Goal: Task Accomplishment & Management: Manage account settings

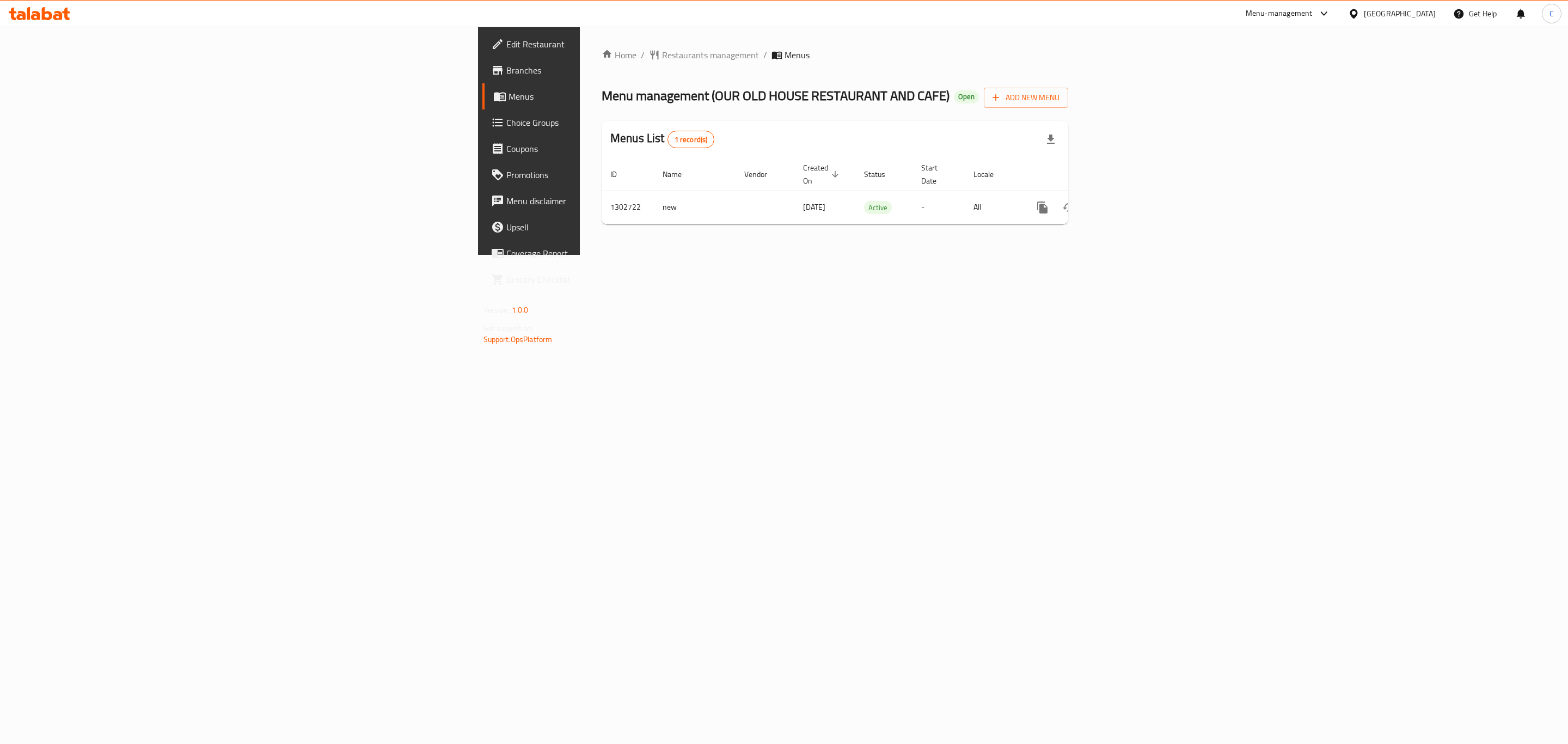
click at [506, 48] on span "Edit Restaurant" at bounding box center [618, 44] width 225 height 13
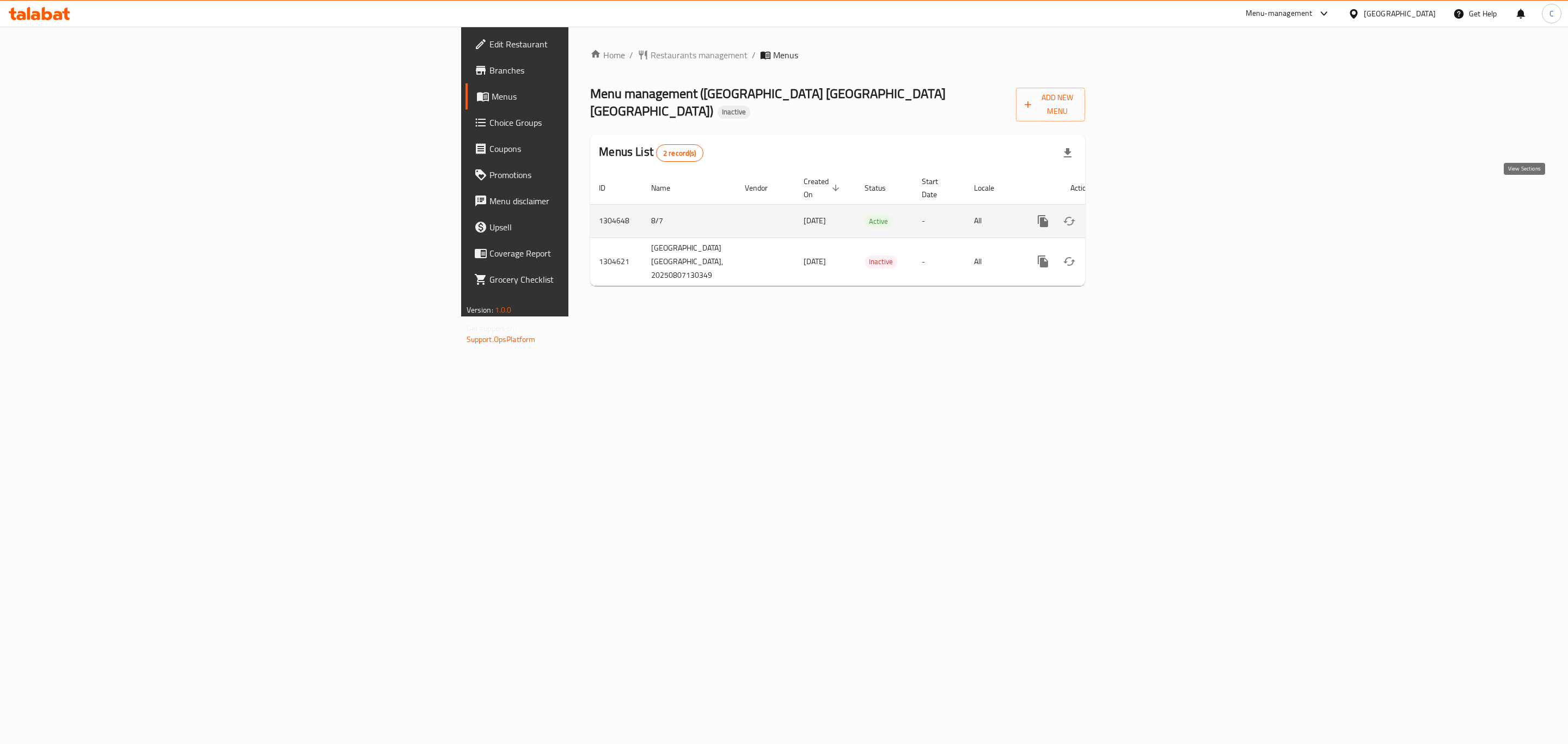
click at [1128, 215] on icon "enhanced table" at bounding box center [1121, 221] width 13 height 13
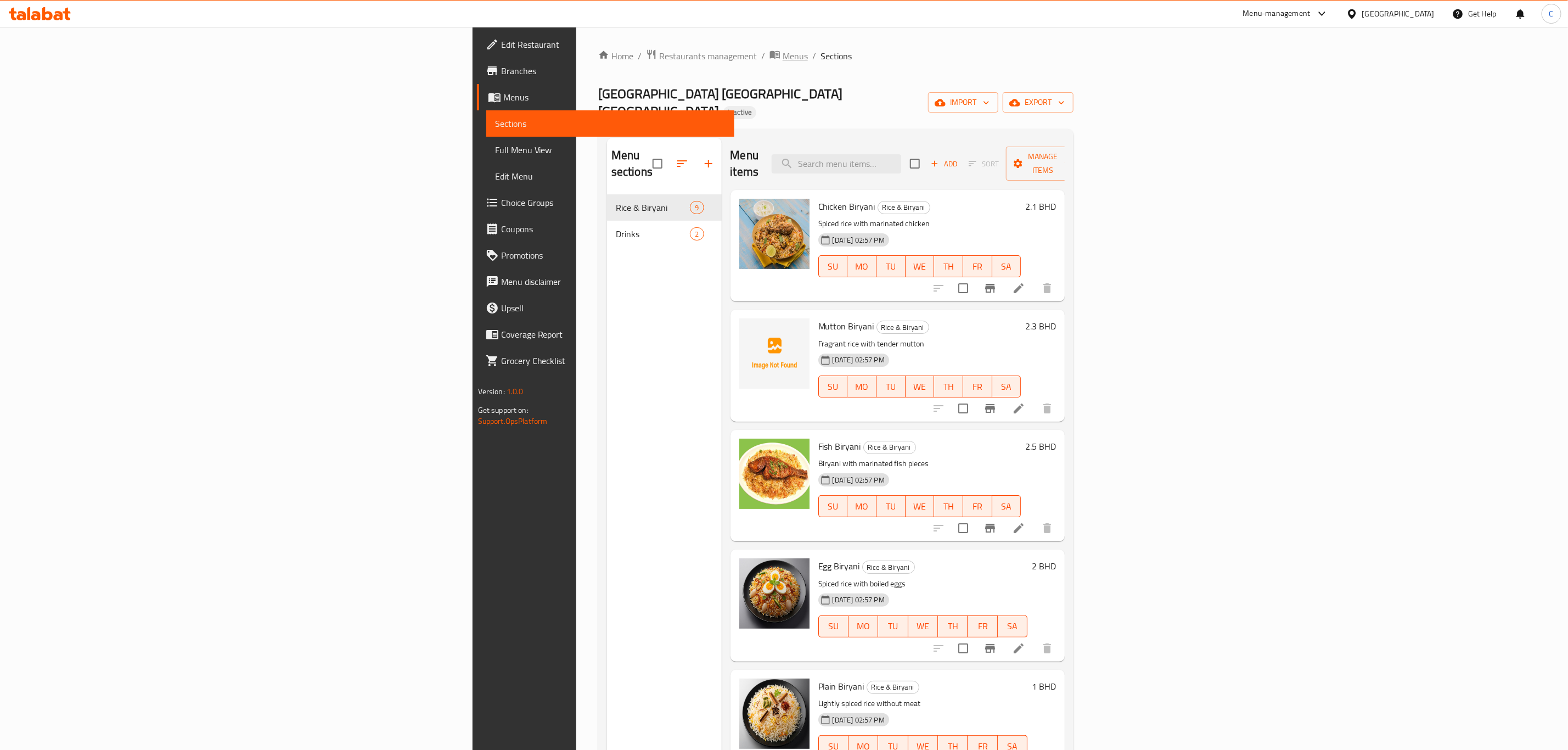
click at [783, 61] on span "Menus" at bounding box center [795, 56] width 25 height 13
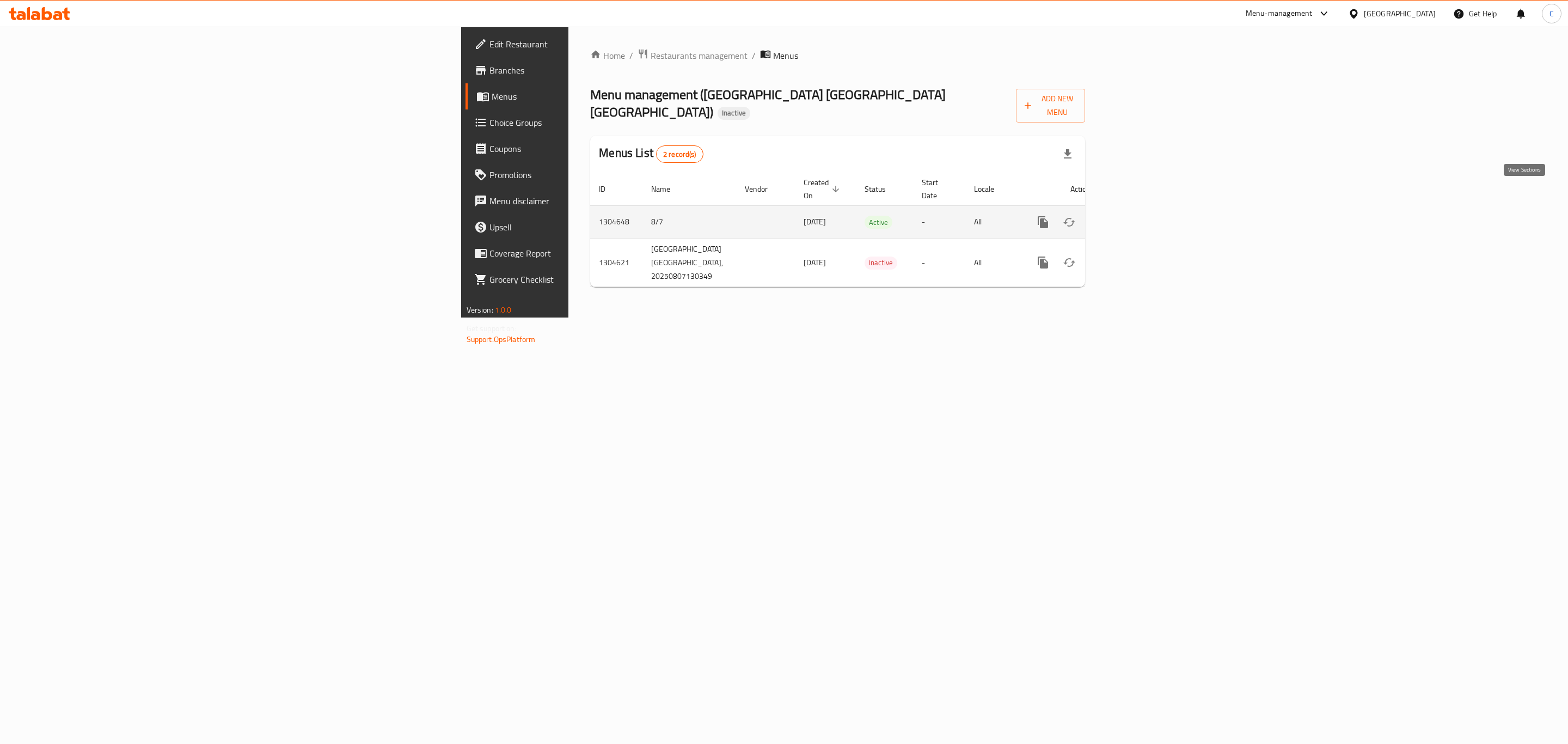
click at [1128, 216] on icon "enhanced table" at bounding box center [1121, 222] width 13 height 13
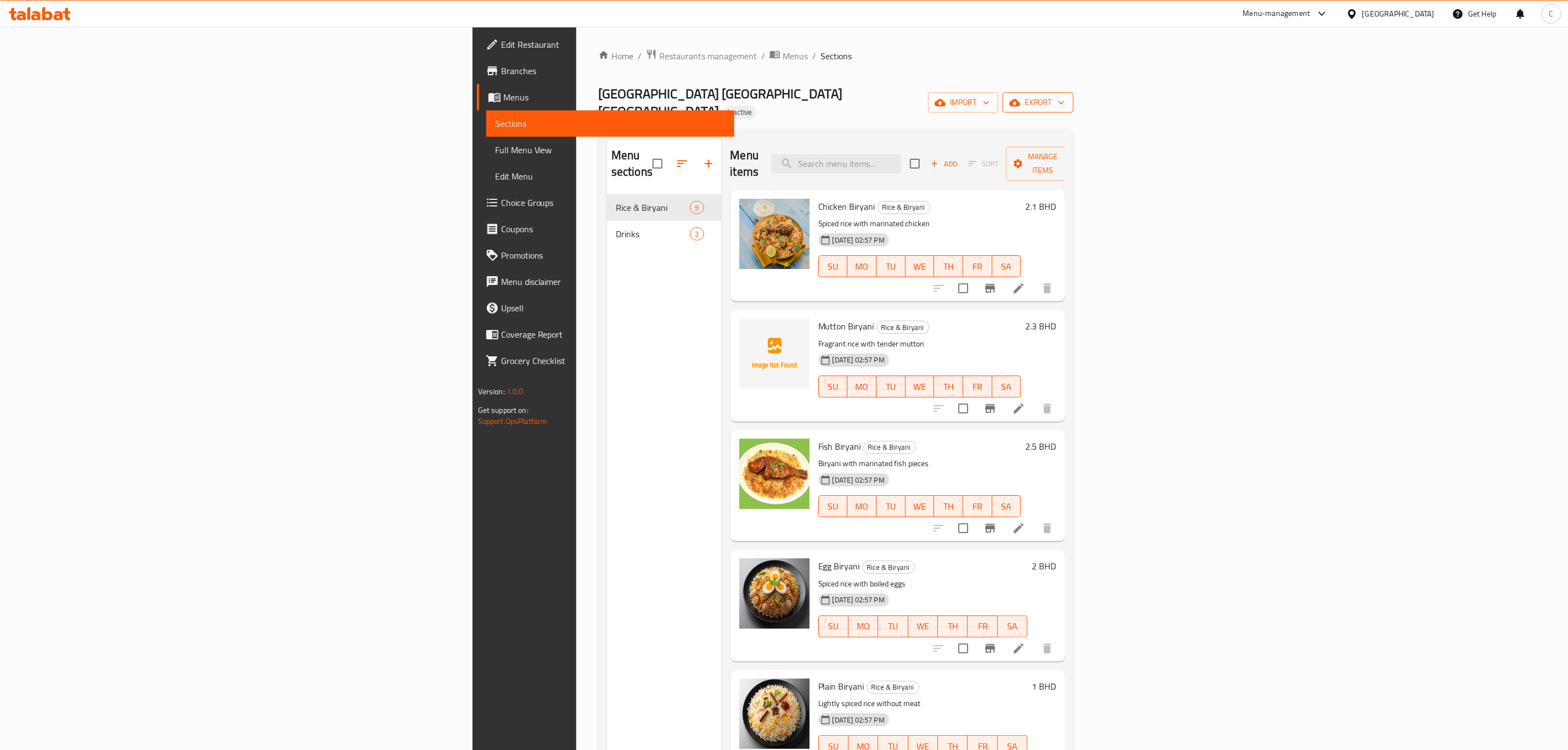
click at [1064, 96] on span "export" at bounding box center [1038, 102] width 54 height 14
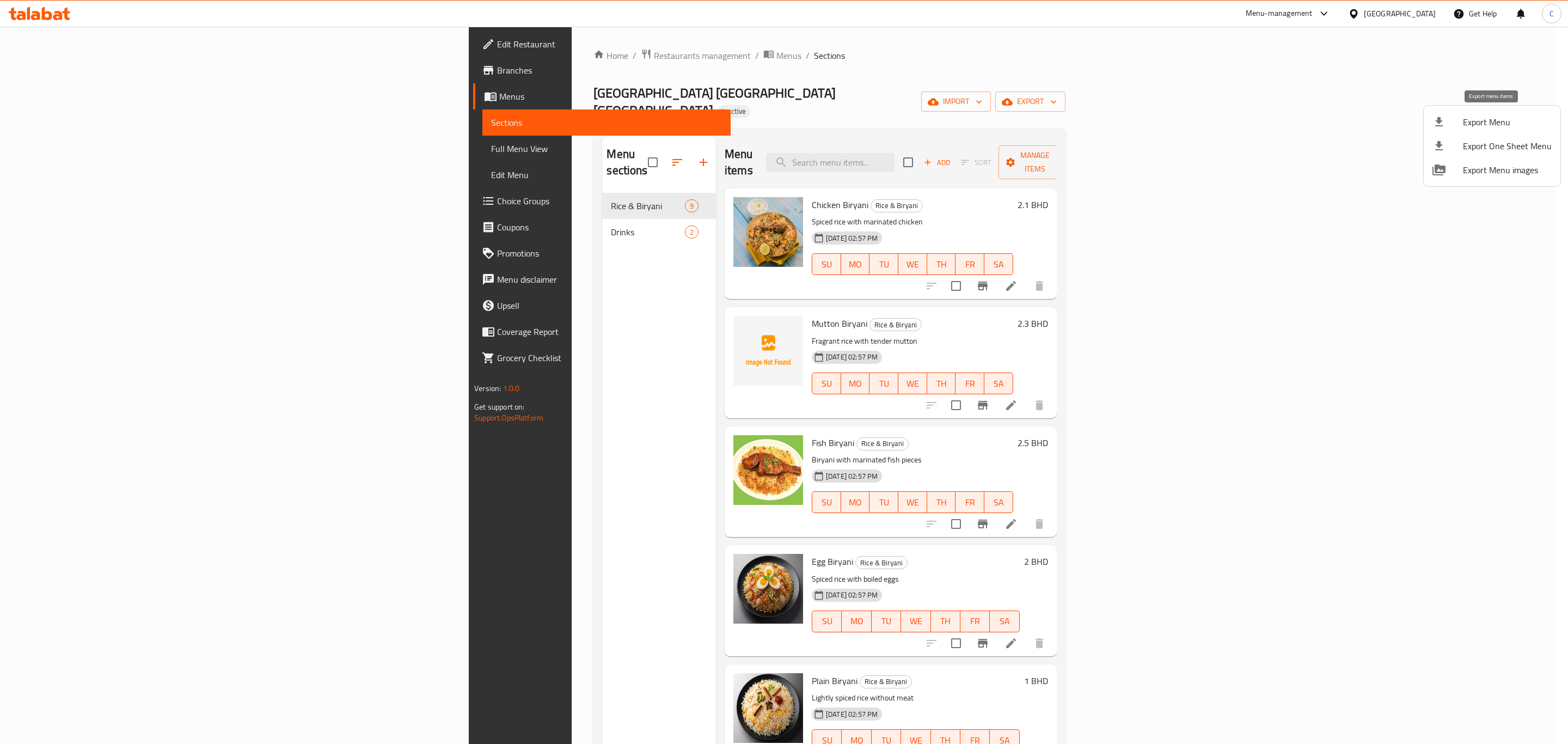
click at [1485, 126] on span "Export Menu" at bounding box center [1506, 122] width 89 height 13
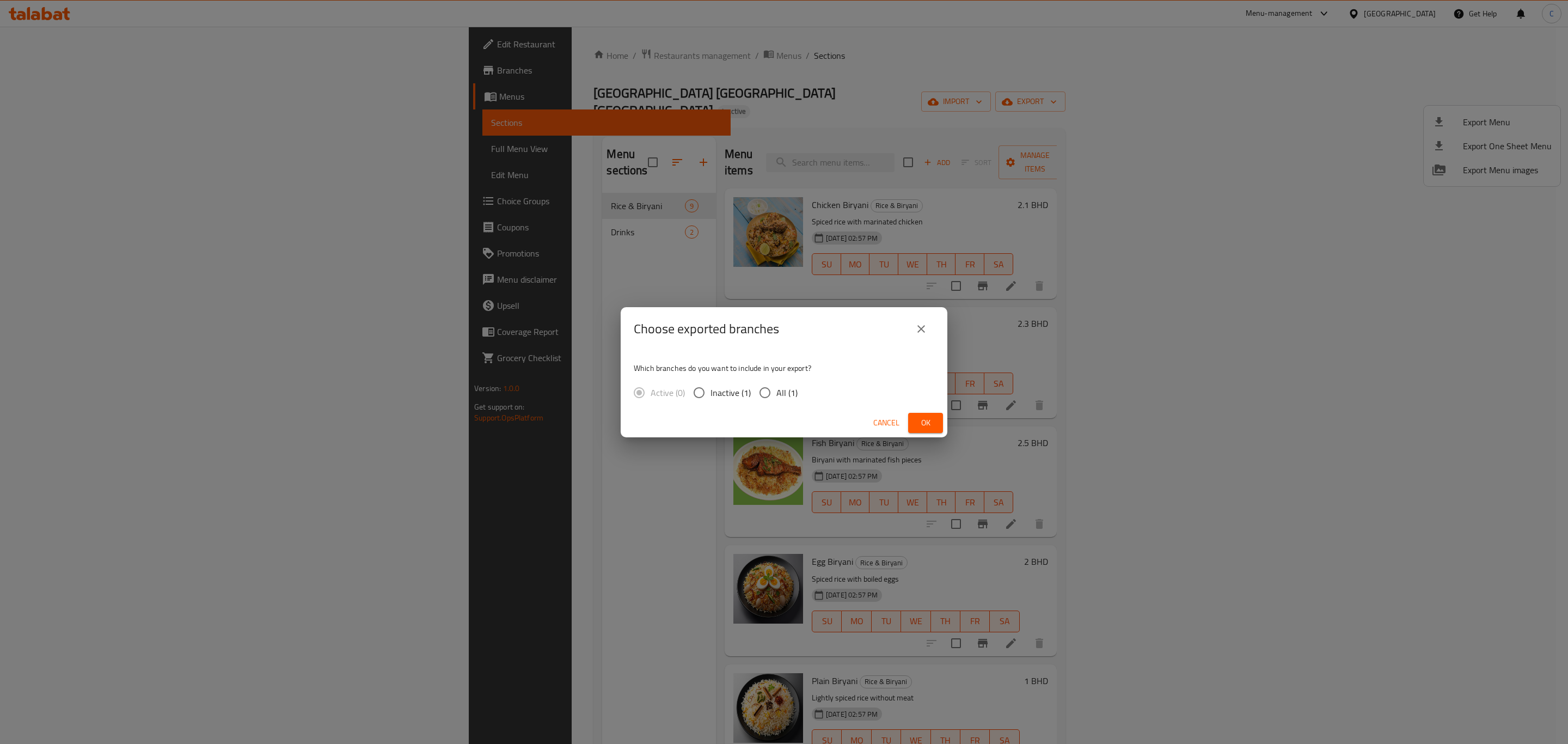
click at [782, 390] on span "All (1)" at bounding box center [787, 393] width 21 height 13
click at [776, 390] on input "All (1)" at bounding box center [765, 392] width 23 height 23
radio input "true"
click at [920, 419] on span "Ok" at bounding box center [925, 423] width 18 height 14
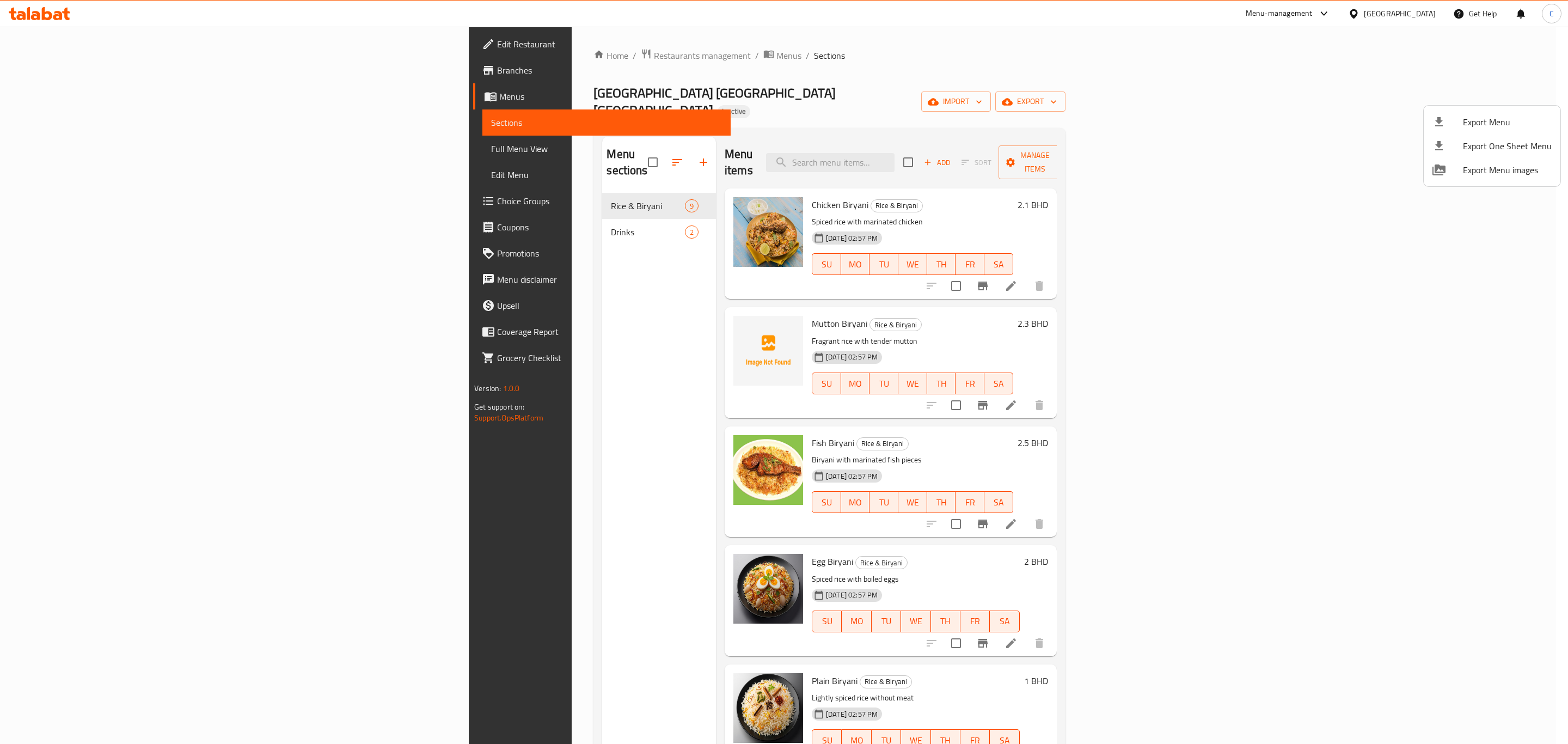
click at [479, 59] on div at bounding box center [784, 372] width 1568 height 744
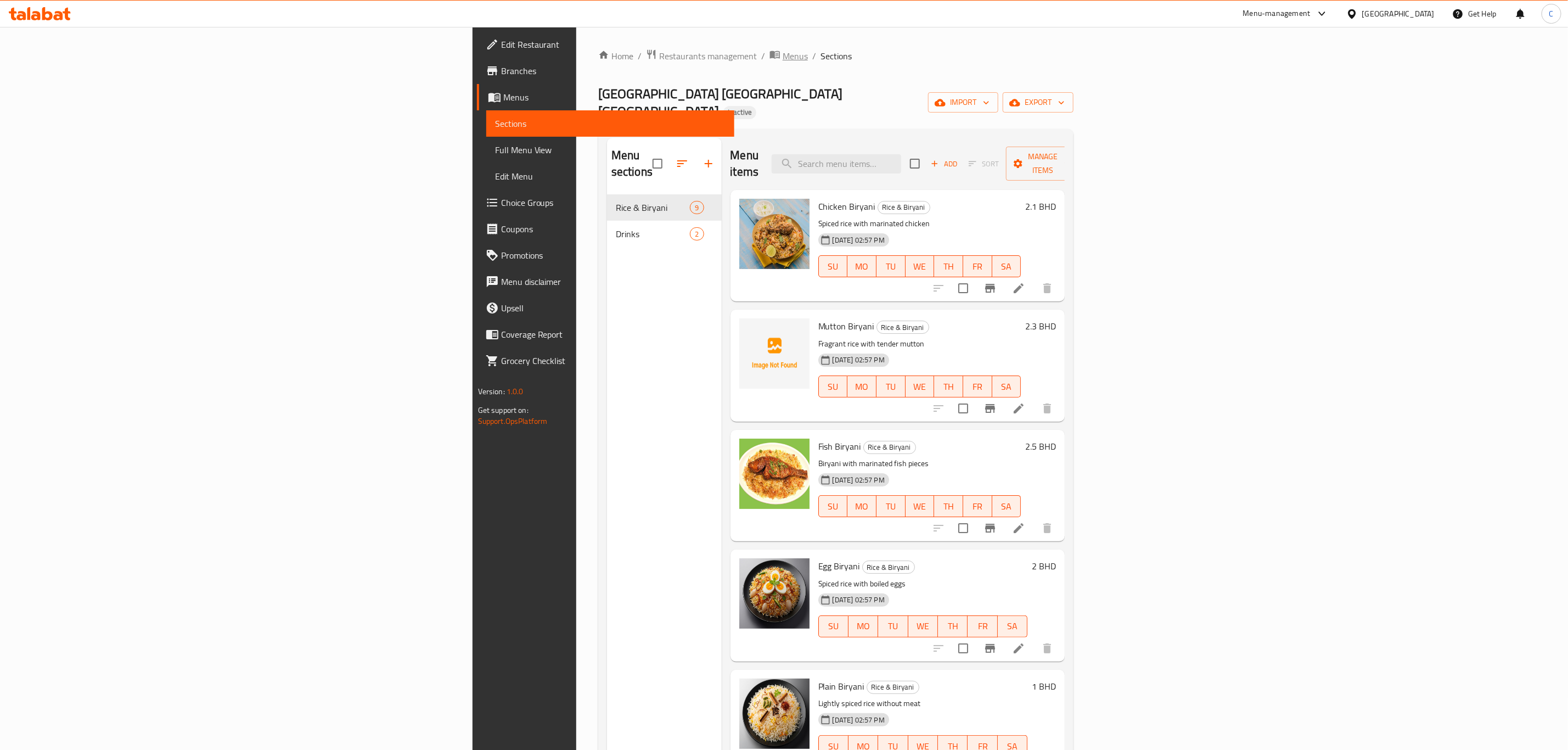
click at [783, 55] on span "Menus" at bounding box center [795, 56] width 25 height 13
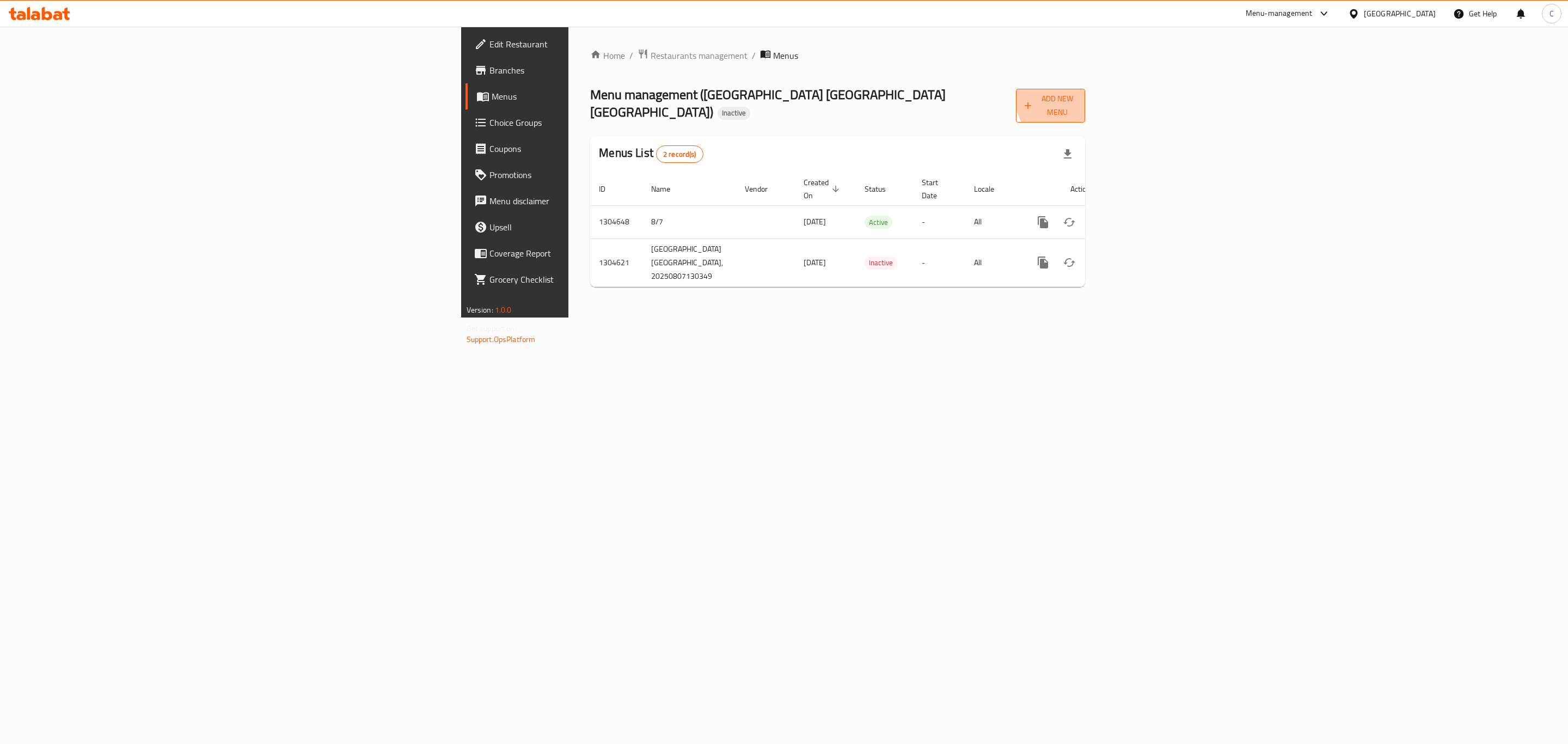
click at [1085, 91] on button "Add New Menu" at bounding box center [1050, 105] width 69 height 33
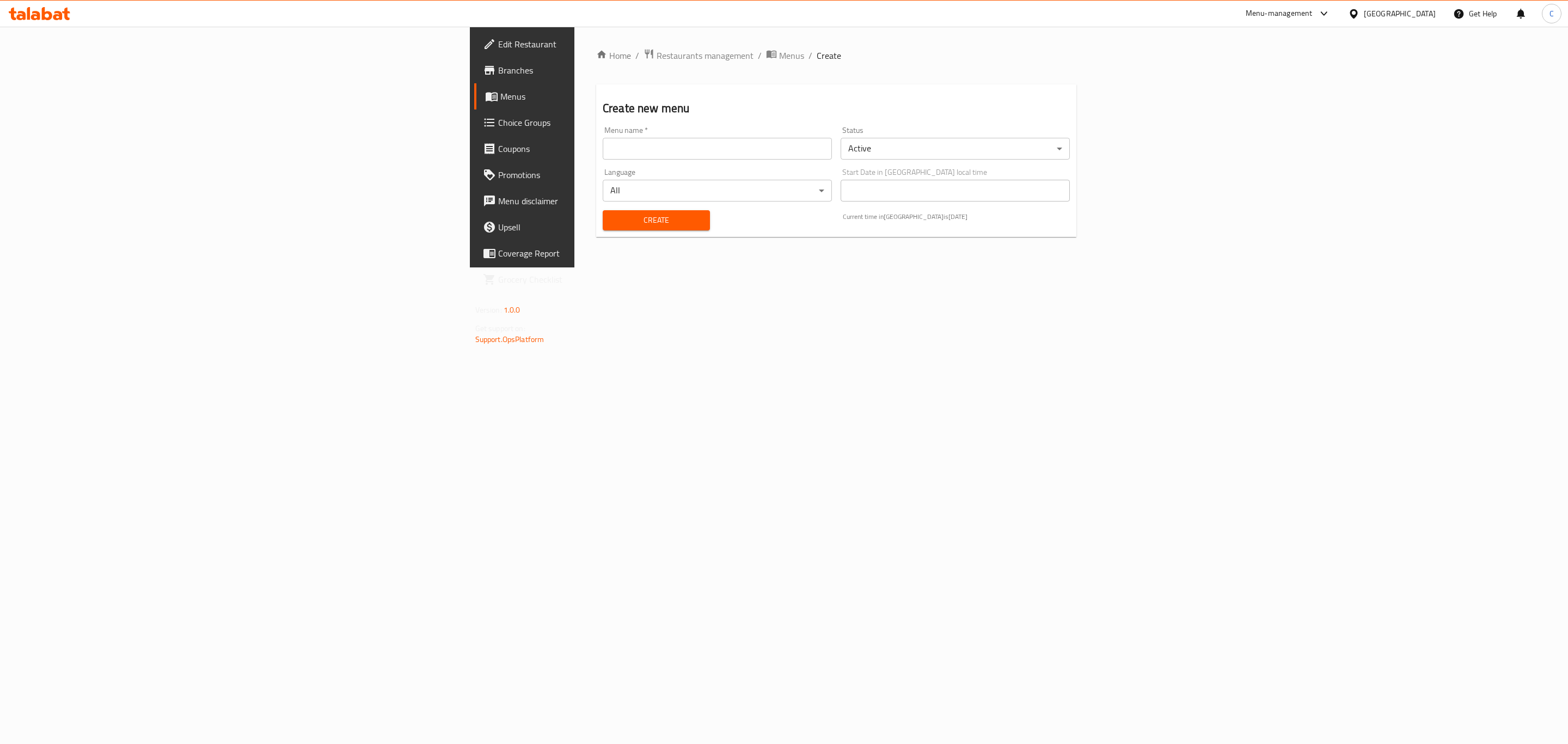
click at [603, 154] on input "text" at bounding box center [717, 148] width 229 height 22
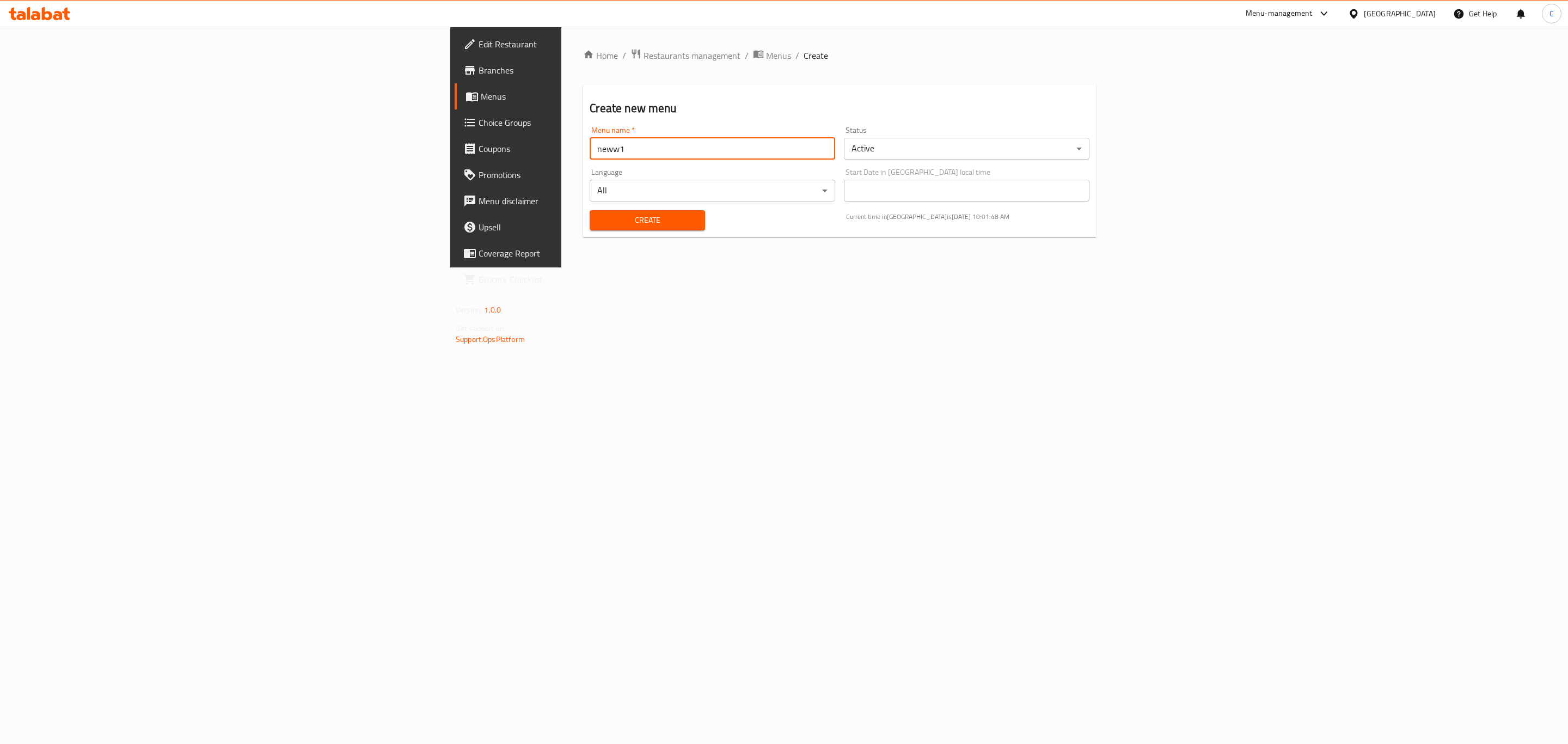
type input "neww1"
click at [598, 217] on span "Create" at bounding box center [647, 220] width 98 height 14
click at [766, 61] on span "Menus" at bounding box center [778, 56] width 25 height 13
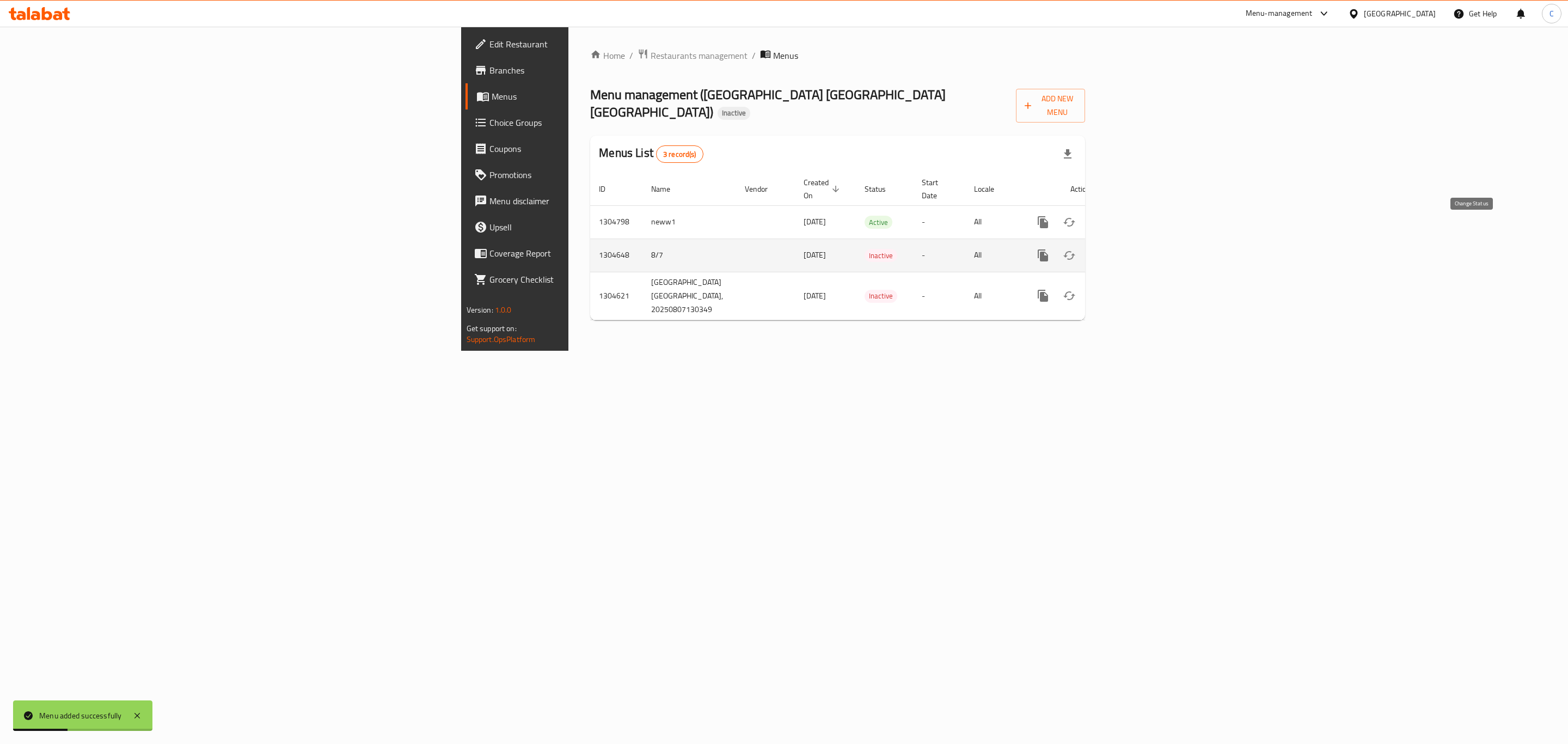
click at [1082, 242] on button "enhanced table" at bounding box center [1069, 255] width 26 height 26
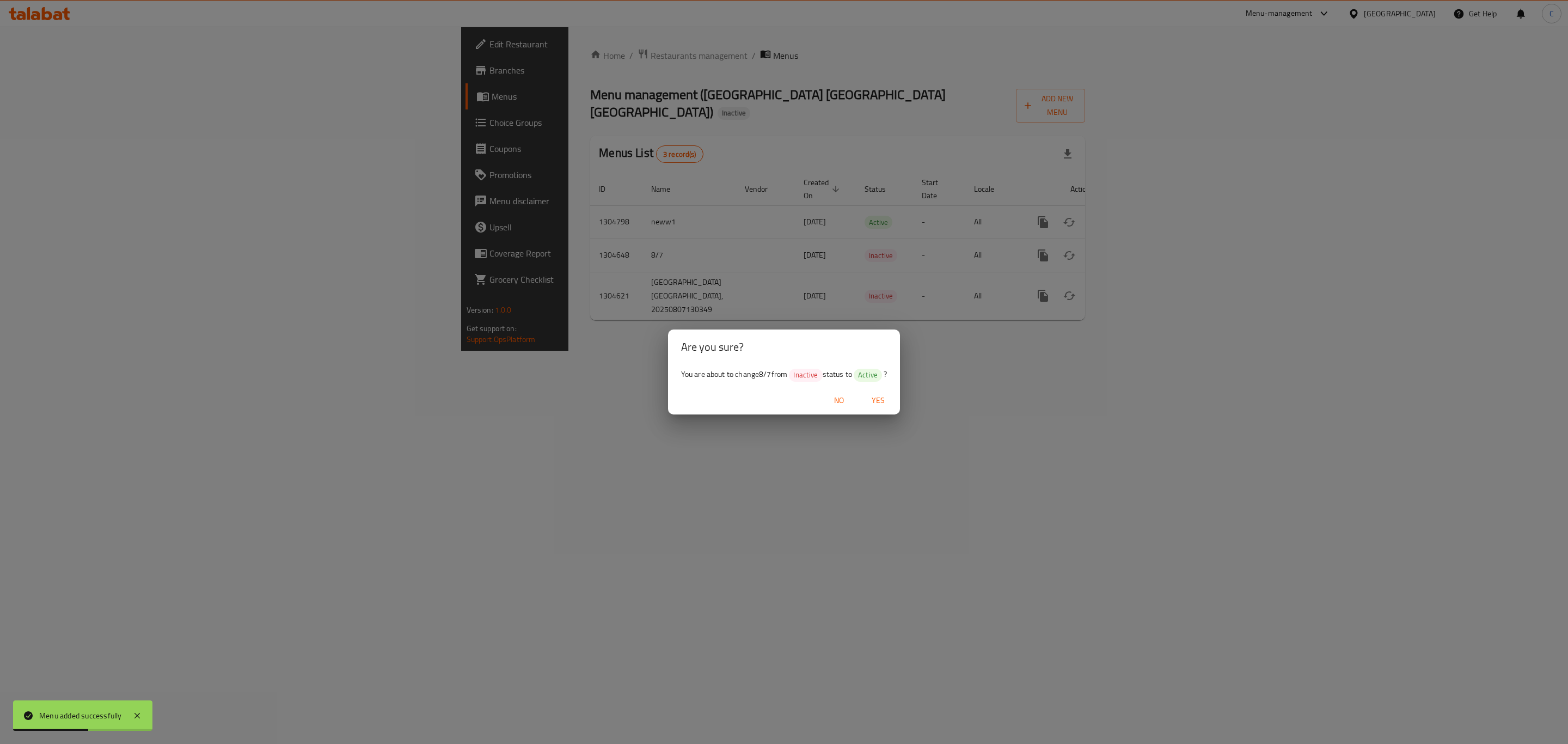
click at [890, 402] on span "Yes" at bounding box center [878, 400] width 26 height 14
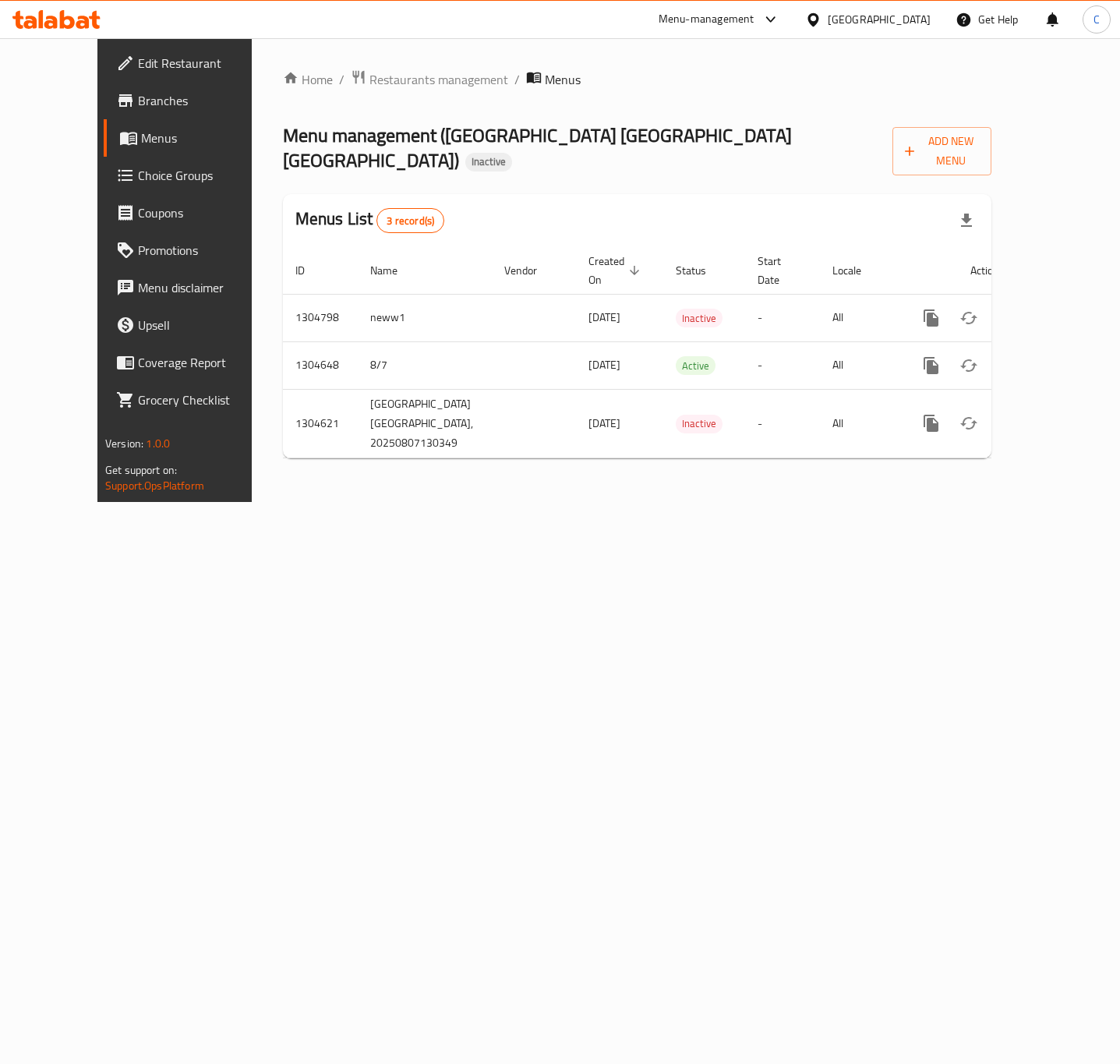
click at [141, 131] on span "Menus" at bounding box center [206, 138] width 130 height 19
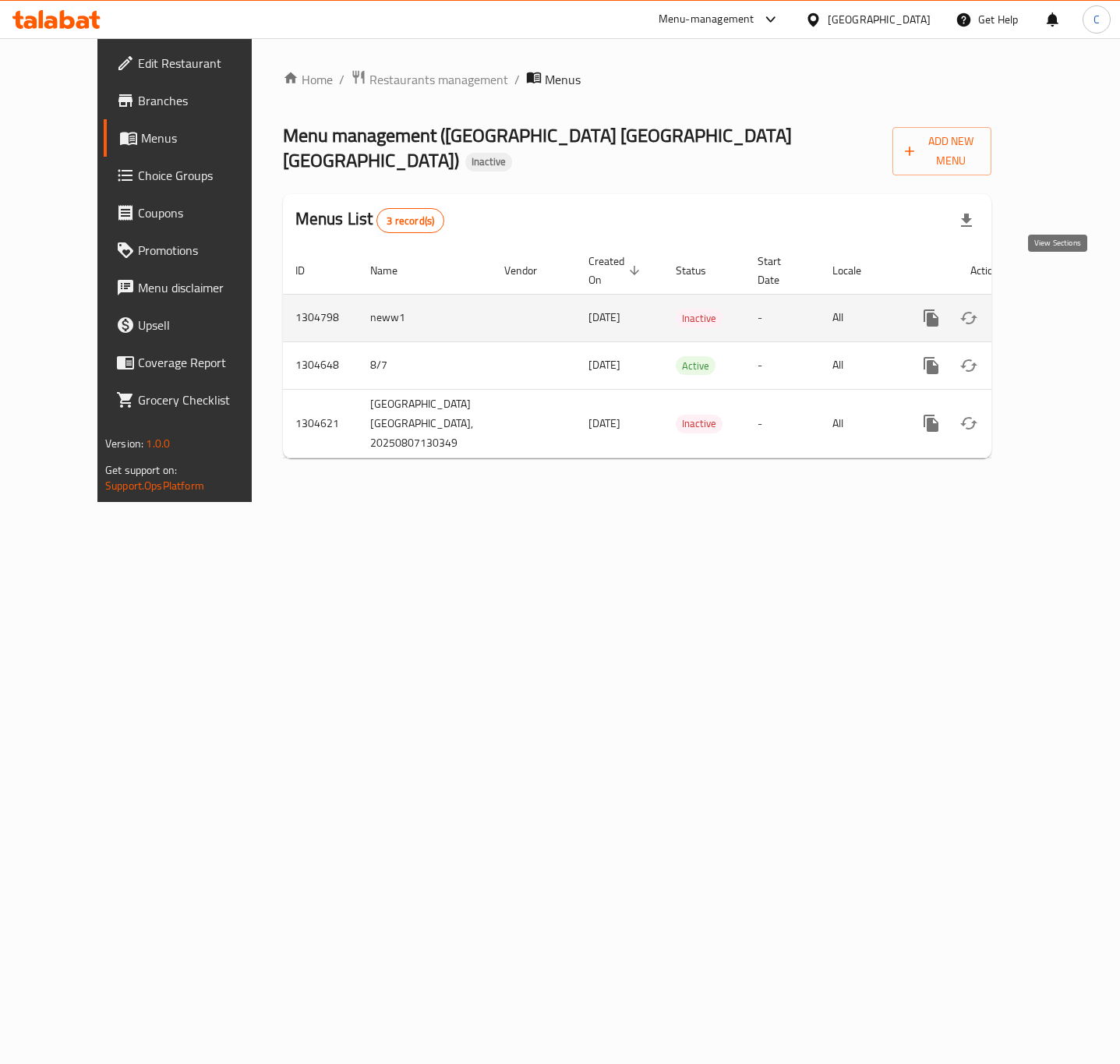
click at [1048, 309] on icon "enhanced table" at bounding box center [1044, 318] width 19 height 19
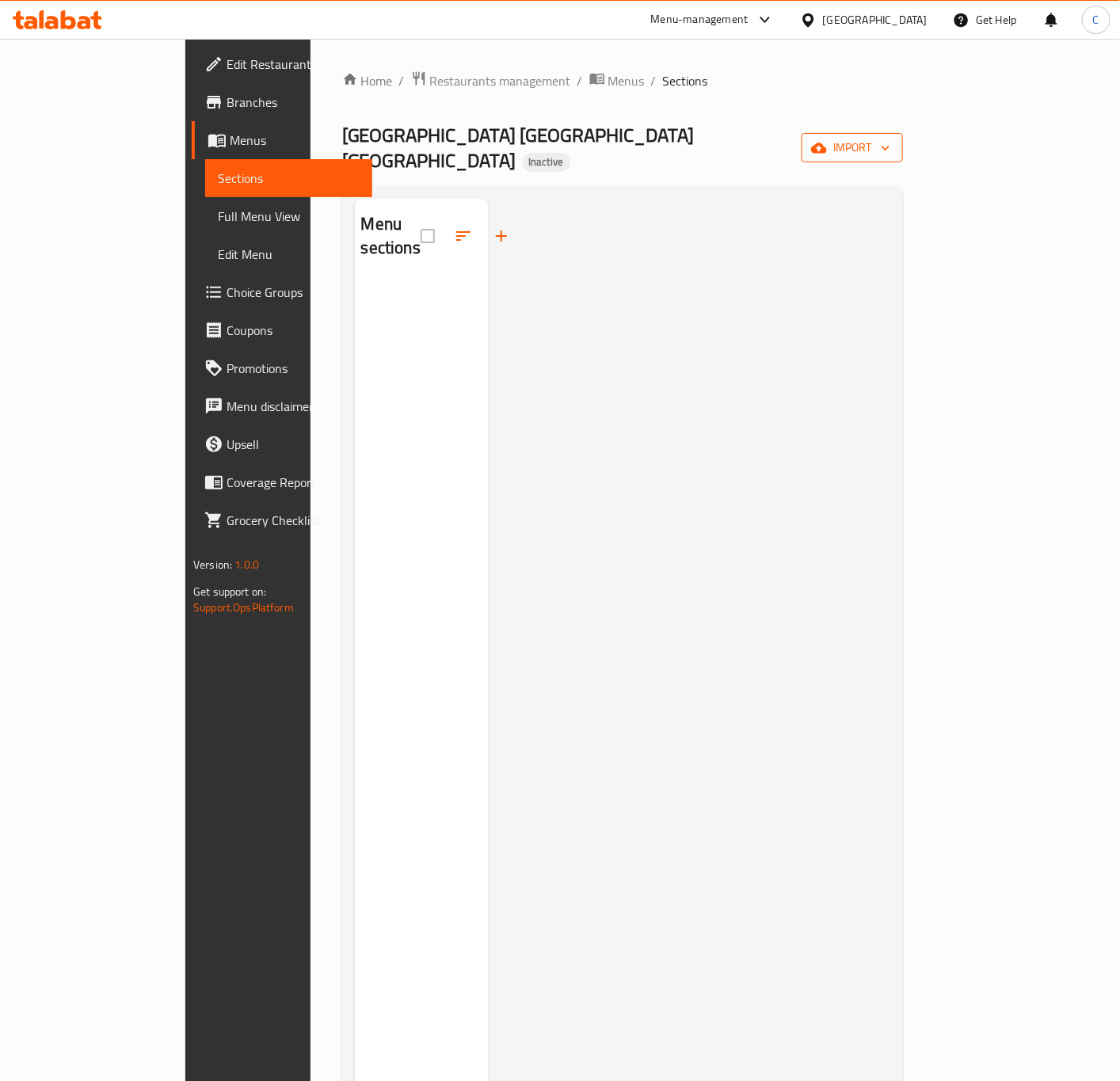
click at [893, 141] on icon "button" at bounding box center [885, 148] width 16 height 16
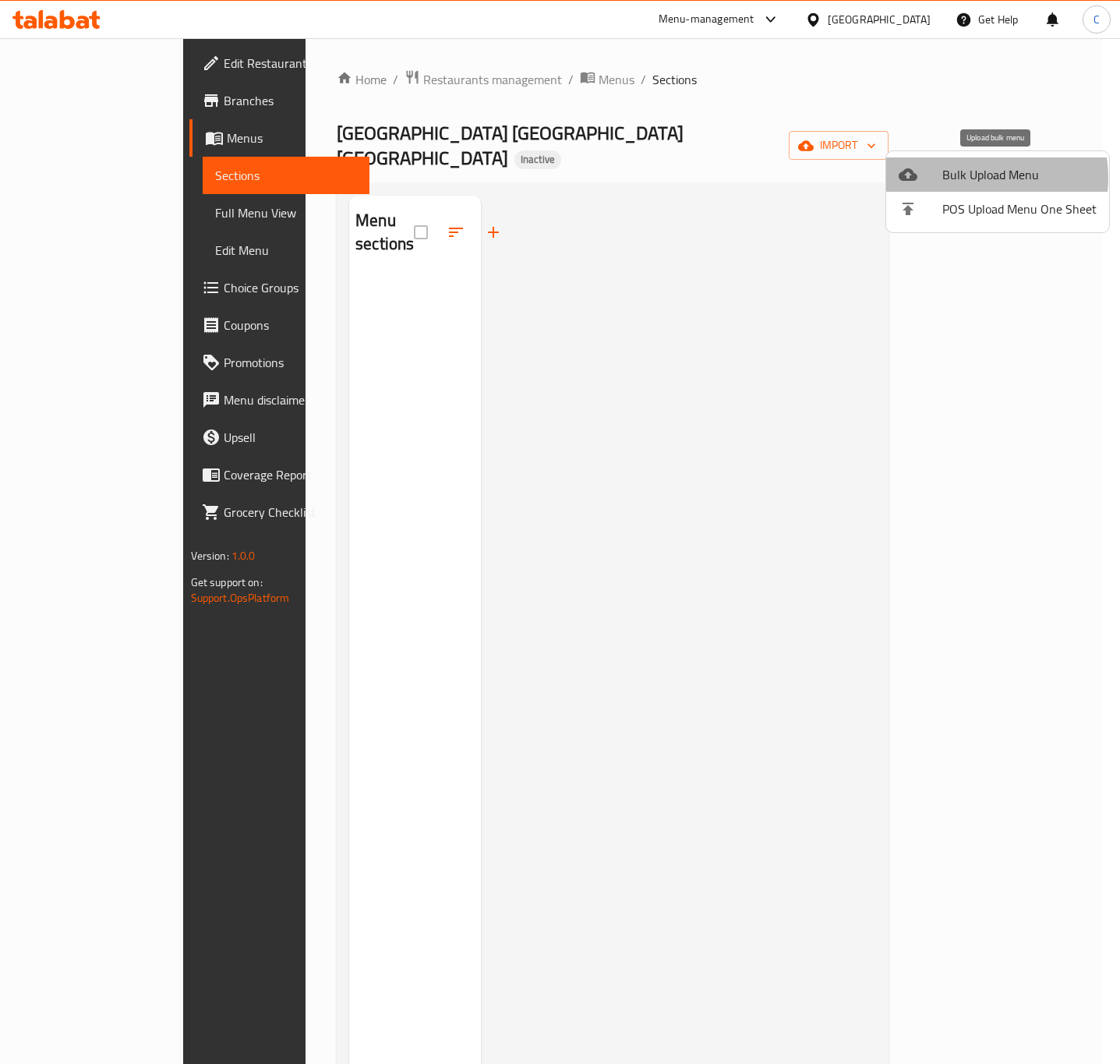
click at [969, 177] on span "Bulk Upload Menu" at bounding box center [1020, 175] width 154 height 19
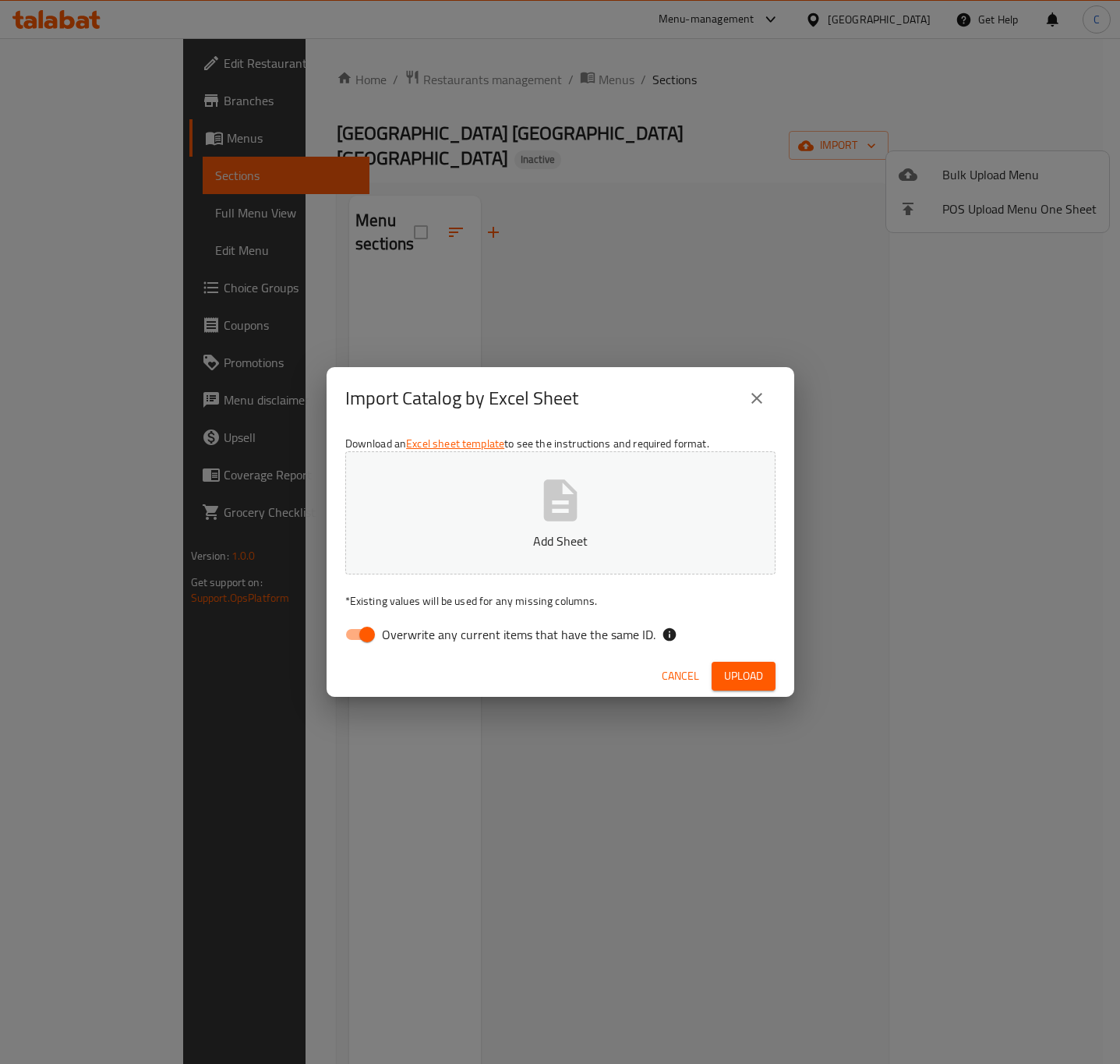
click at [564, 503] on icon "button" at bounding box center [560, 500] width 50 height 50
click at [772, 667] on button "Upload" at bounding box center [744, 676] width 64 height 29
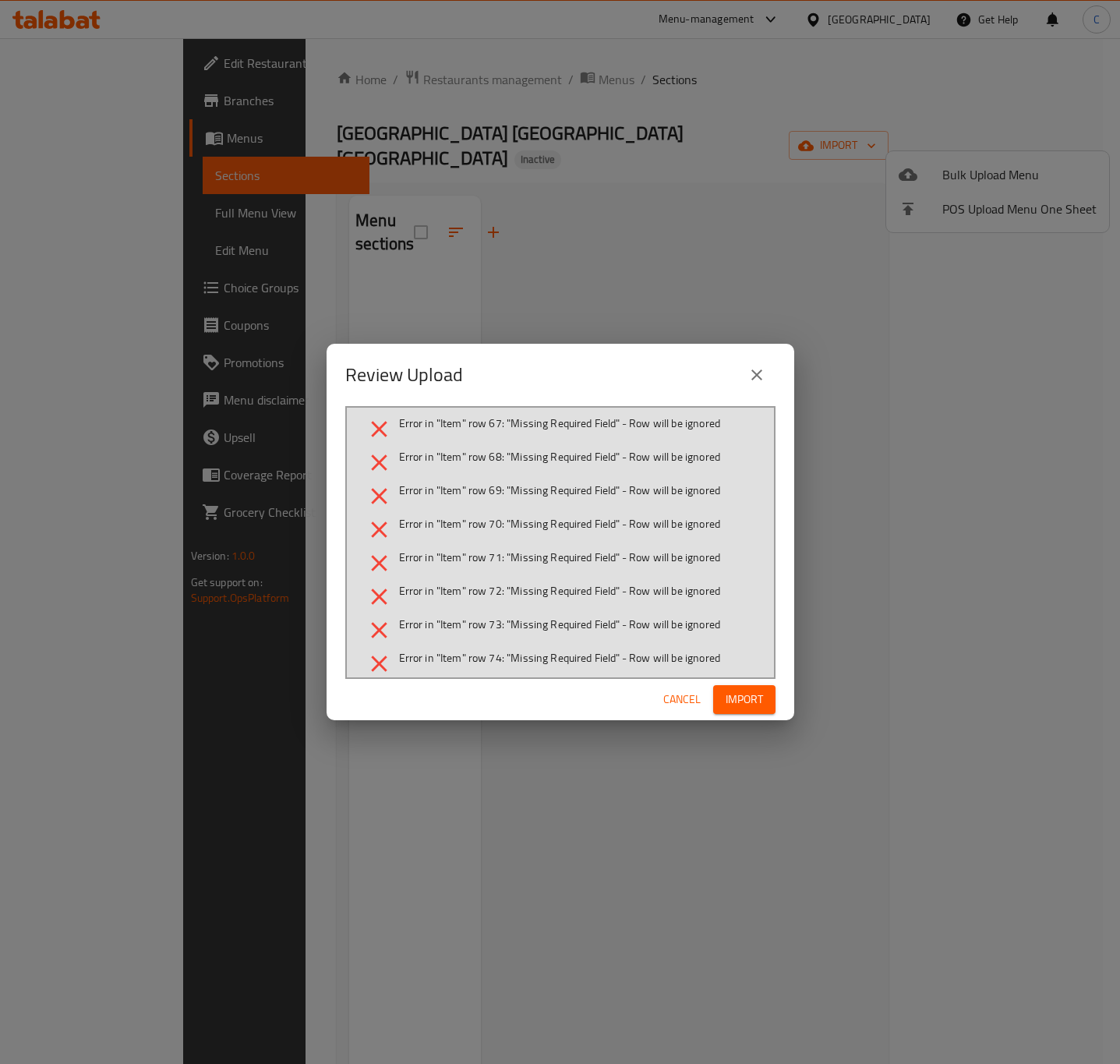
scroll to position [1892, 0]
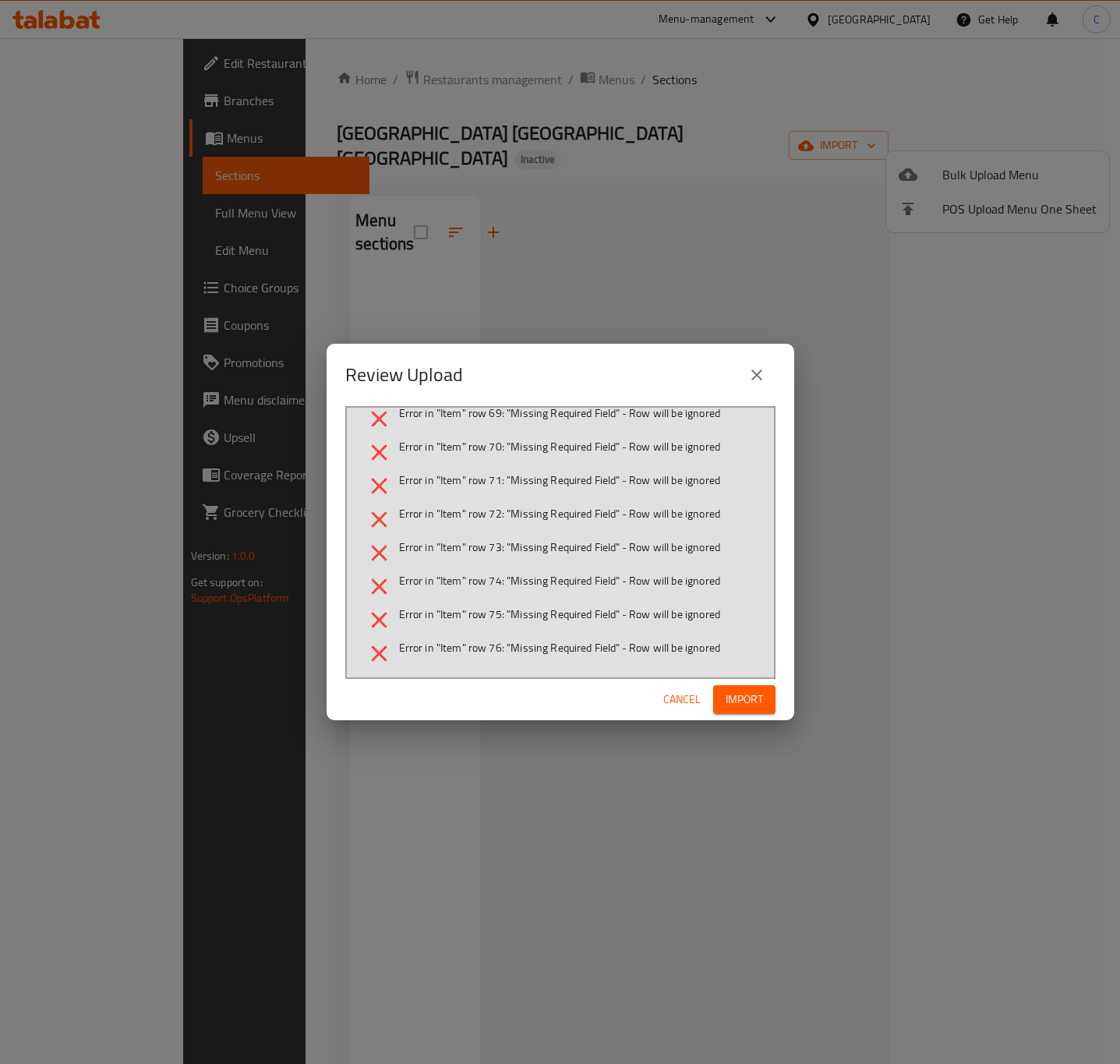
click at [759, 365] on icon "close" at bounding box center [757, 375] width 19 height 19
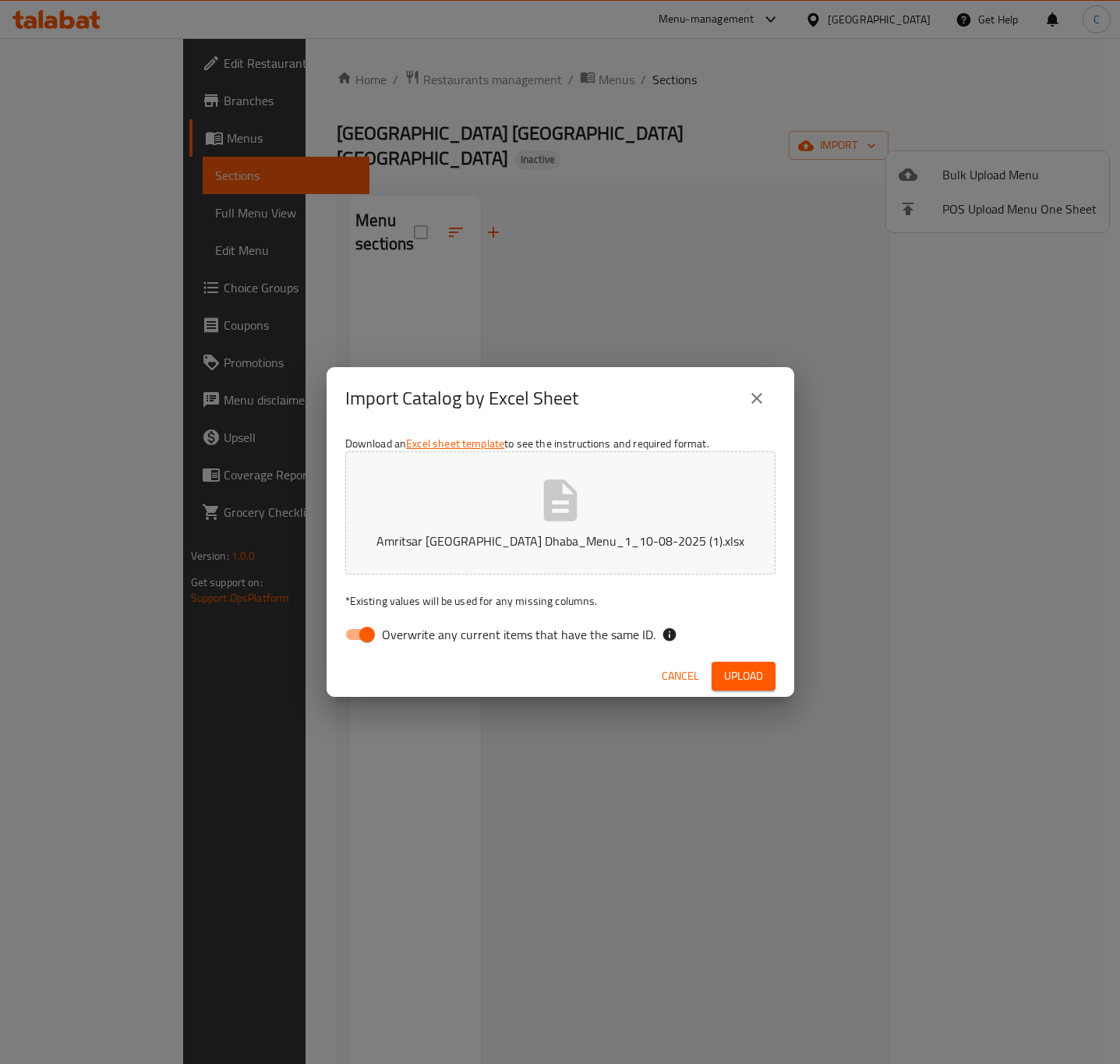
click at [750, 386] on button "close" at bounding box center [757, 398] width 38 height 38
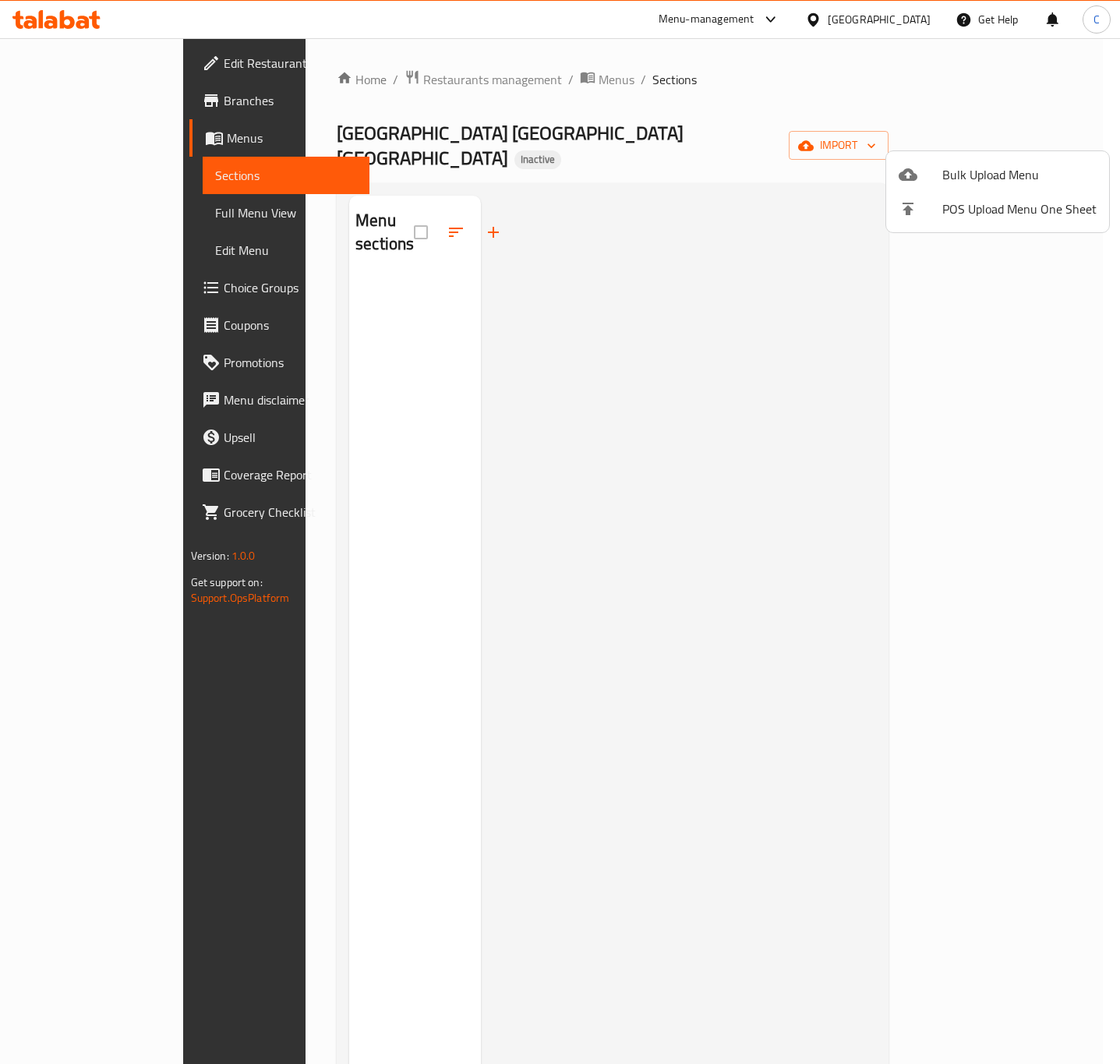
click at [1081, 178] on span "Bulk Upload Menu" at bounding box center [1020, 175] width 154 height 19
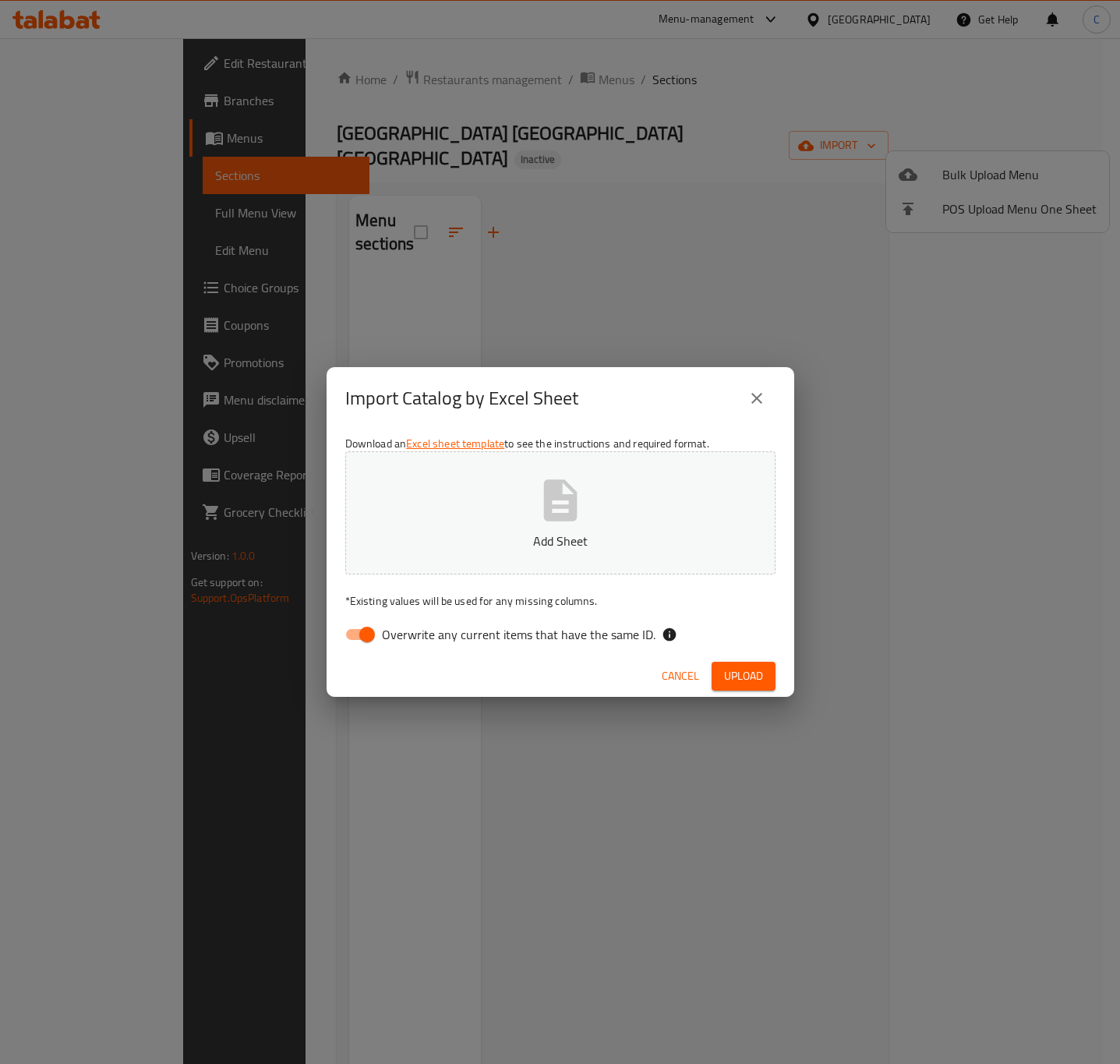
click at [553, 517] on icon "button" at bounding box center [560, 500] width 34 height 41
click at [748, 670] on span "Upload" at bounding box center [744, 676] width 39 height 20
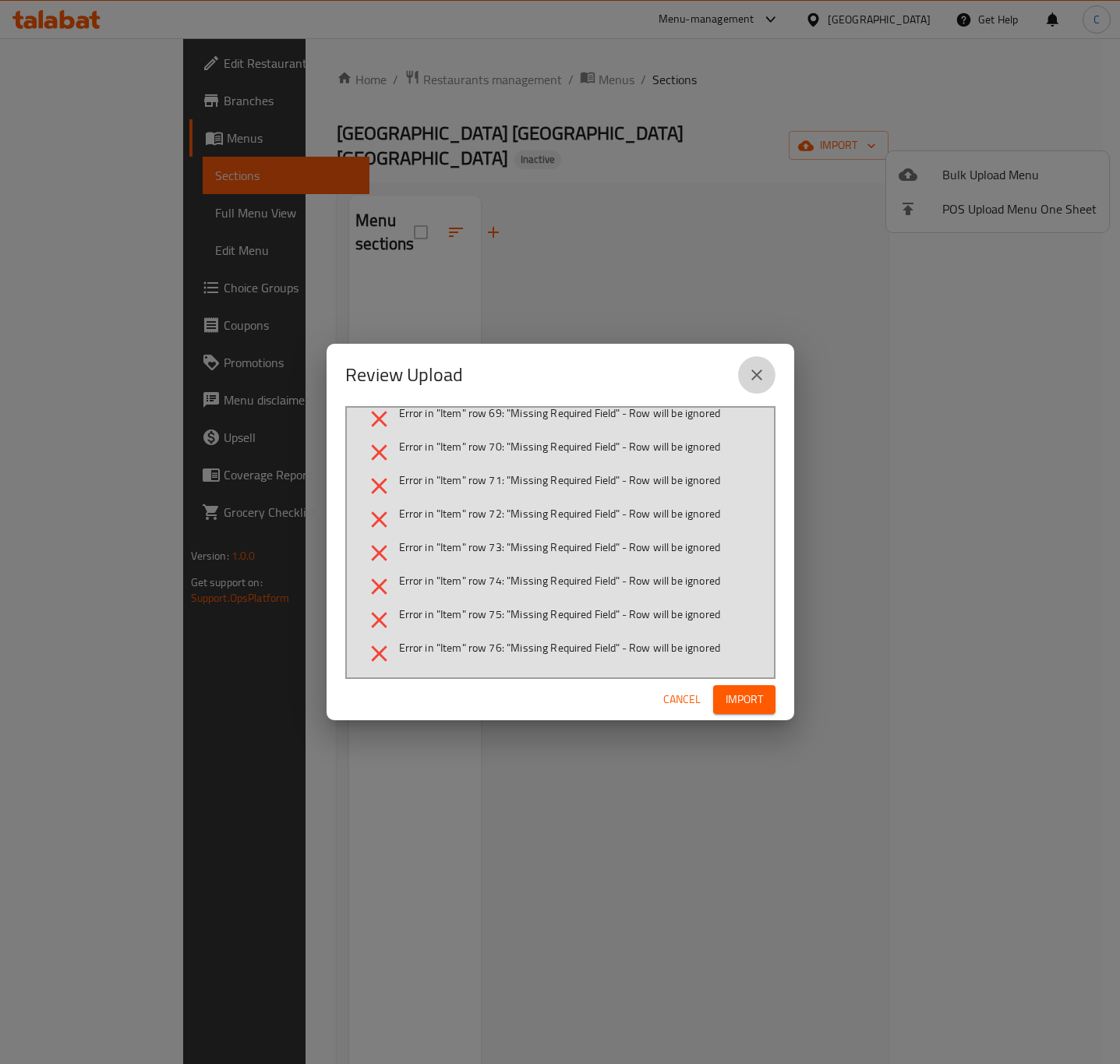
click at [759, 369] on icon "close" at bounding box center [757, 375] width 19 height 19
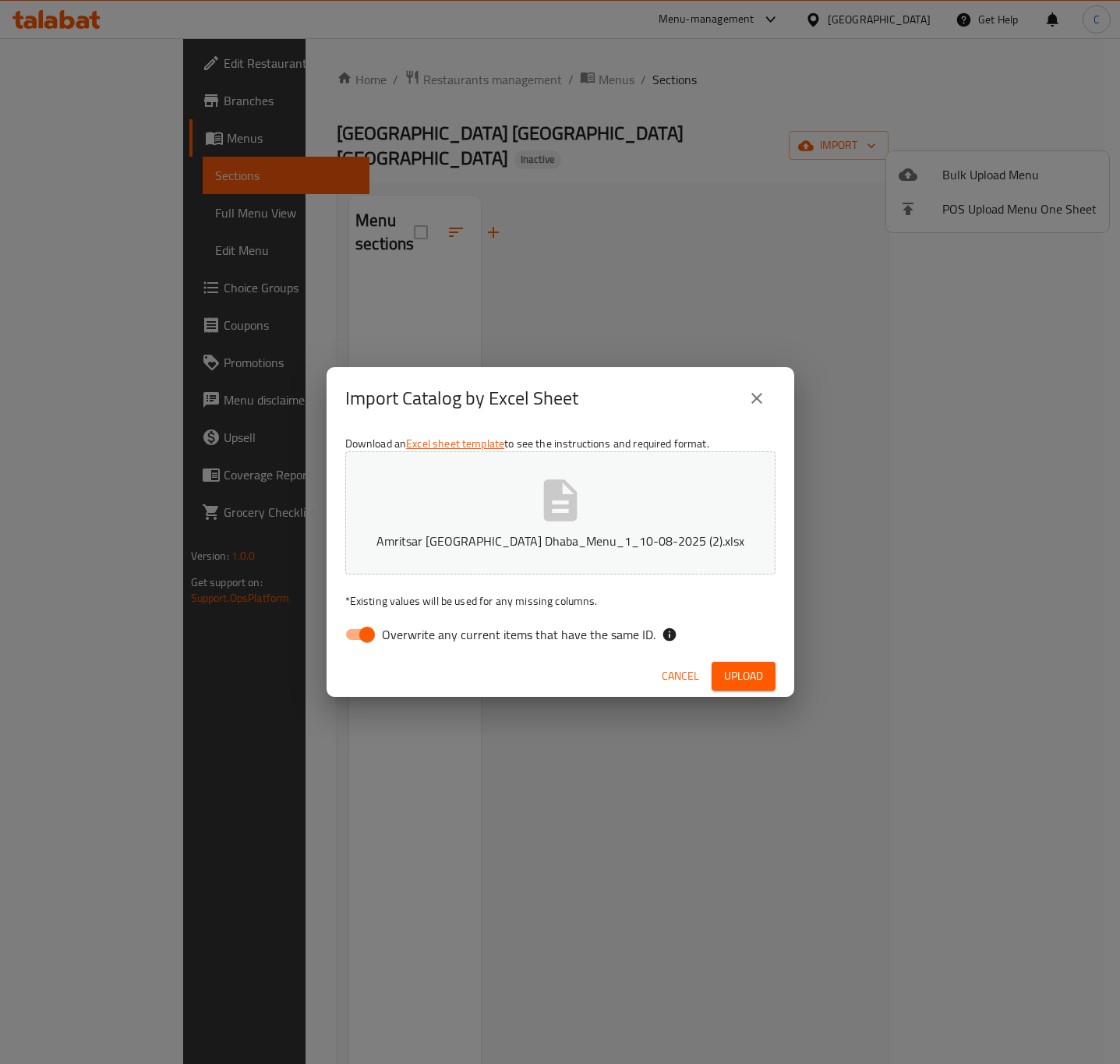
click at [745, 391] on button "close" at bounding box center [757, 398] width 38 height 38
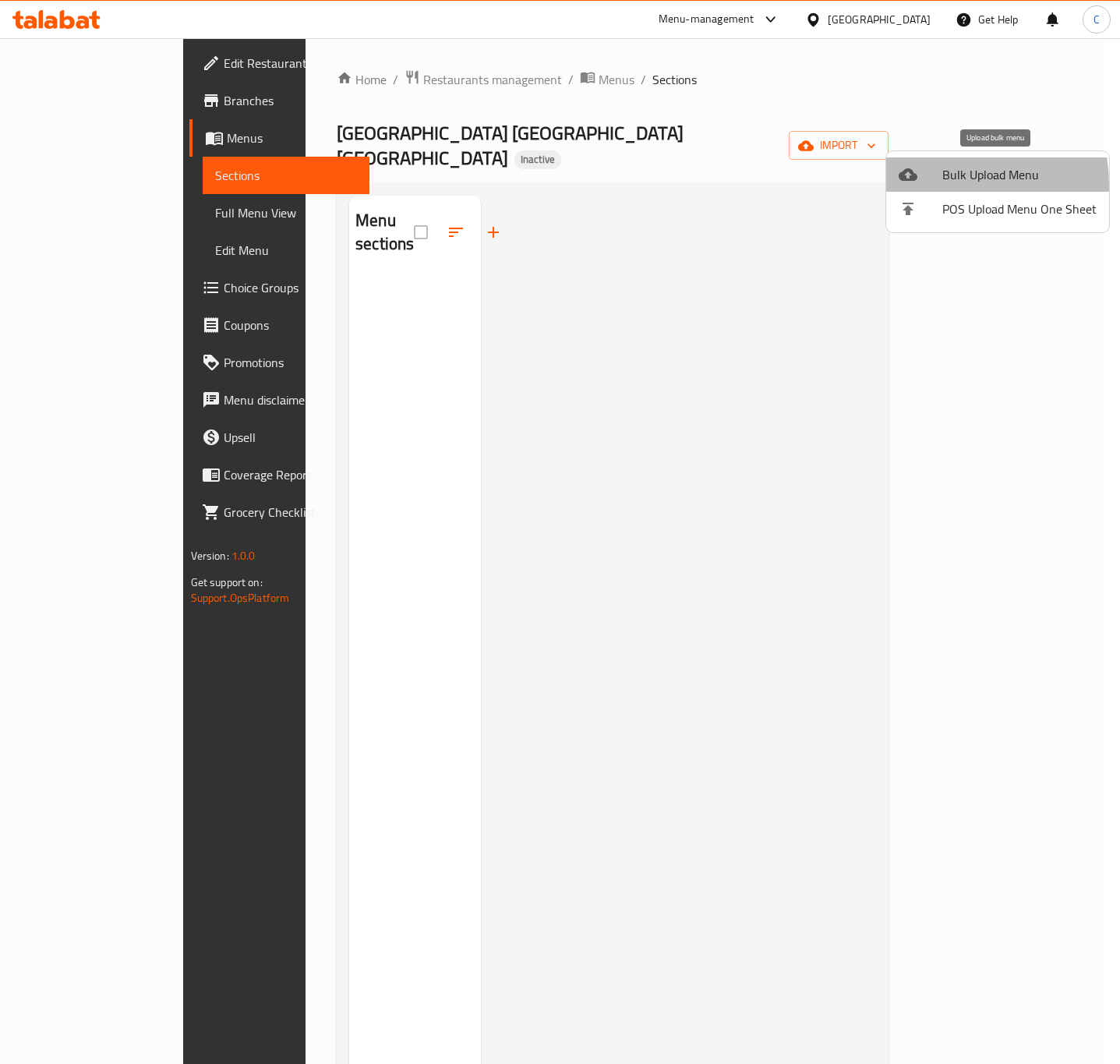
click at [926, 186] on li "Bulk Upload Menu" at bounding box center [997, 175] width 222 height 35
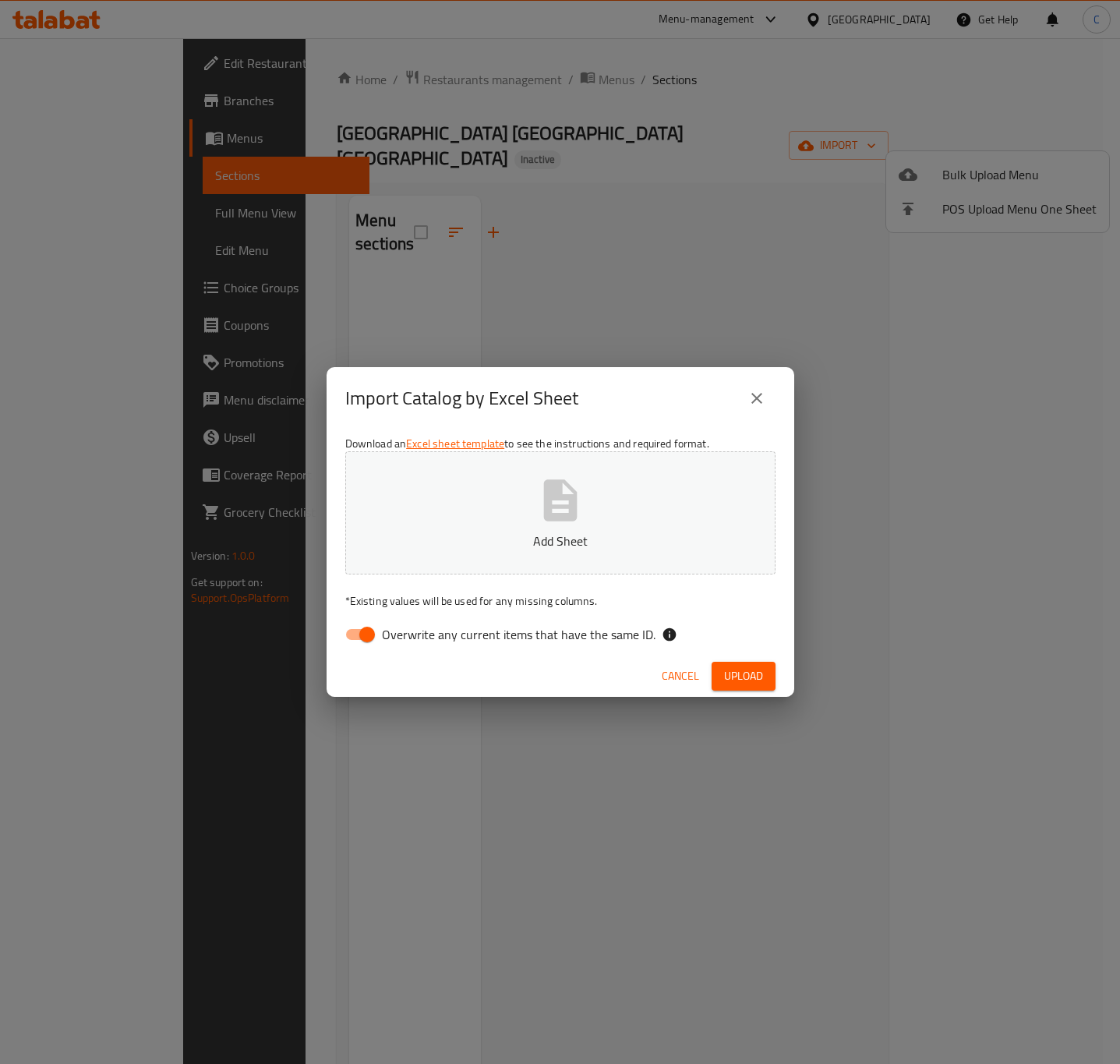
click at [594, 517] on button "Add Sheet" at bounding box center [560, 513] width 430 height 123
click at [732, 678] on span "Upload" at bounding box center [744, 676] width 39 height 20
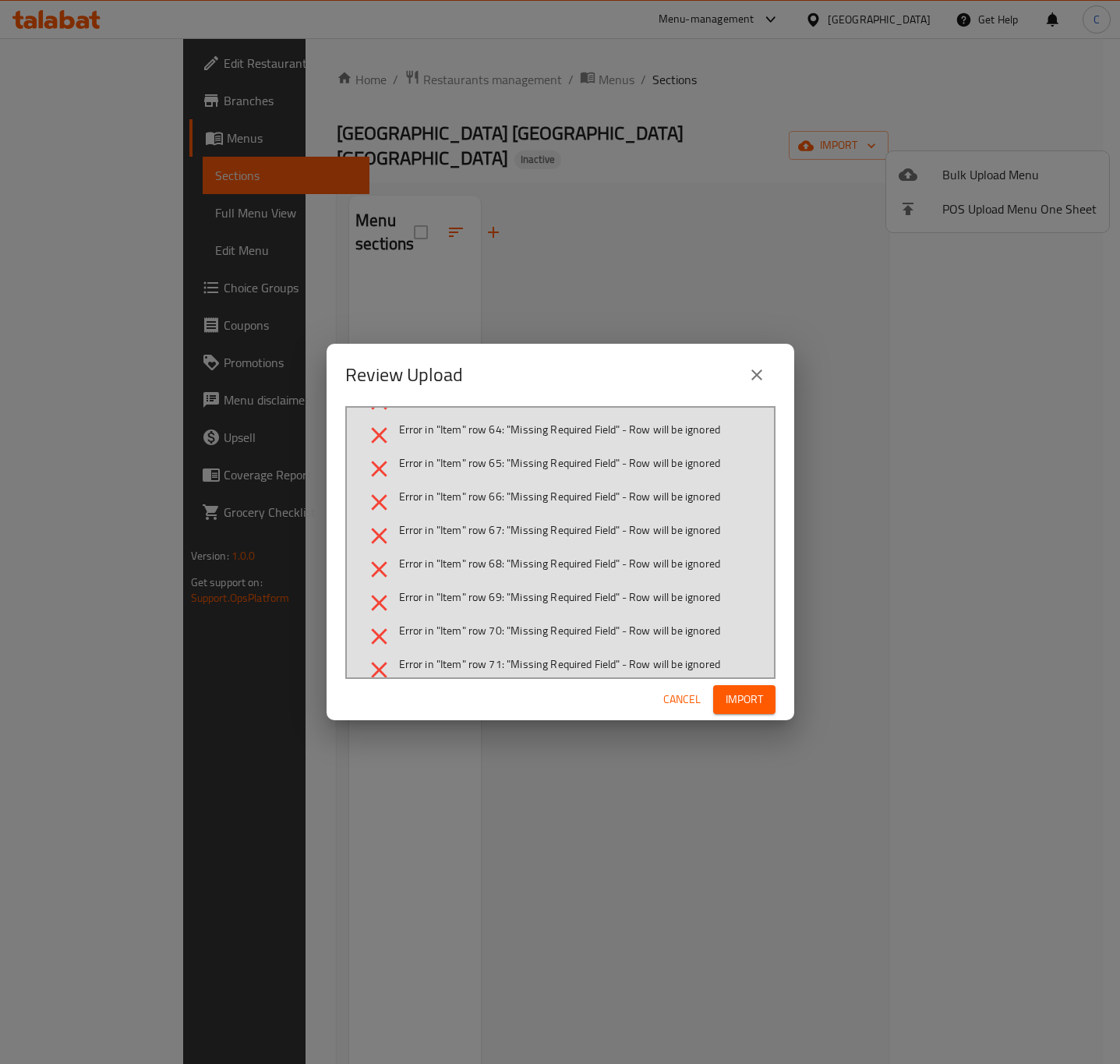
scroll to position [1871, 0]
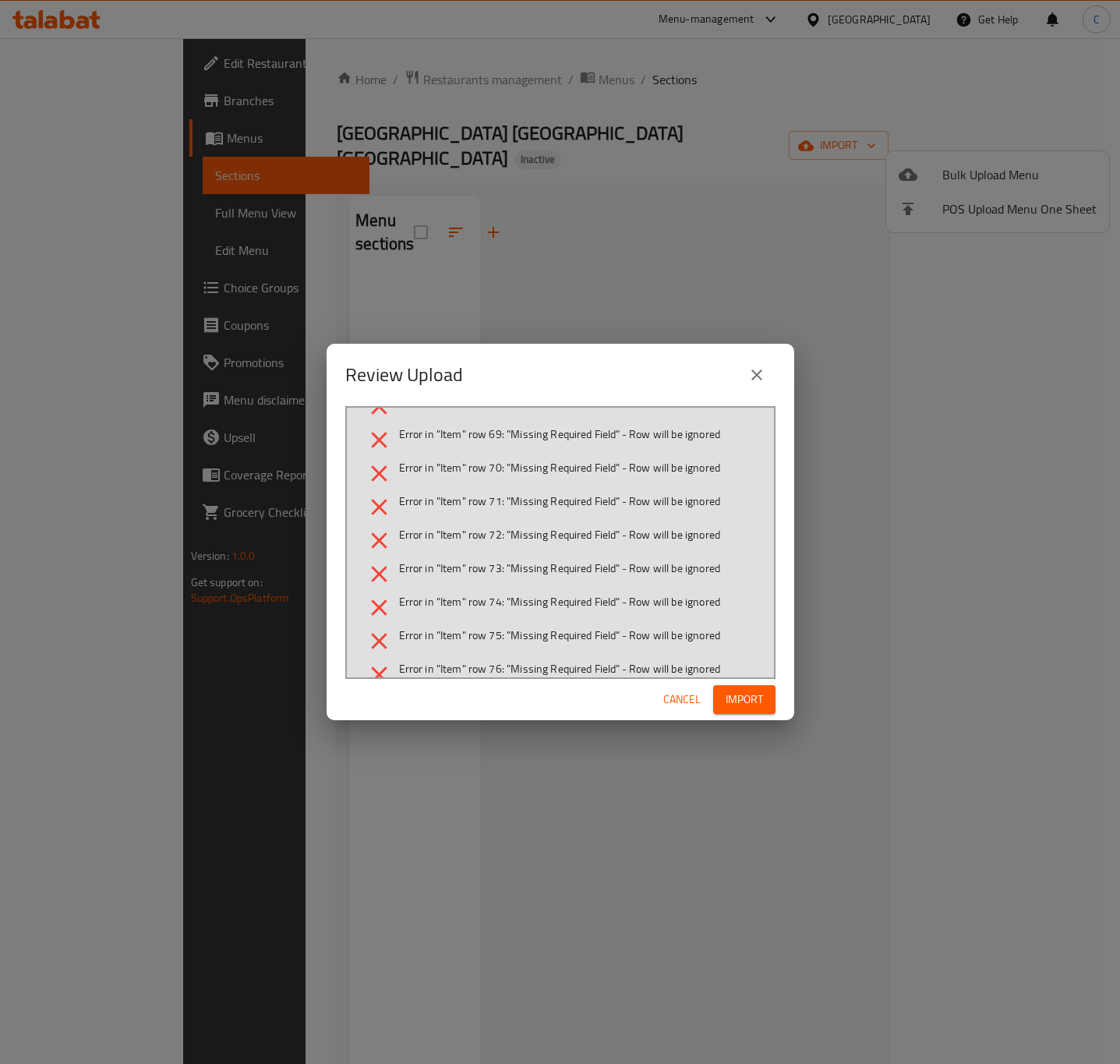
click at [681, 697] on span "Cancel" at bounding box center [682, 700] width 38 height 20
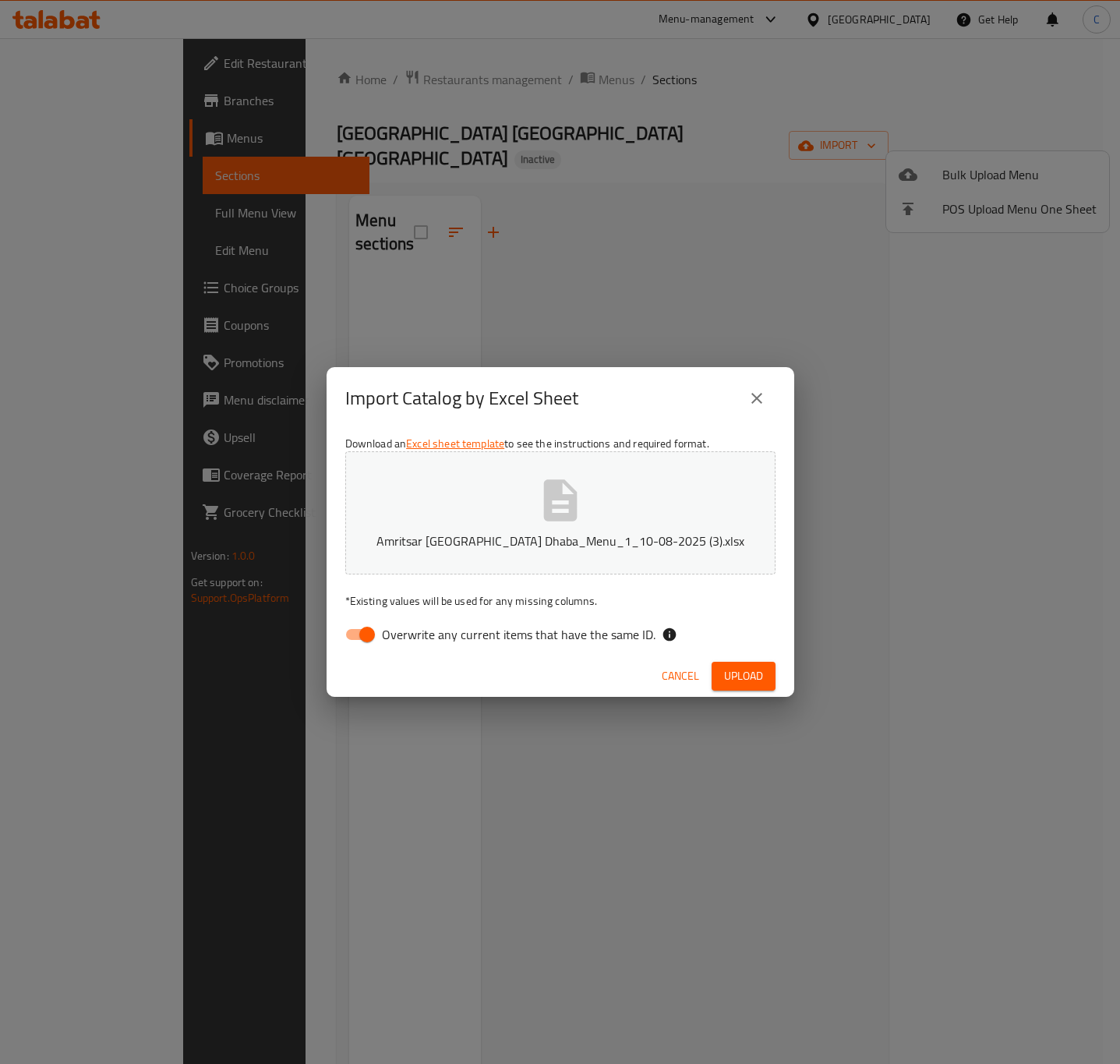
drag, startPoint x: 750, startPoint y: 397, endPoint x: 928, endPoint y: 428, distance: 180.7
click at [749, 397] on icon "close" at bounding box center [757, 398] width 19 height 19
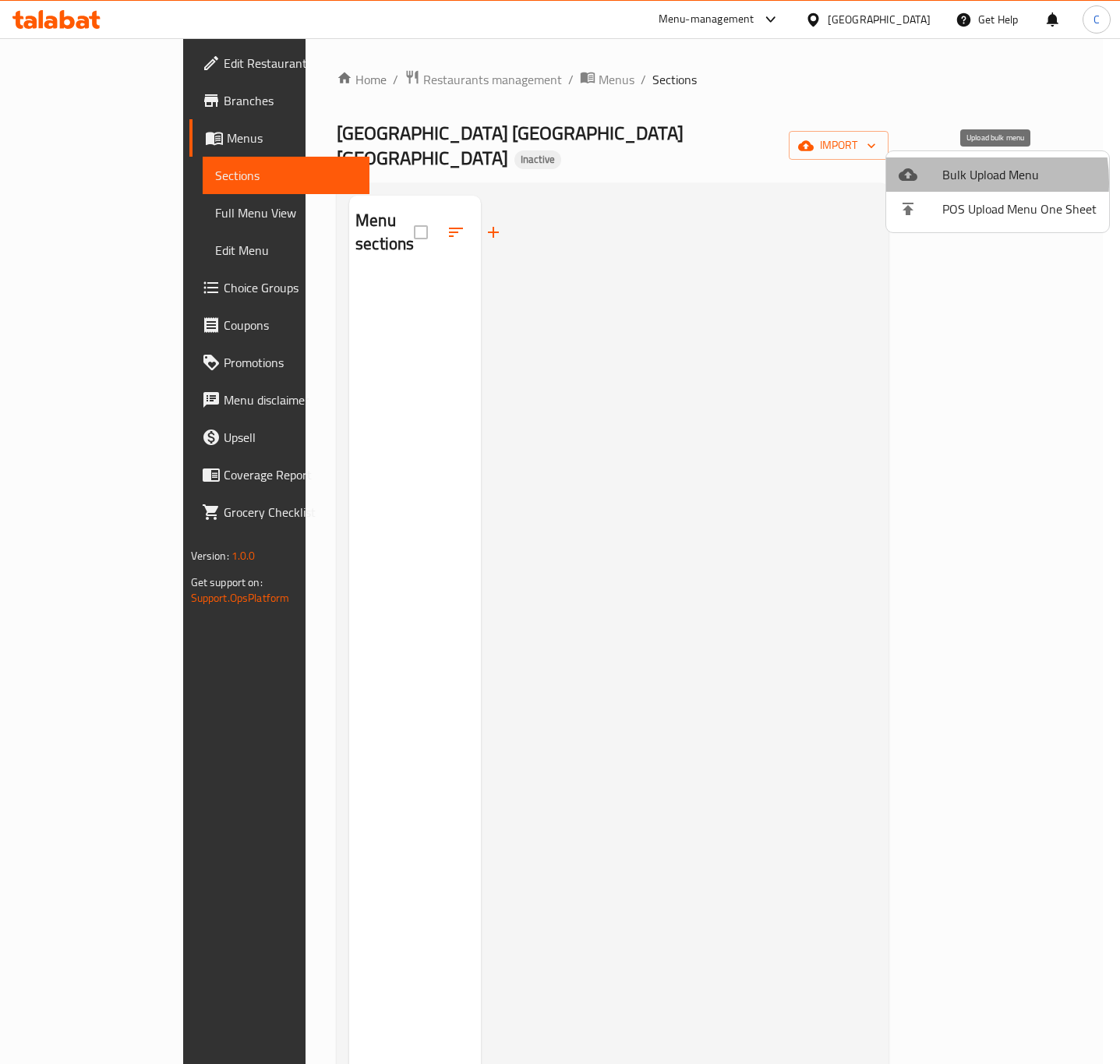
click at [940, 182] on div at bounding box center [920, 175] width 43 height 19
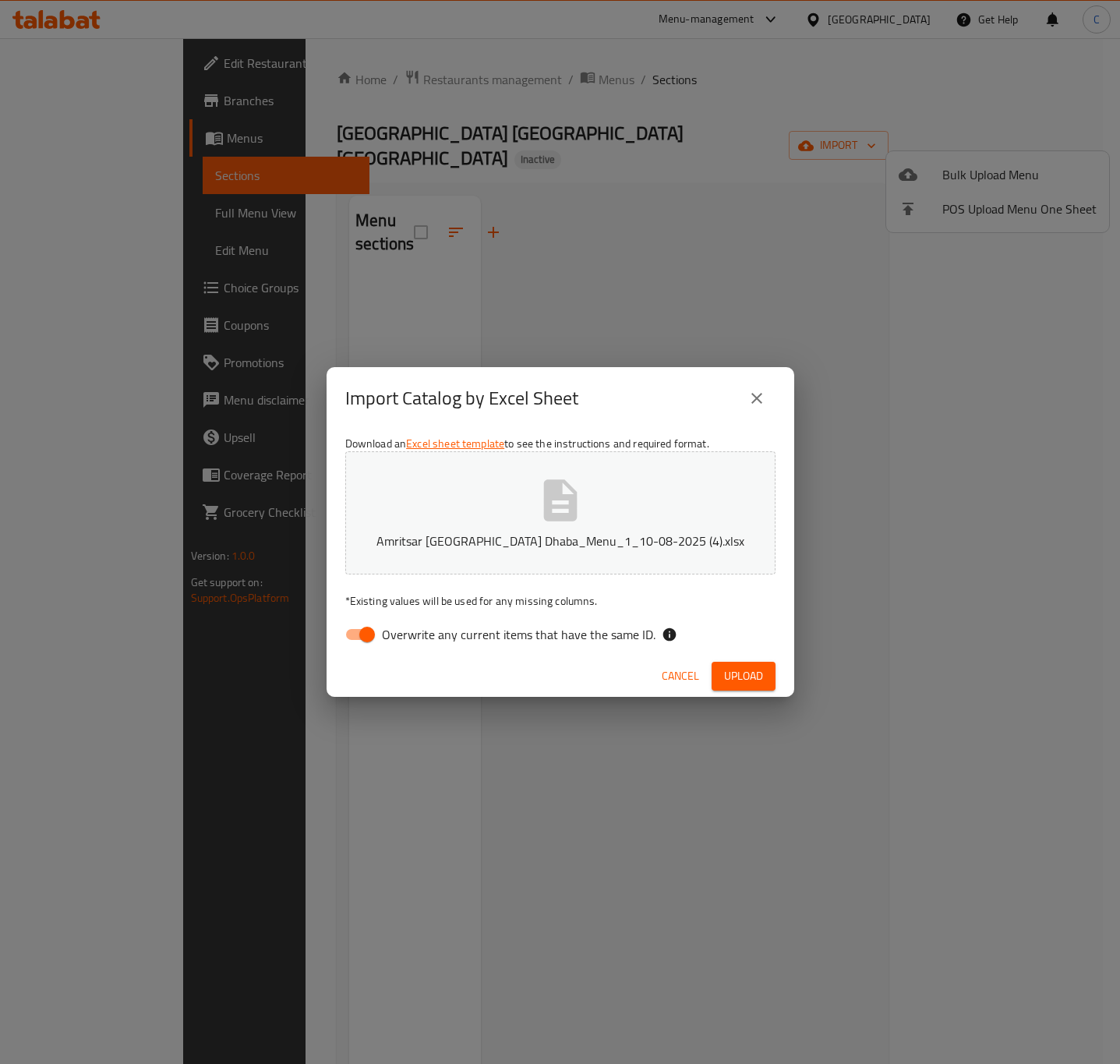
click at [720, 690] on div "Cancel Upload" at bounding box center [560, 676] width 468 height 41
click at [724, 676] on span "Upload" at bounding box center [744, 676] width 39 height 20
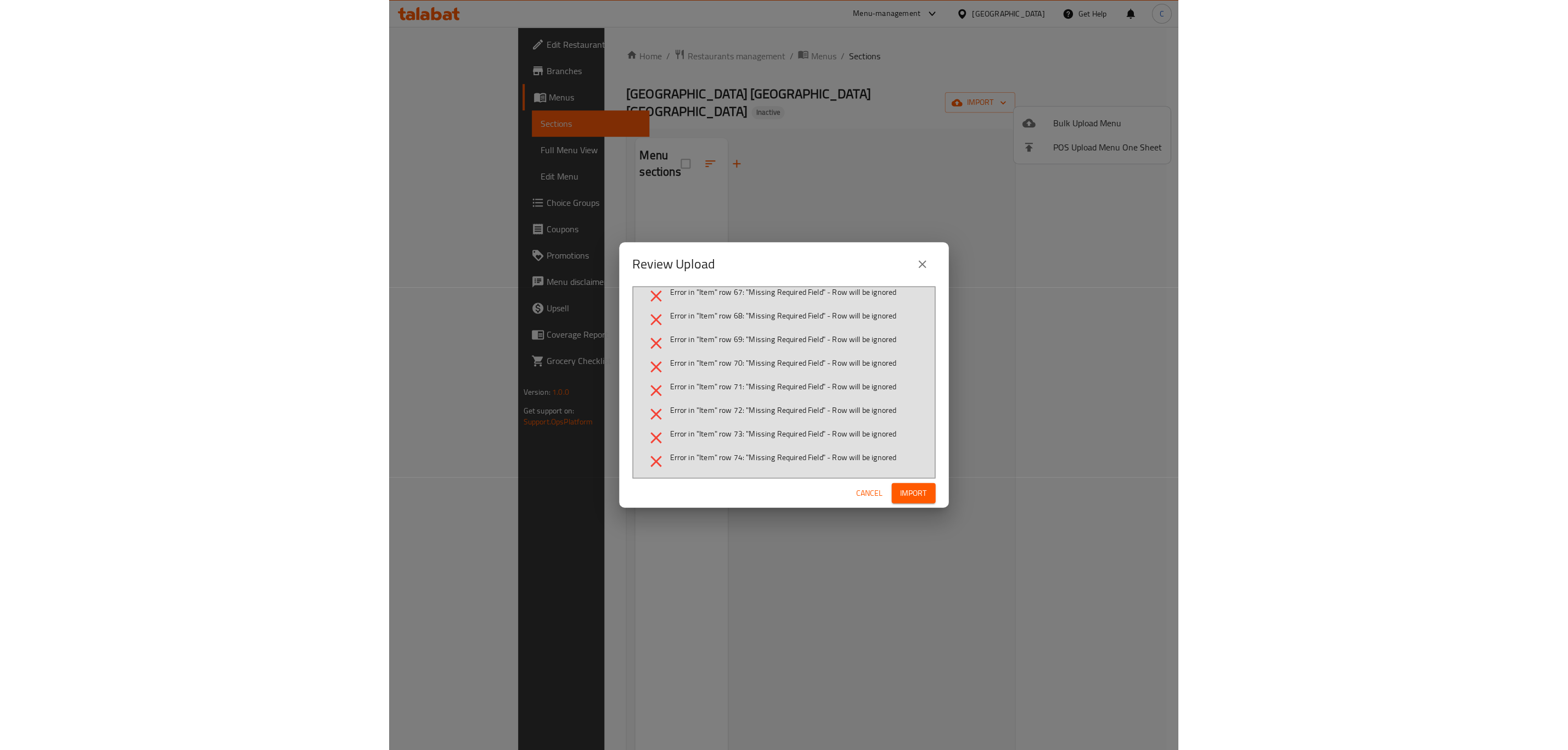
scroll to position [1333, 0]
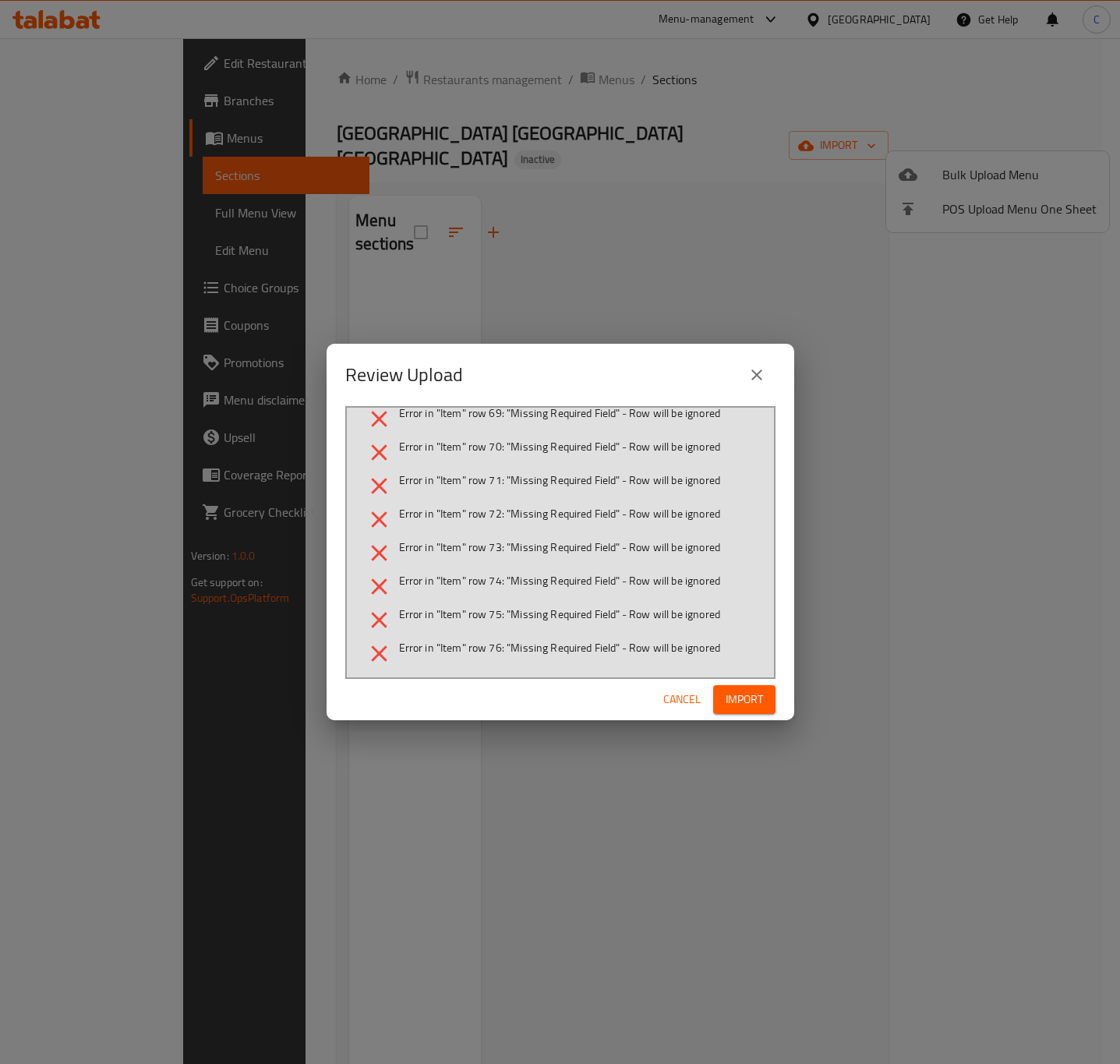
click at [662, 697] on button "Cancel" at bounding box center [682, 700] width 50 height 29
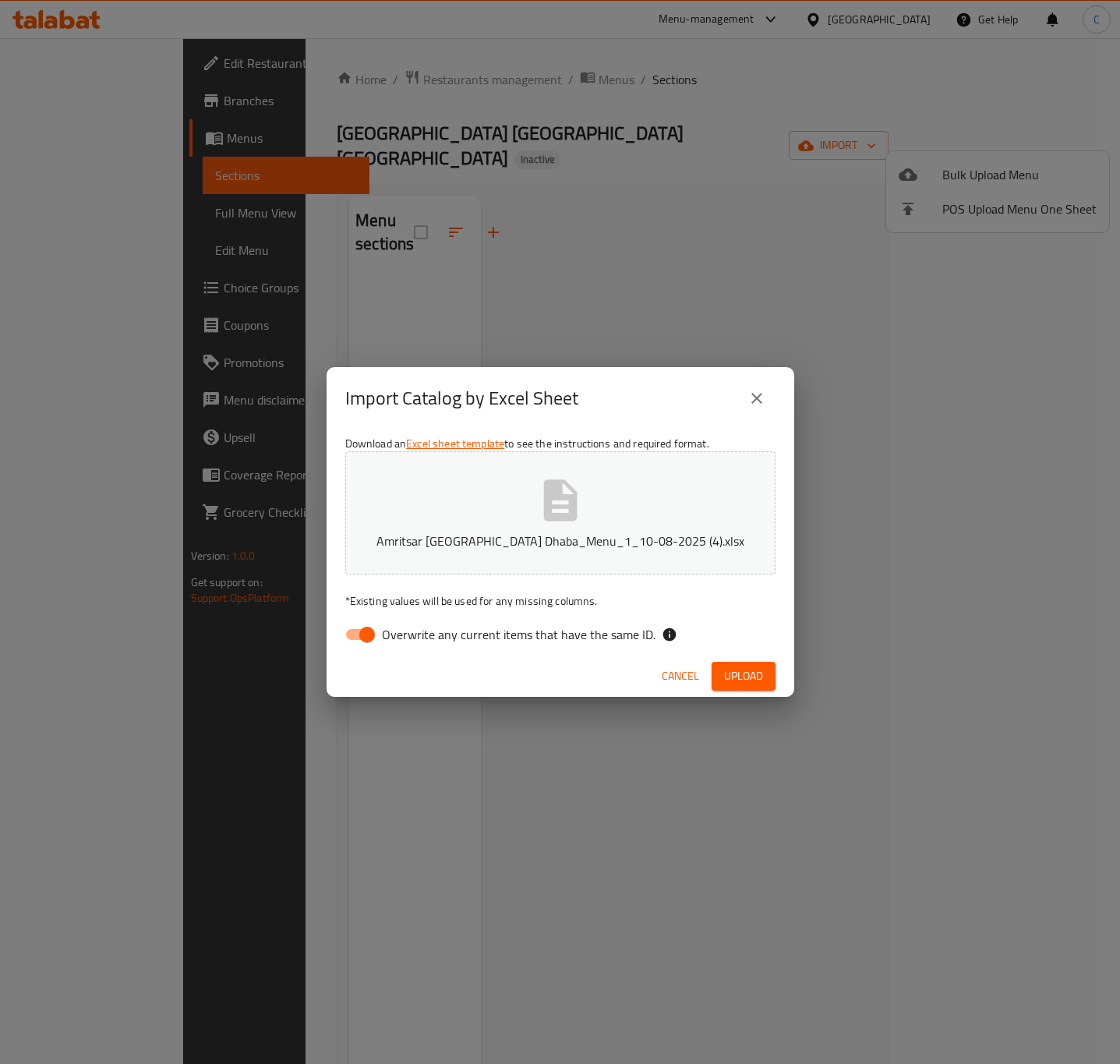
click at [664, 673] on span "Cancel" at bounding box center [681, 676] width 38 height 20
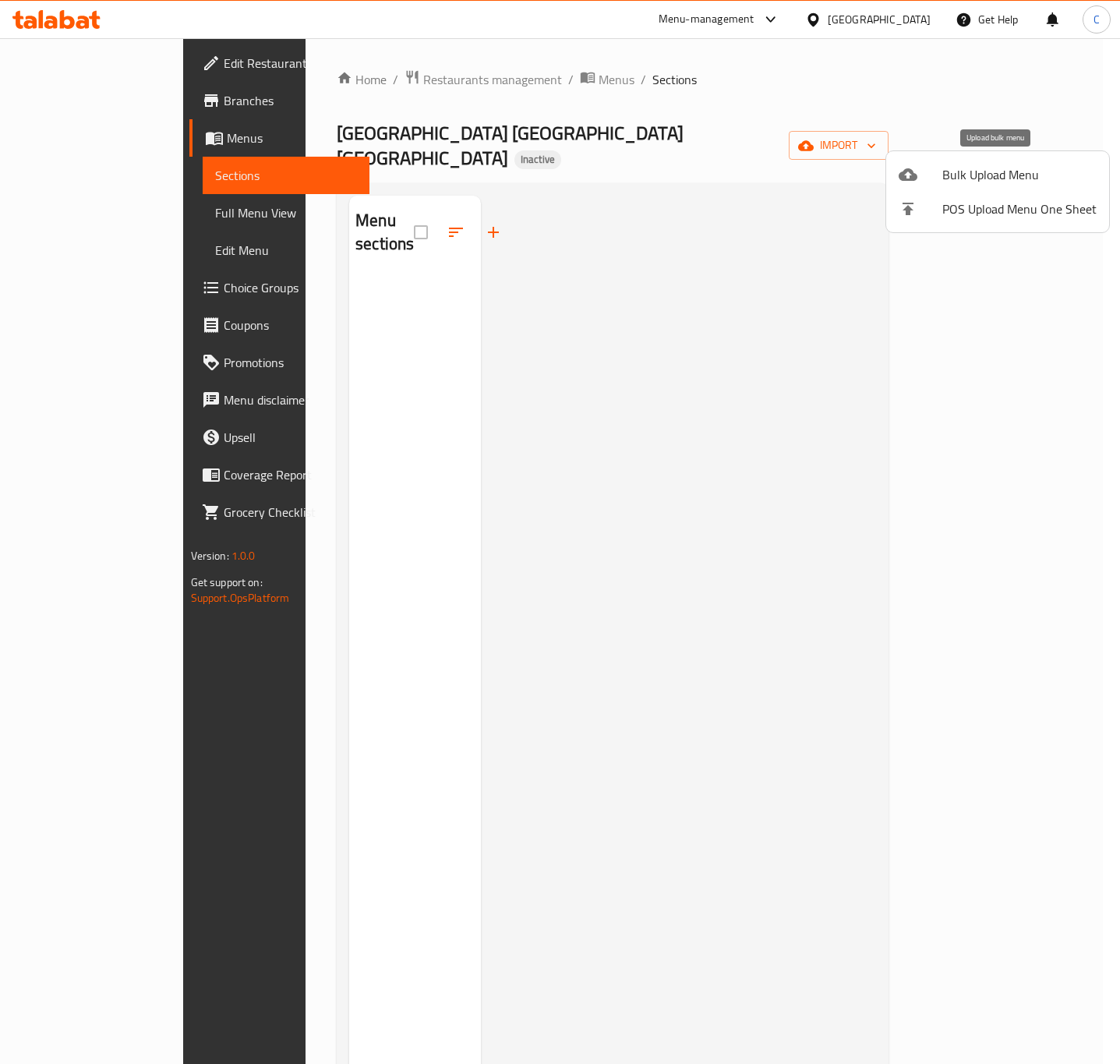
click at [991, 182] on span "Bulk Upload Menu" at bounding box center [1020, 175] width 154 height 19
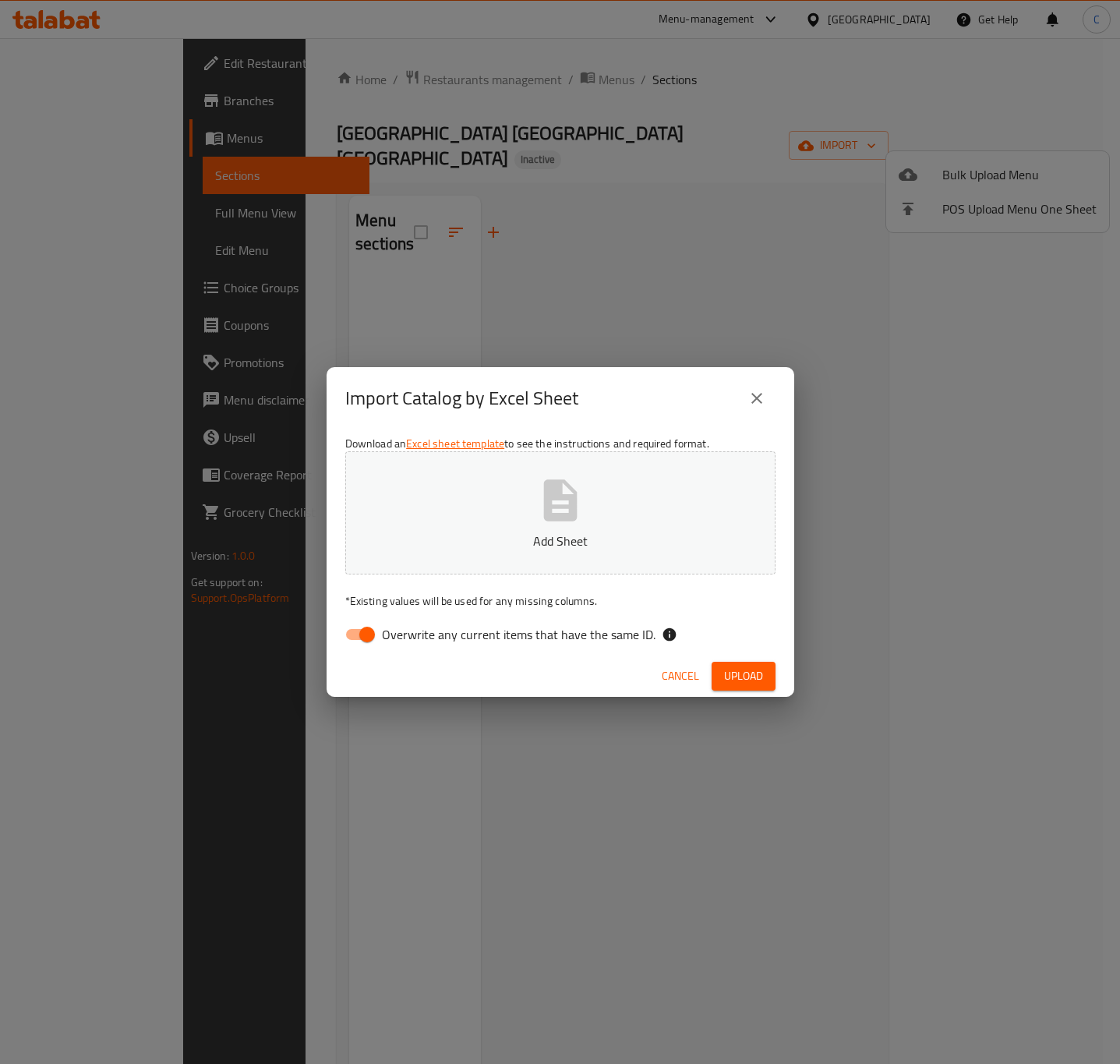
click at [550, 515] on icon "button" at bounding box center [560, 500] width 34 height 41
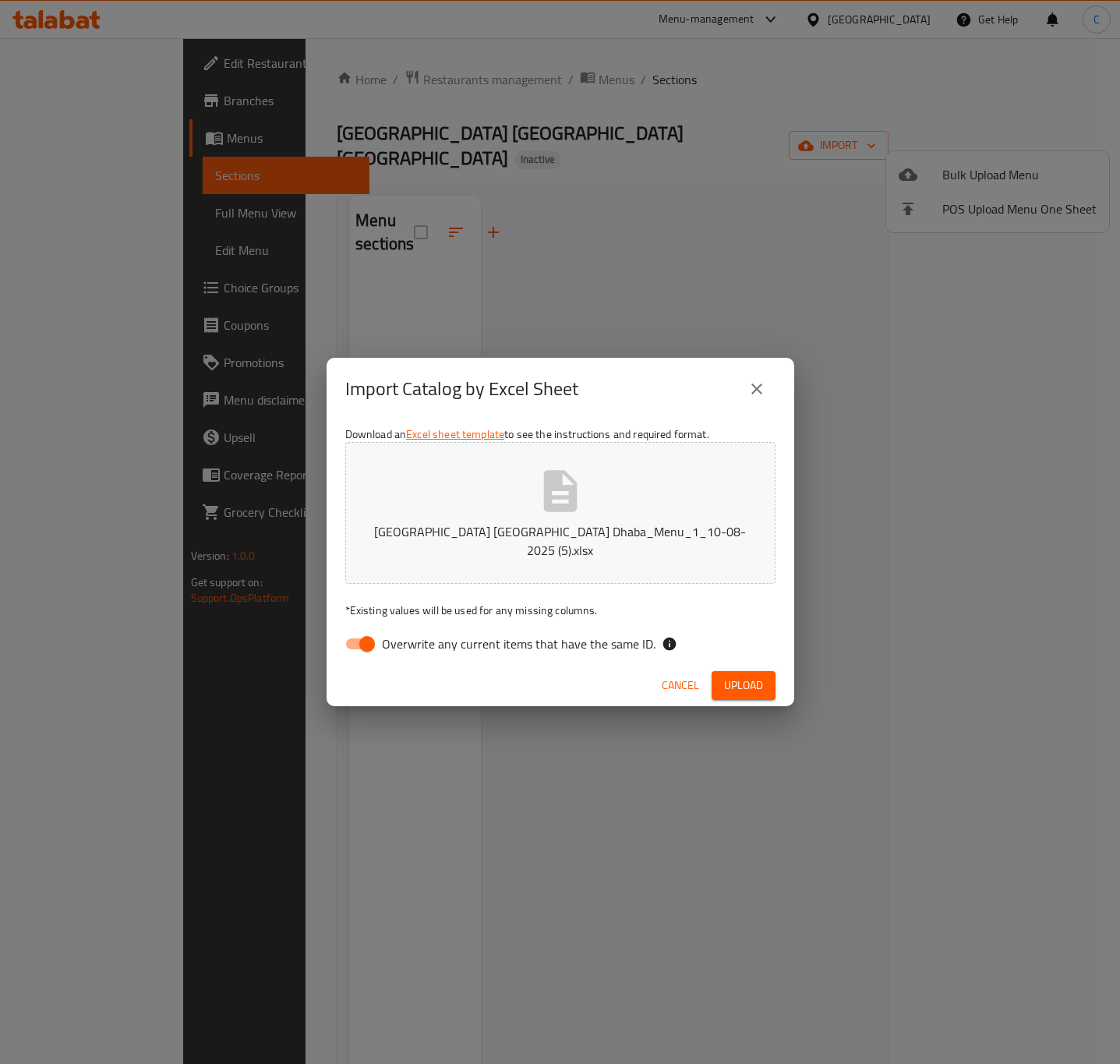
click at [742, 676] on span "Upload" at bounding box center [744, 686] width 39 height 20
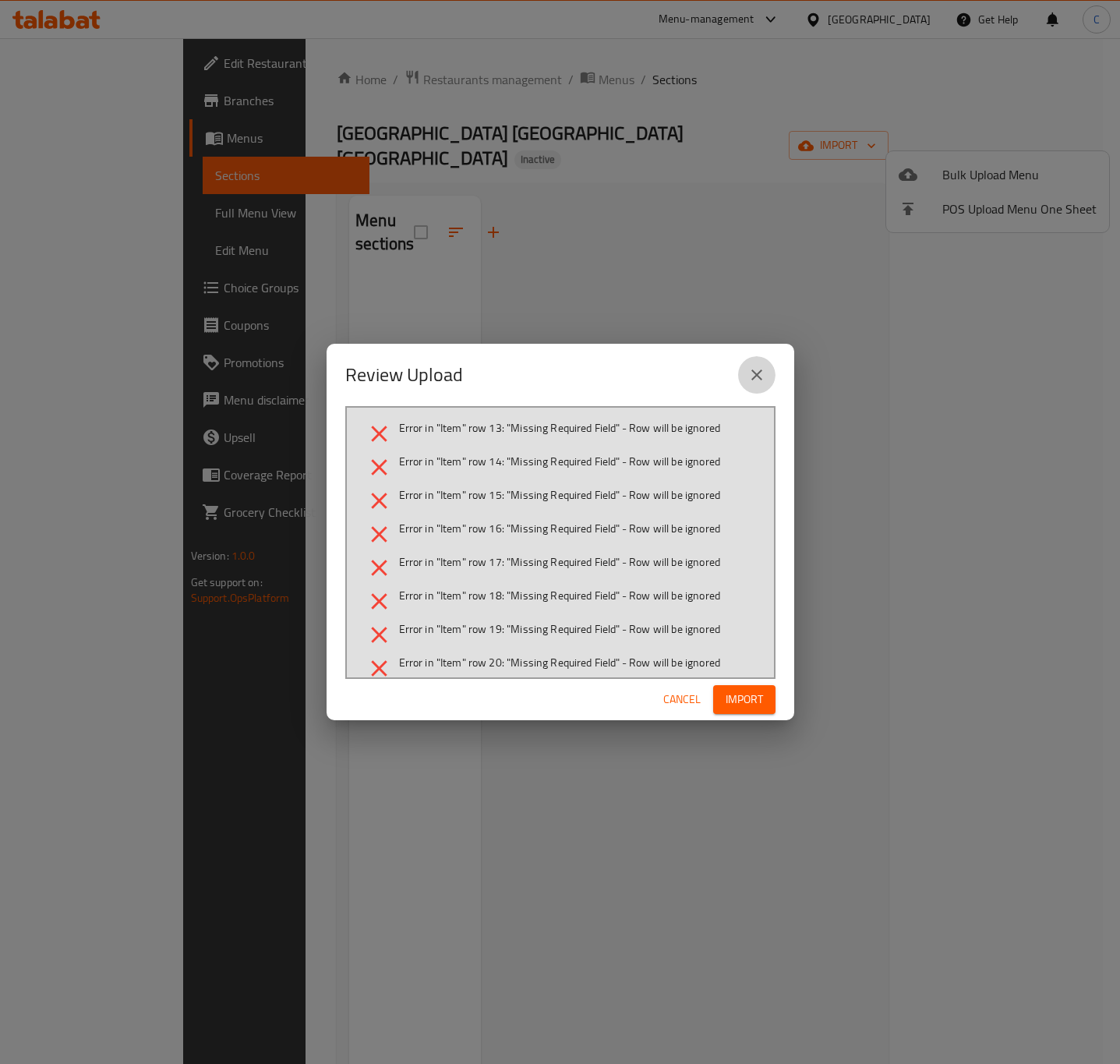
click at [753, 375] on icon "close" at bounding box center [757, 375] width 19 height 19
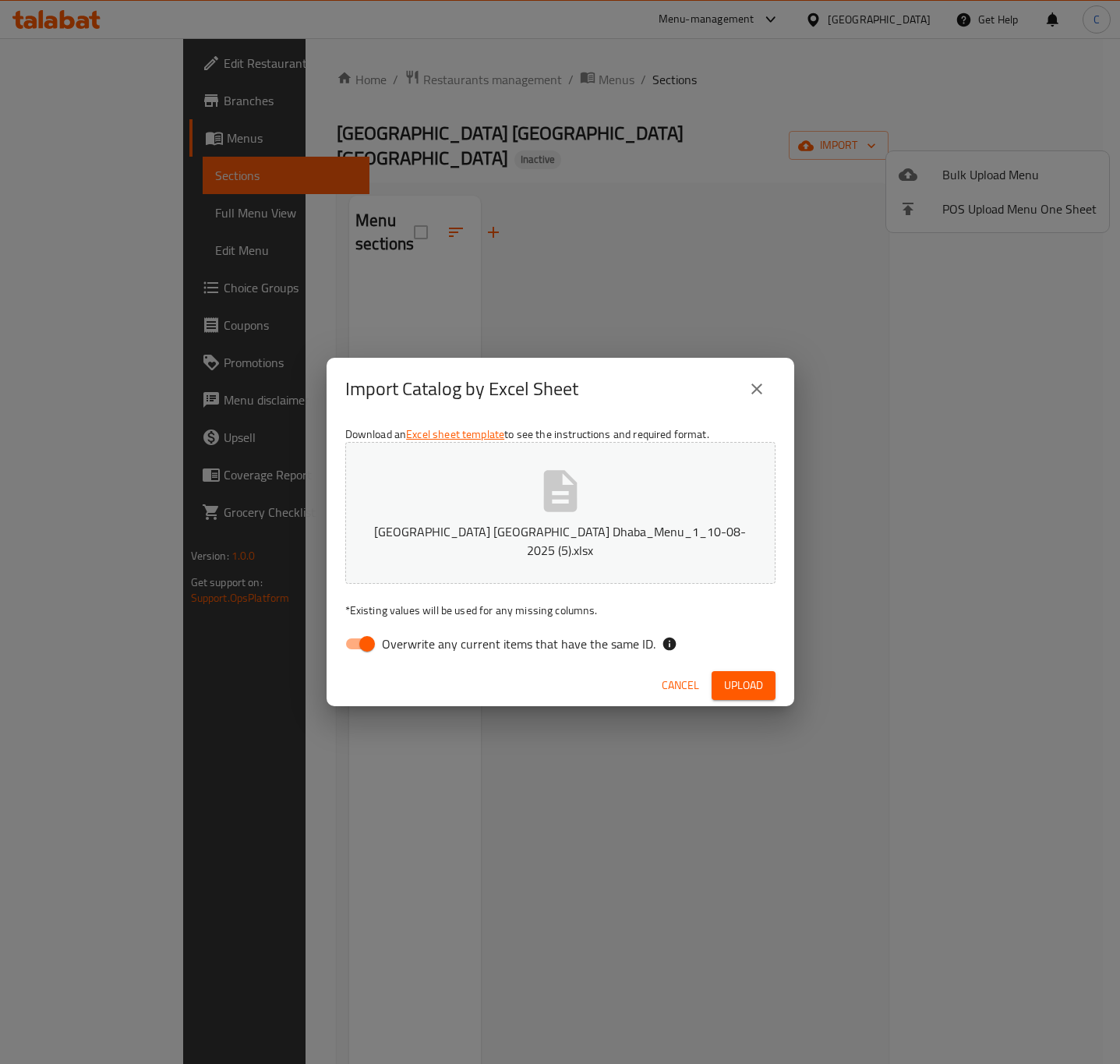
click at [758, 394] on icon "close" at bounding box center [757, 389] width 11 height 11
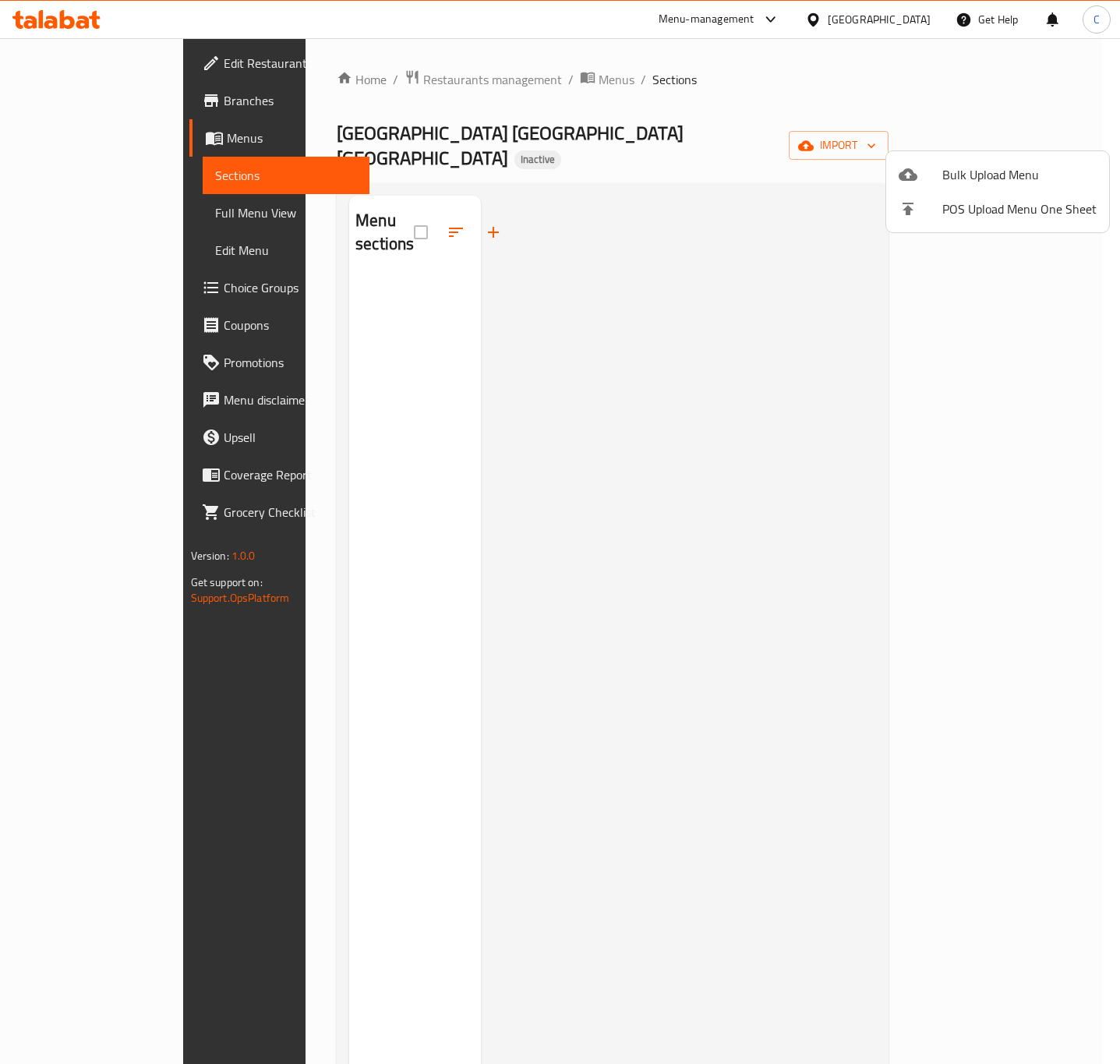
click at [488, 83] on div at bounding box center [560, 532] width 1120 height 1064
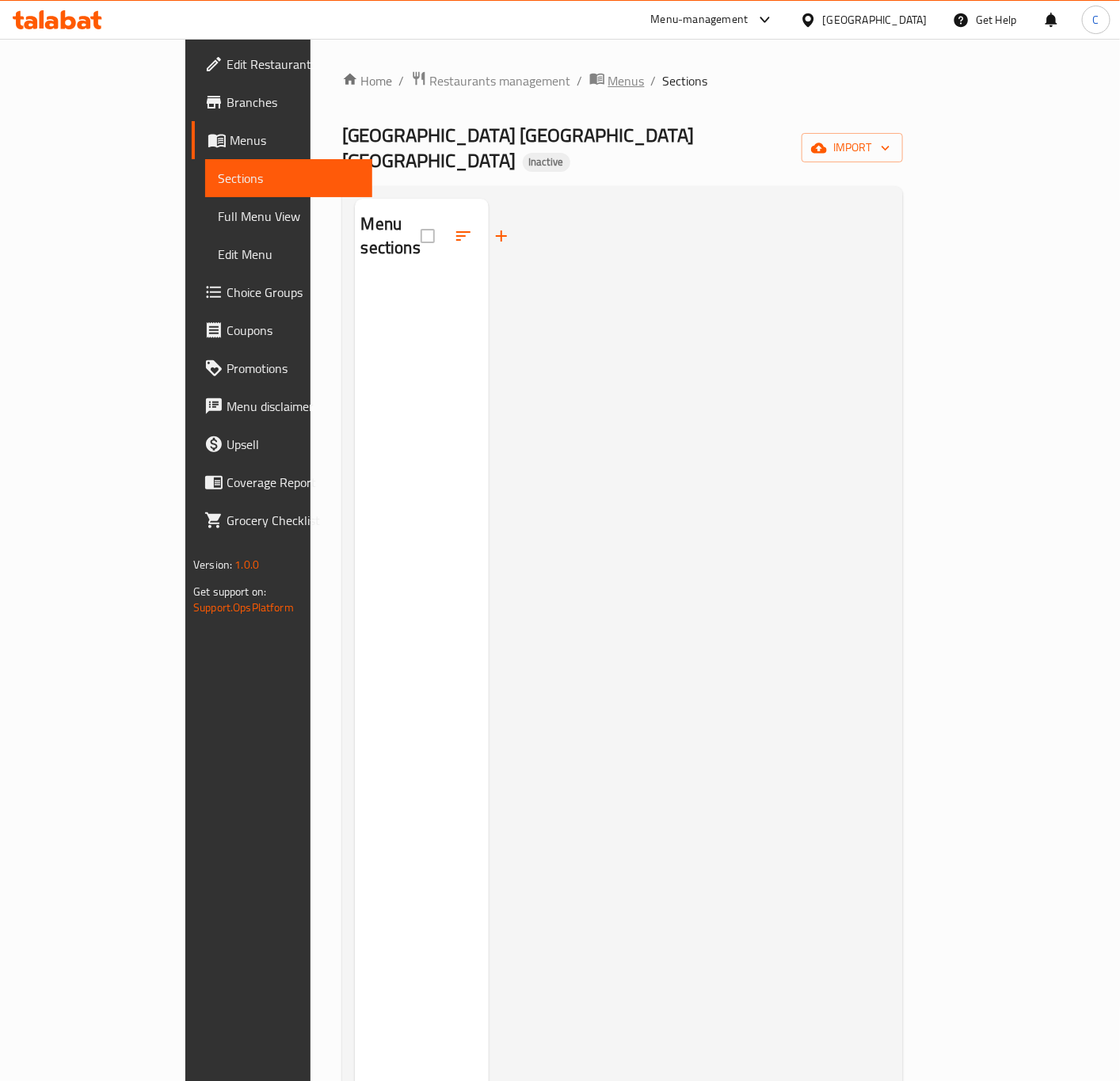
click at [608, 88] on span "Menus" at bounding box center [626, 81] width 36 height 19
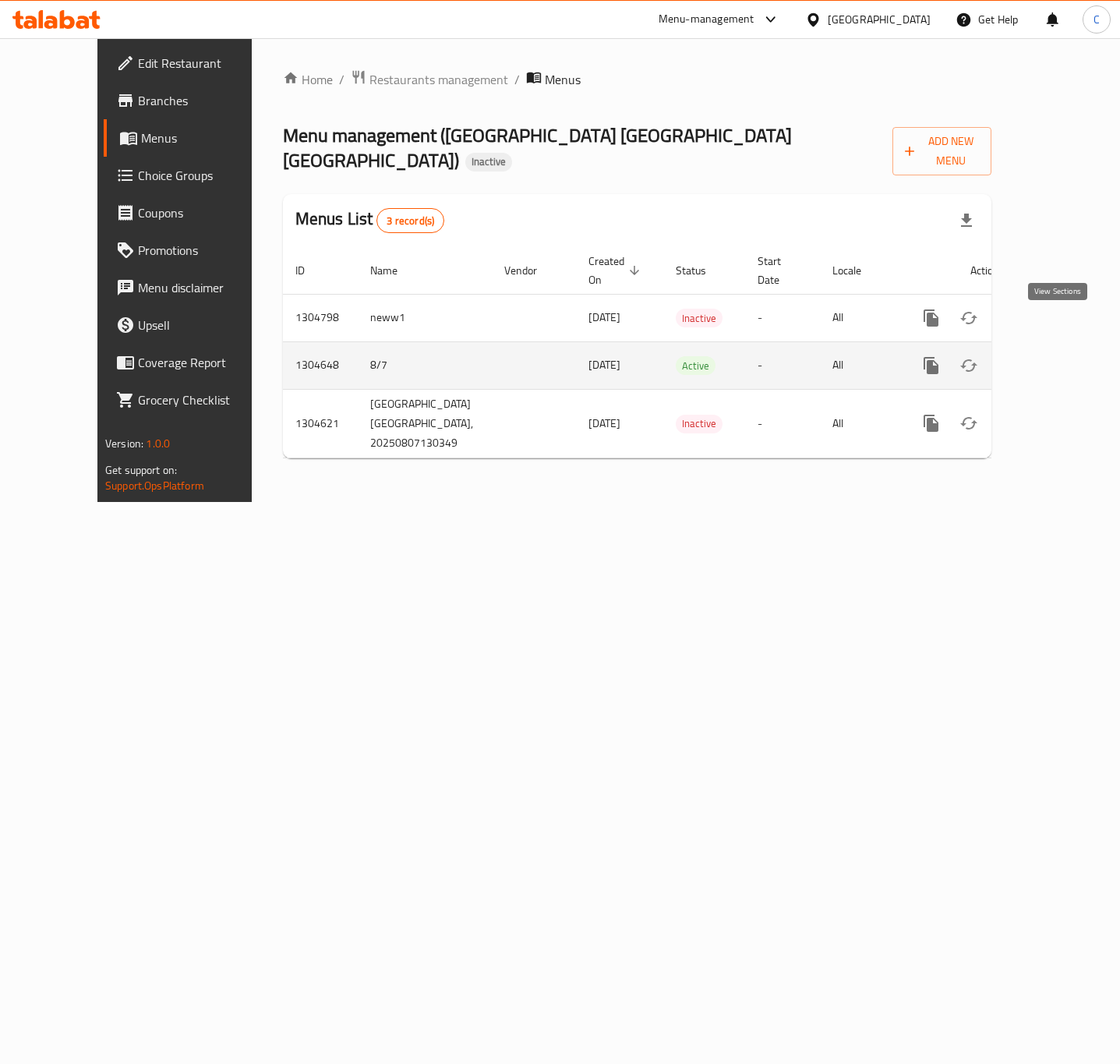
click at [1052, 356] on icon "enhanced table" at bounding box center [1044, 365] width 19 height 19
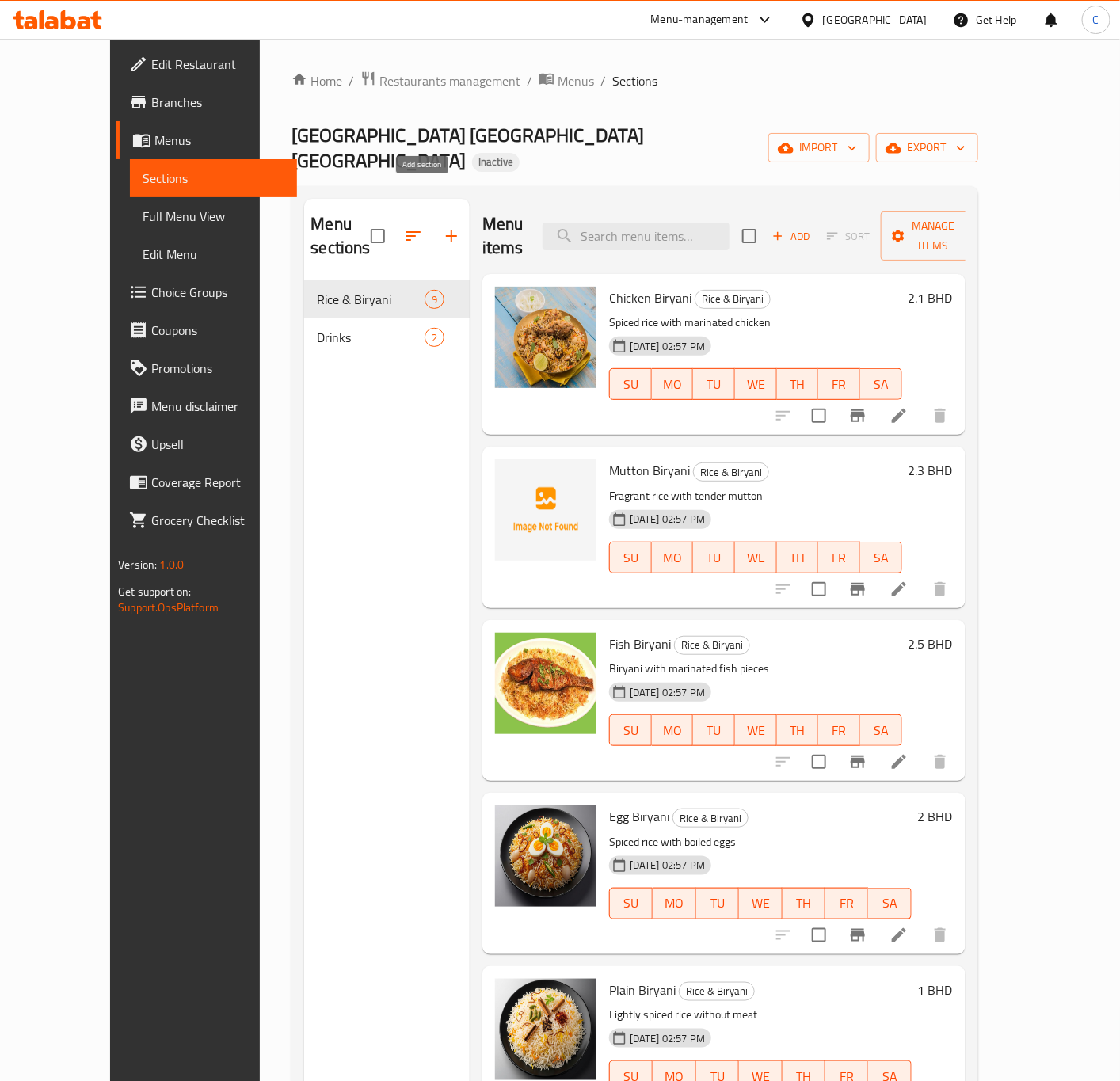
click at [442, 226] on icon "button" at bounding box center [451, 236] width 19 height 19
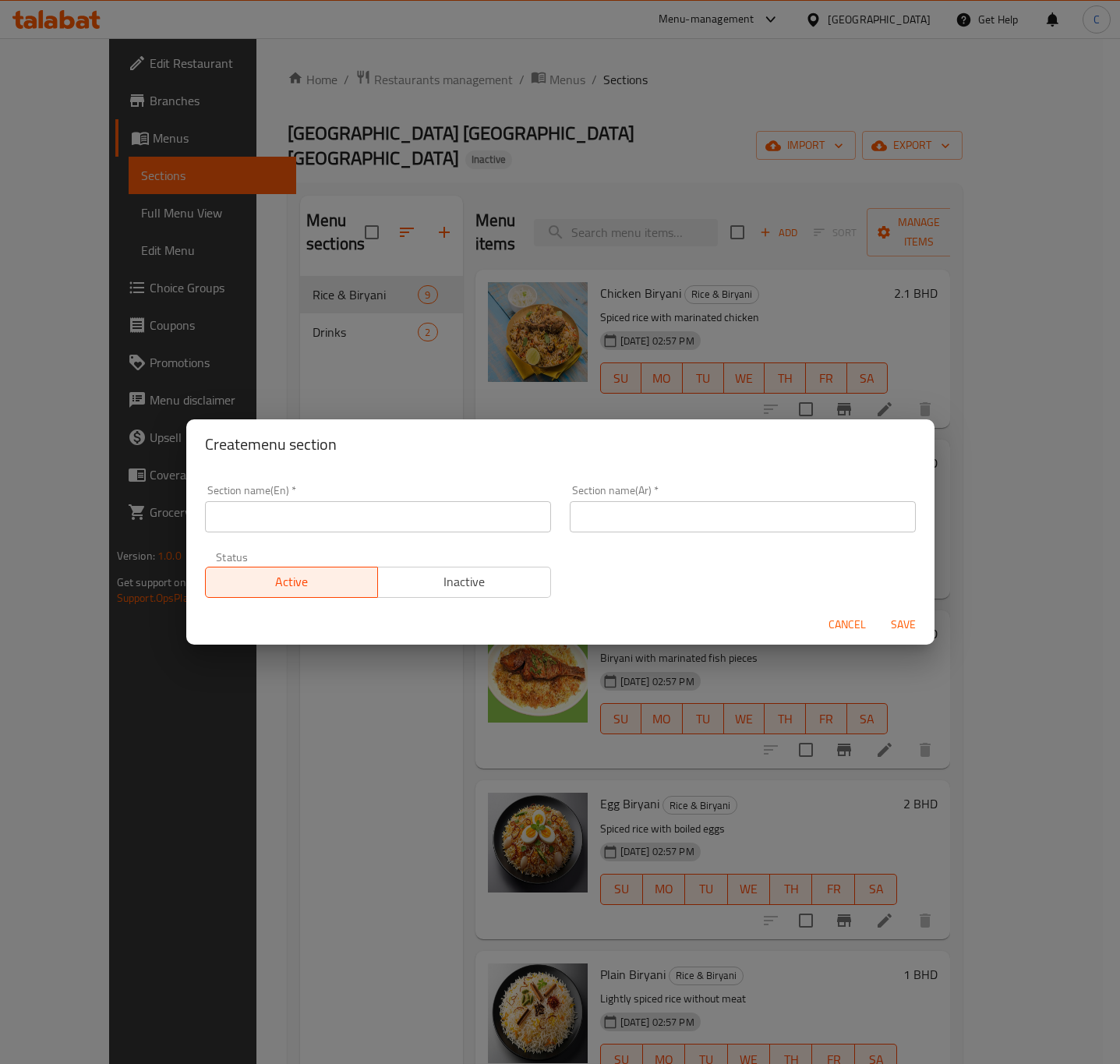
click at [398, 519] on input "text" at bounding box center [377, 517] width 346 height 31
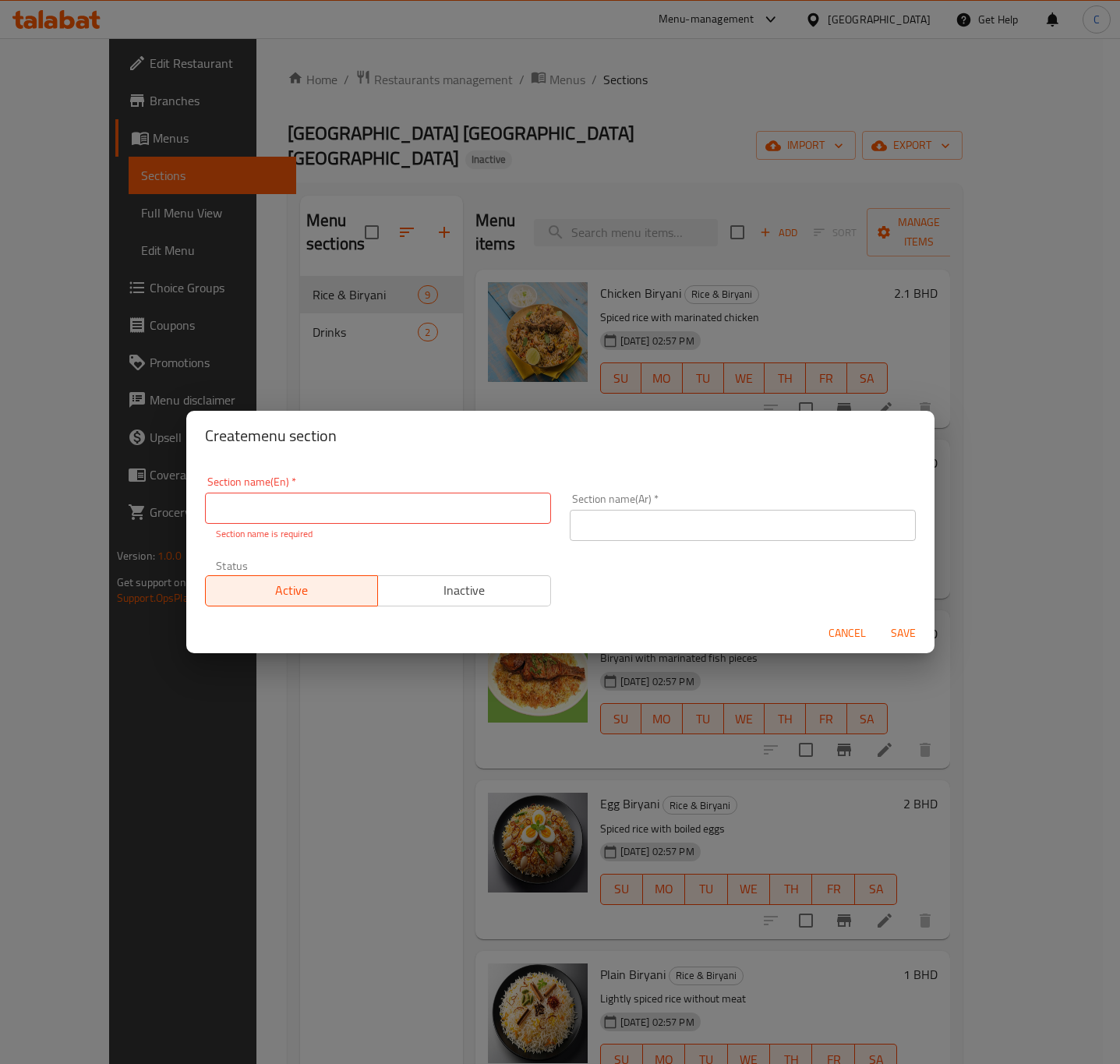
click at [488, 505] on input "text" at bounding box center [377, 508] width 346 height 31
paste input "Amritsari Dal Special"
type input "Amritsari Dal Special"
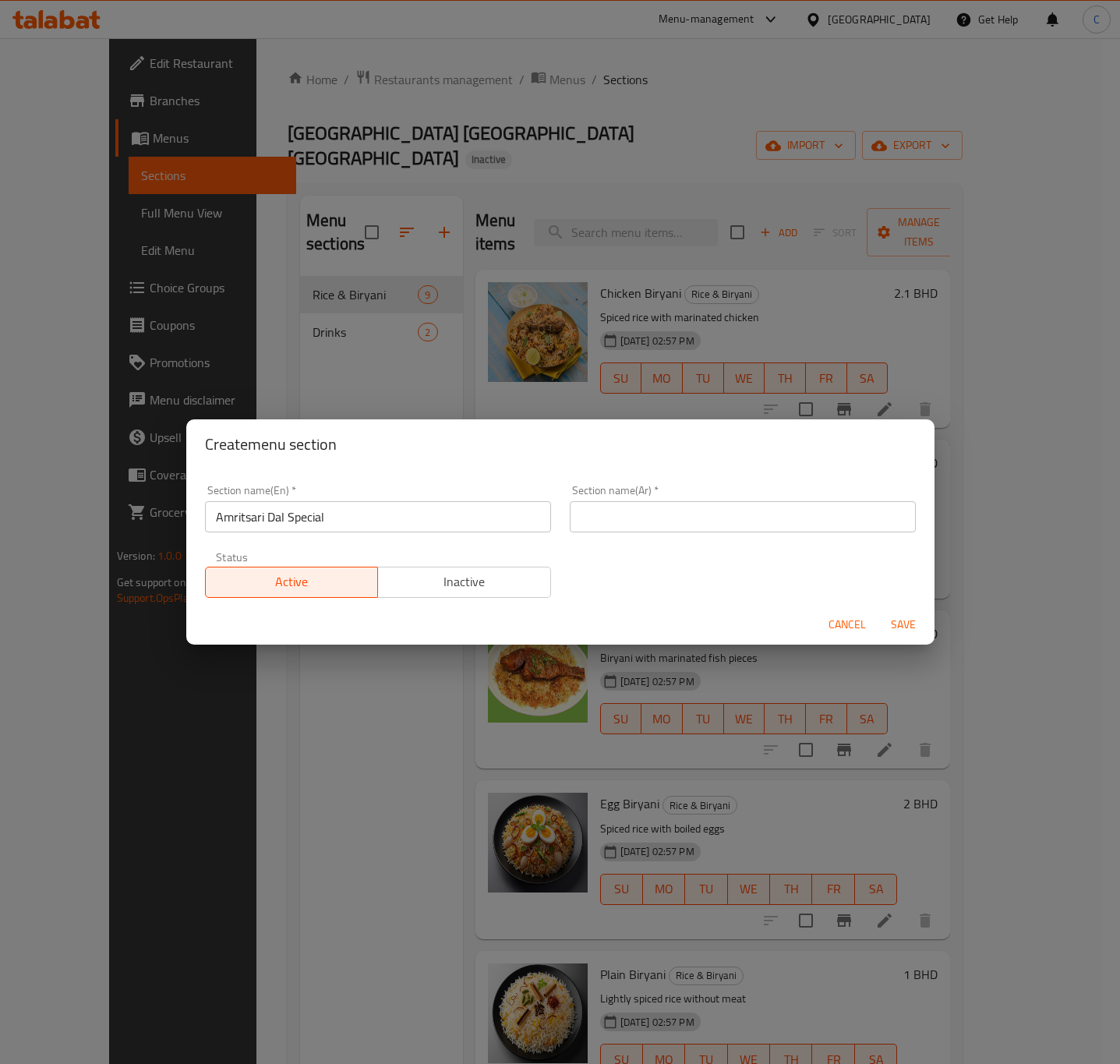
click at [699, 520] on input "text" at bounding box center [743, 517] width 346 height 31
paste input "أمريتساري دال خاص"
type input "أمريتساري دال خاص"
click at [898, 622] on span "Save" at bounding box center [903, 625] width 38 height 20
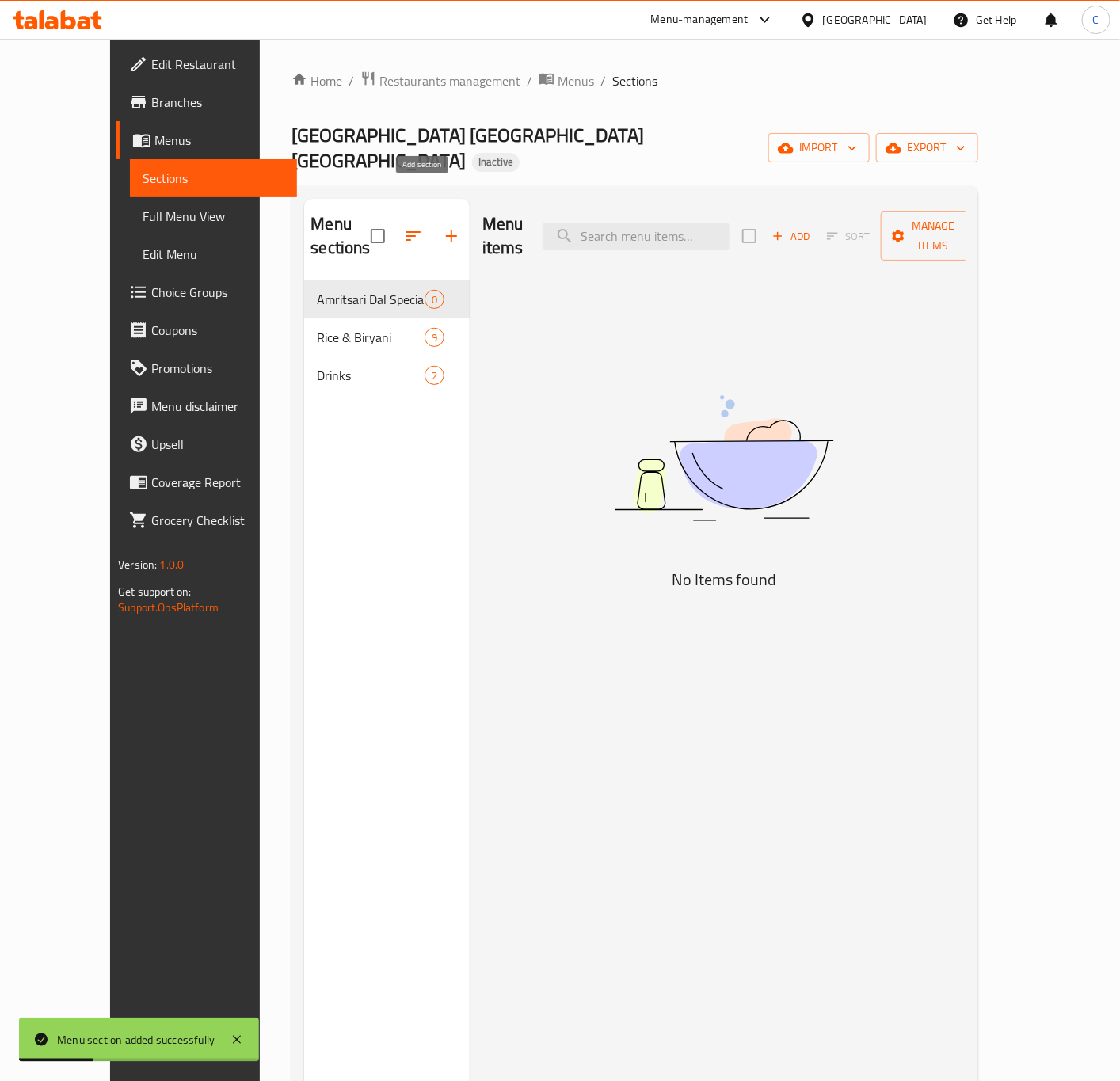
click at [442, 226] on icon "button" at bounding box center [451, 236] width 19 height 19
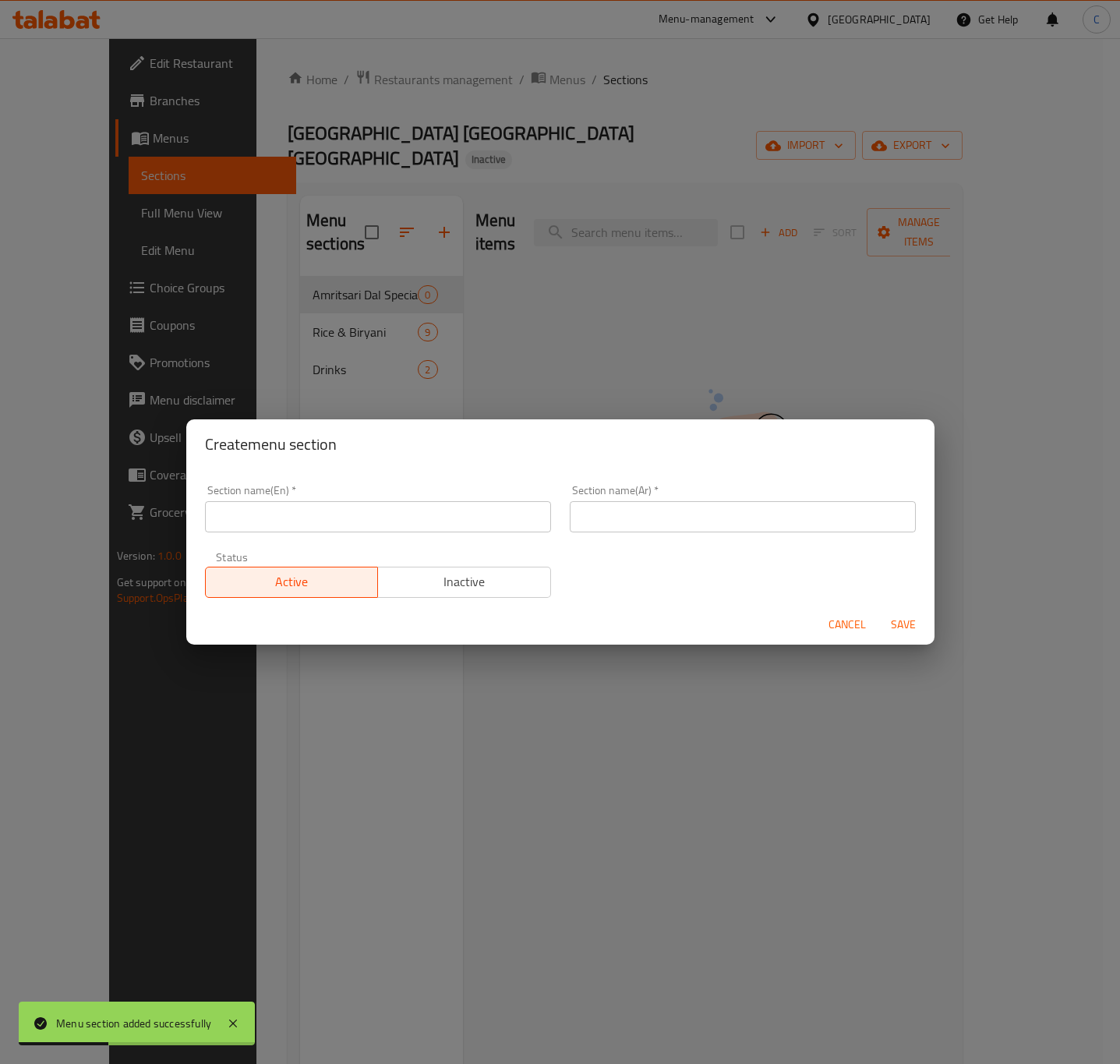
click at [521, 515] on input "text" at bounding box center [377, 517] width 346 height 31
paste input "Non-Vegetarian Specials"
type input "Non-Vegetarian Specials"
click at [727, 517] on input "text" at bounding box center [743, 517] width 346 height 31
paste input "عروض خاصة لغير النباتيين"
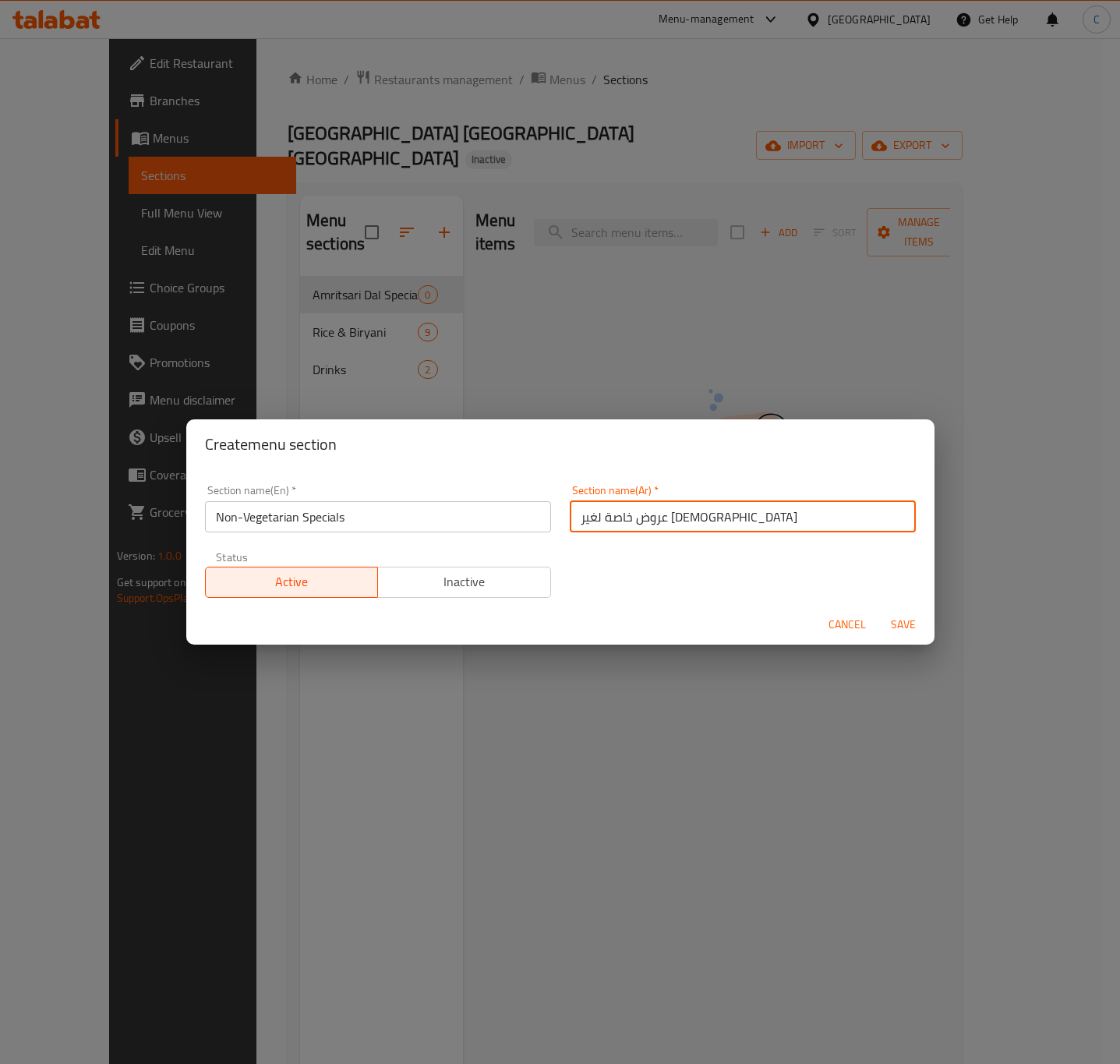
type input "عروض خاصة لغير النباتيين"
click at [917, 616] on span "Save" at bounding box center [903, 625] width 38 height 20
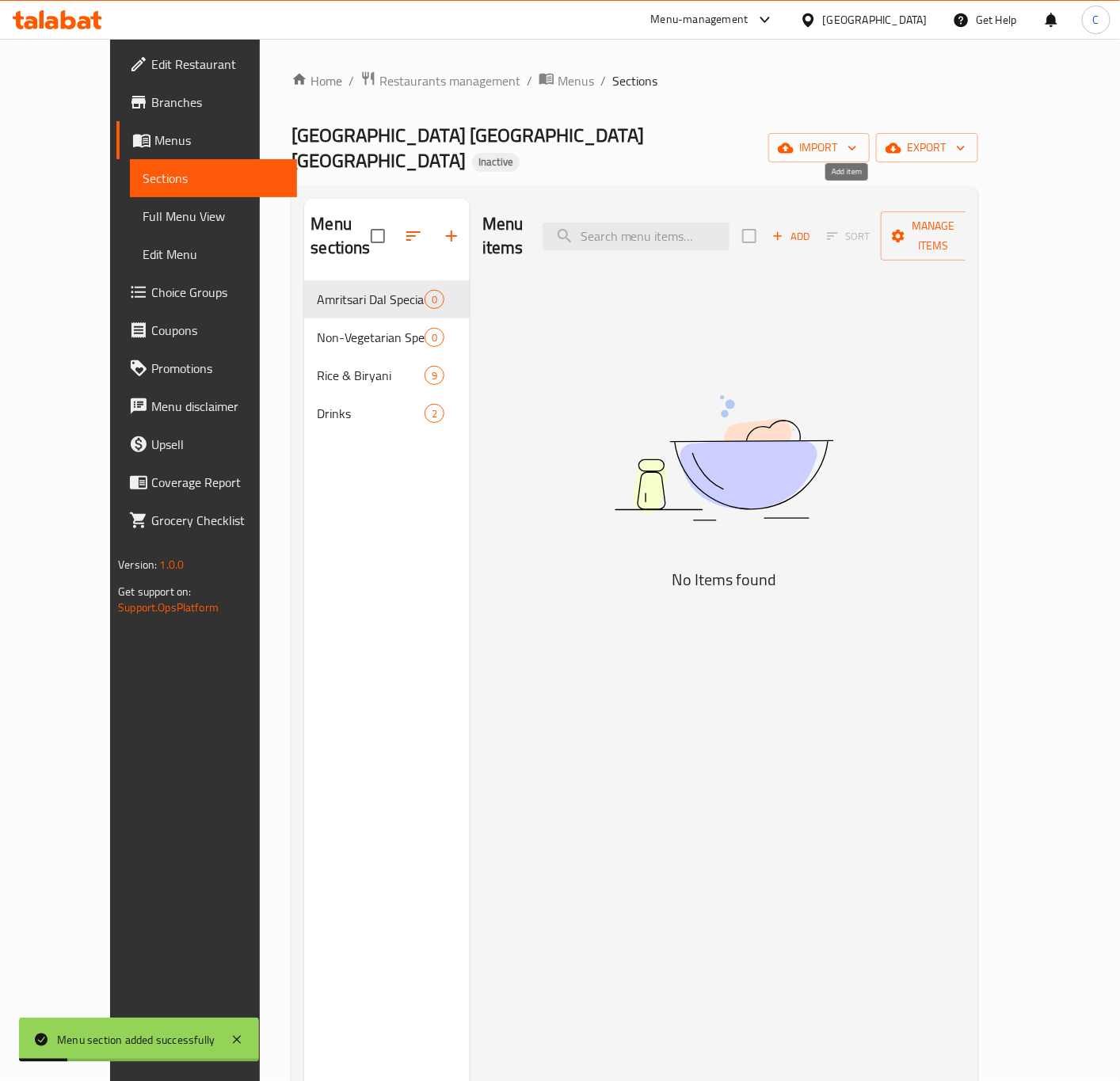
click at [813, 227] on span "Add" at bounding box center [791, 236] width 43 height 18
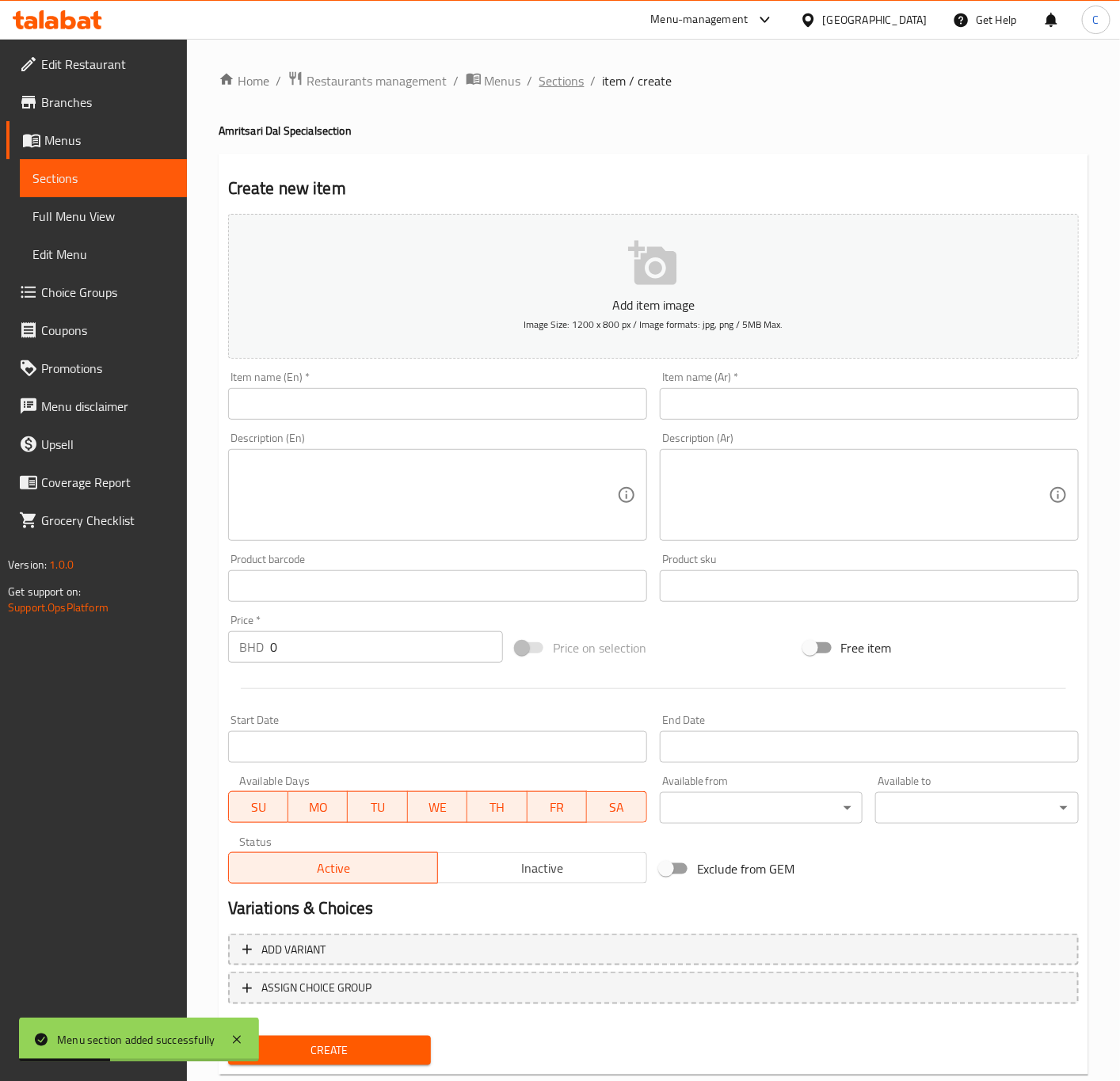
click at [557, 81] on span "Sections" at bounding box center [561, 81] width 45 height 19
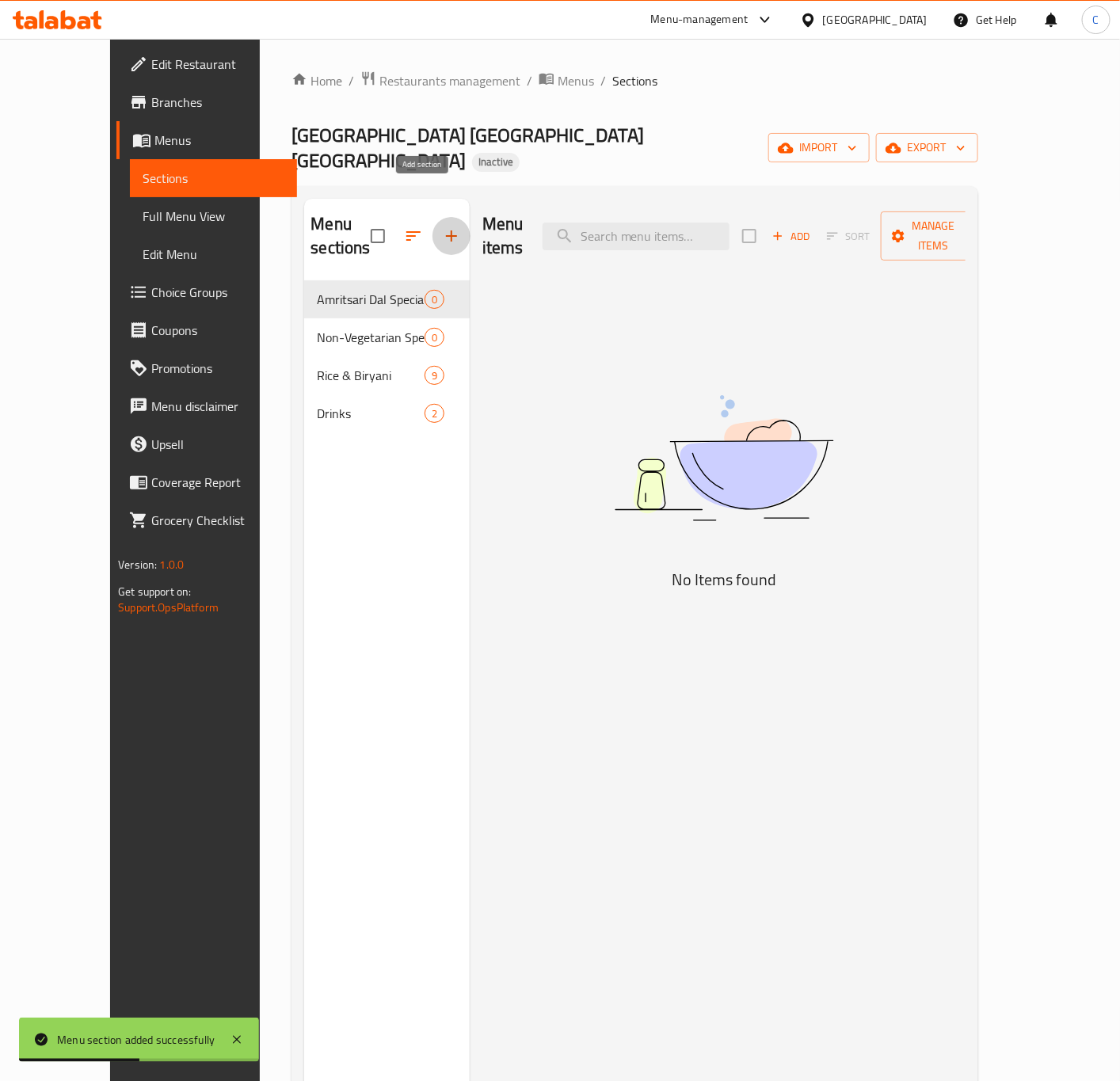
click at [442, 226] on icon "button" at bounding box center [451, 236] width 19 height 19
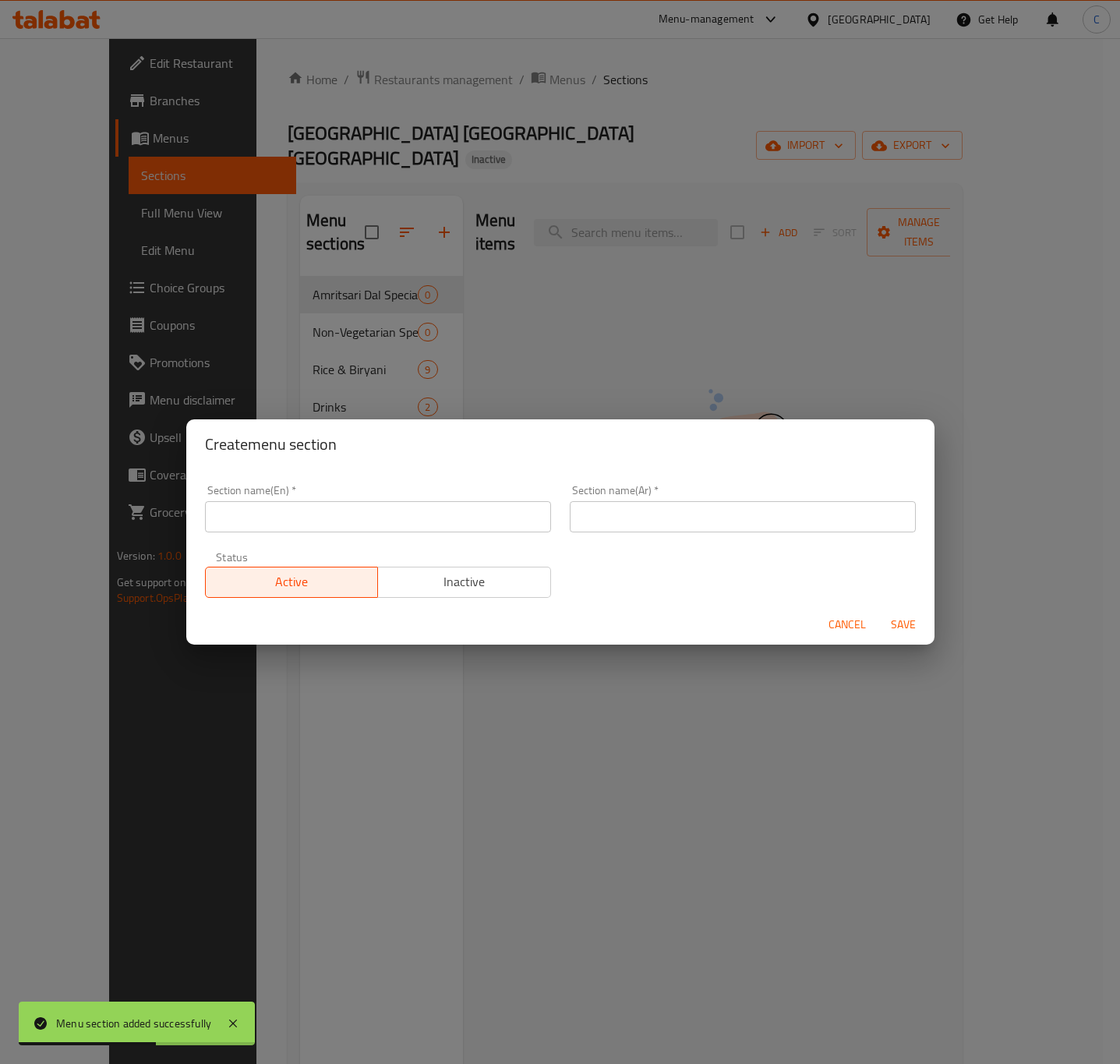
click at [464, 507] on input "text" at bounding box center [377, 517] width 346 height 31
paste input "Roti Shoti (Indian Breads)"
type input "Roti Shoti (Indian Breads)"
click at [789, 525] on input "text" at bounding box center [743, 517] width 346 height 31
paste input "روتي شوتي (خبز هندي)"
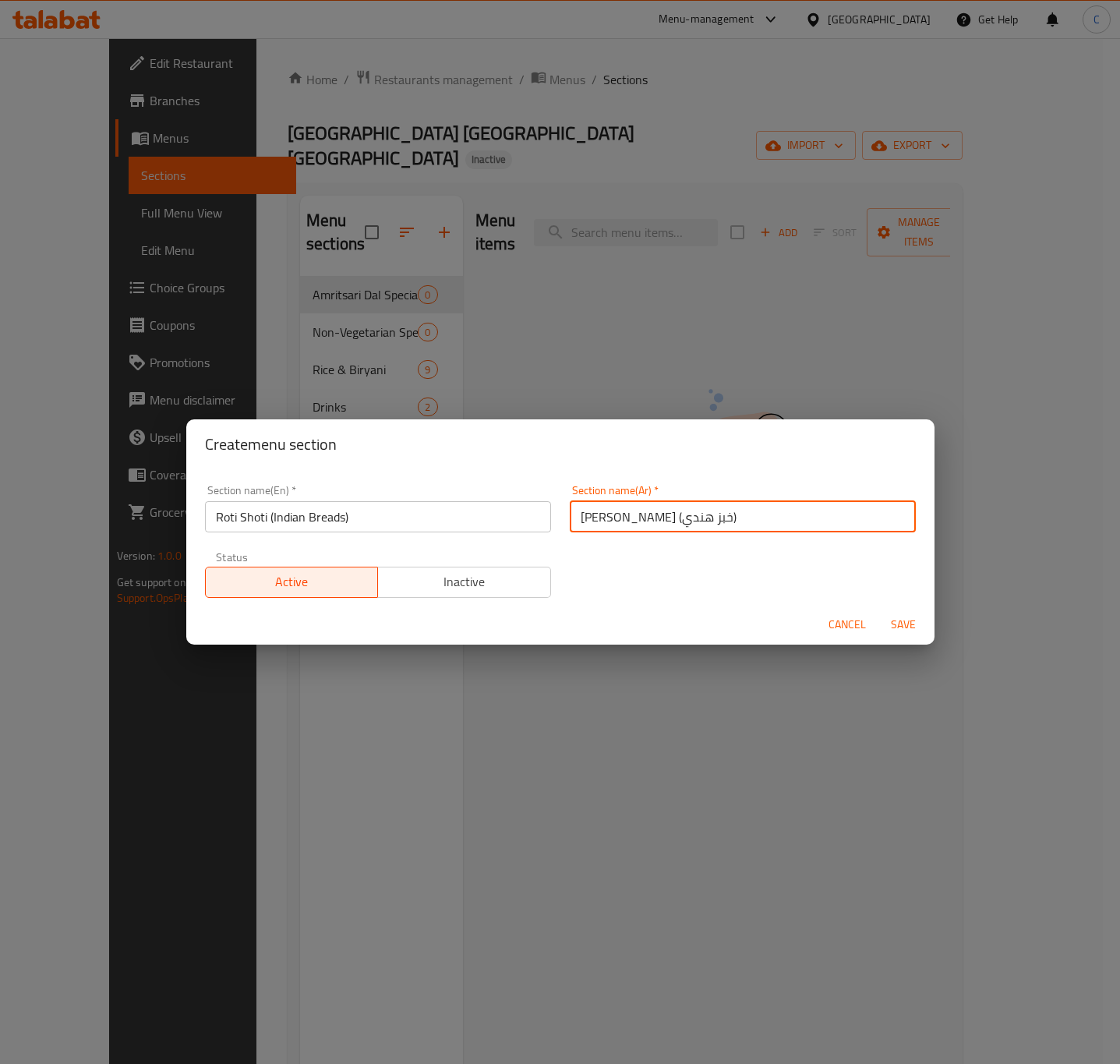
type input "روتي شوتي (خبز هندي)"
click at [912, 635] on button "Save" at bounding box center [902, 625] width 50 height 29
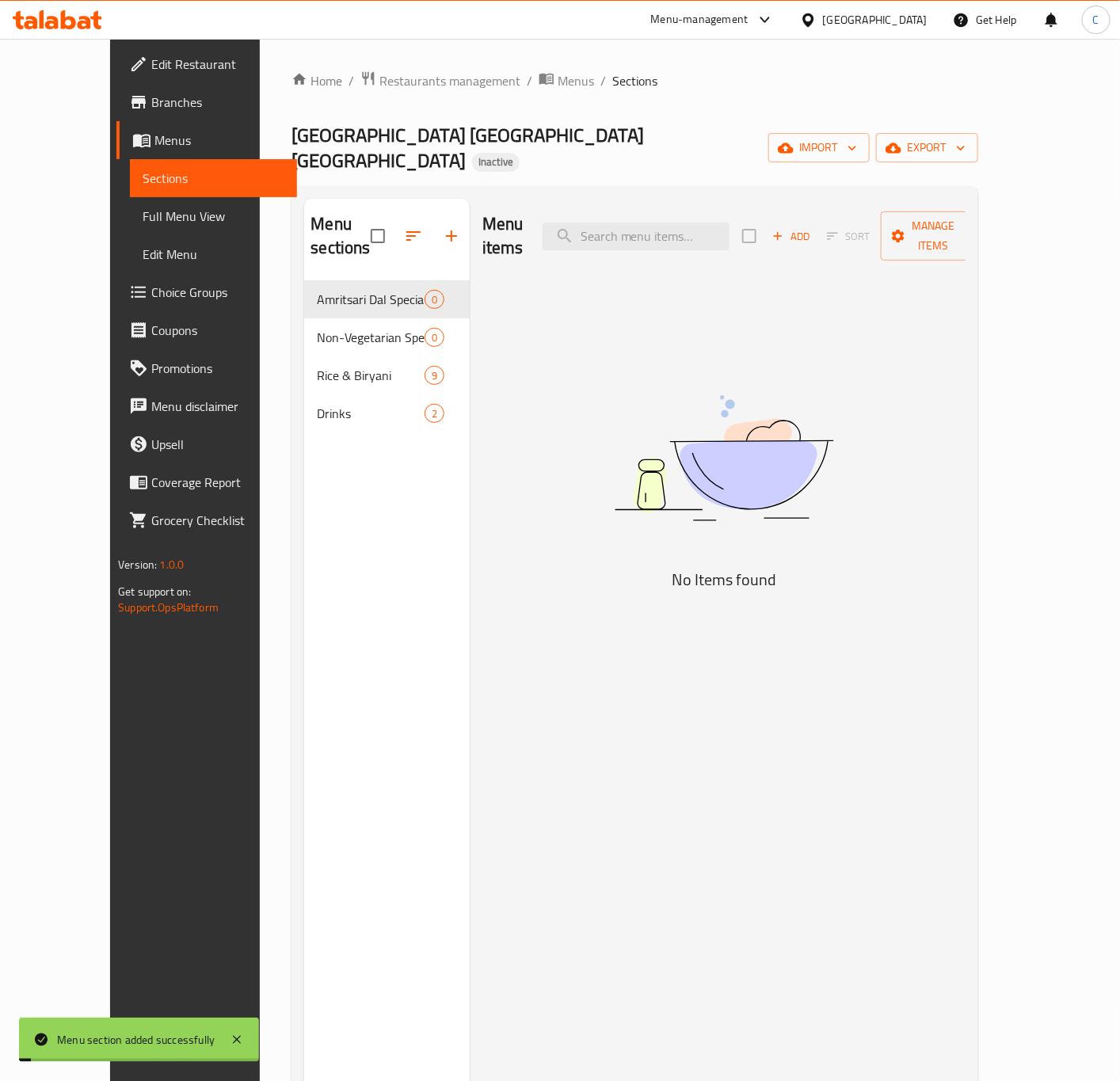
click at [641, 725] on div "Menu items Add Sort Manage items No Items found" at bounding box center [717, 738] width 496 height 1081
click at [902, 140] on icon "button" at bounding box center [893, 148] width 16 height 16
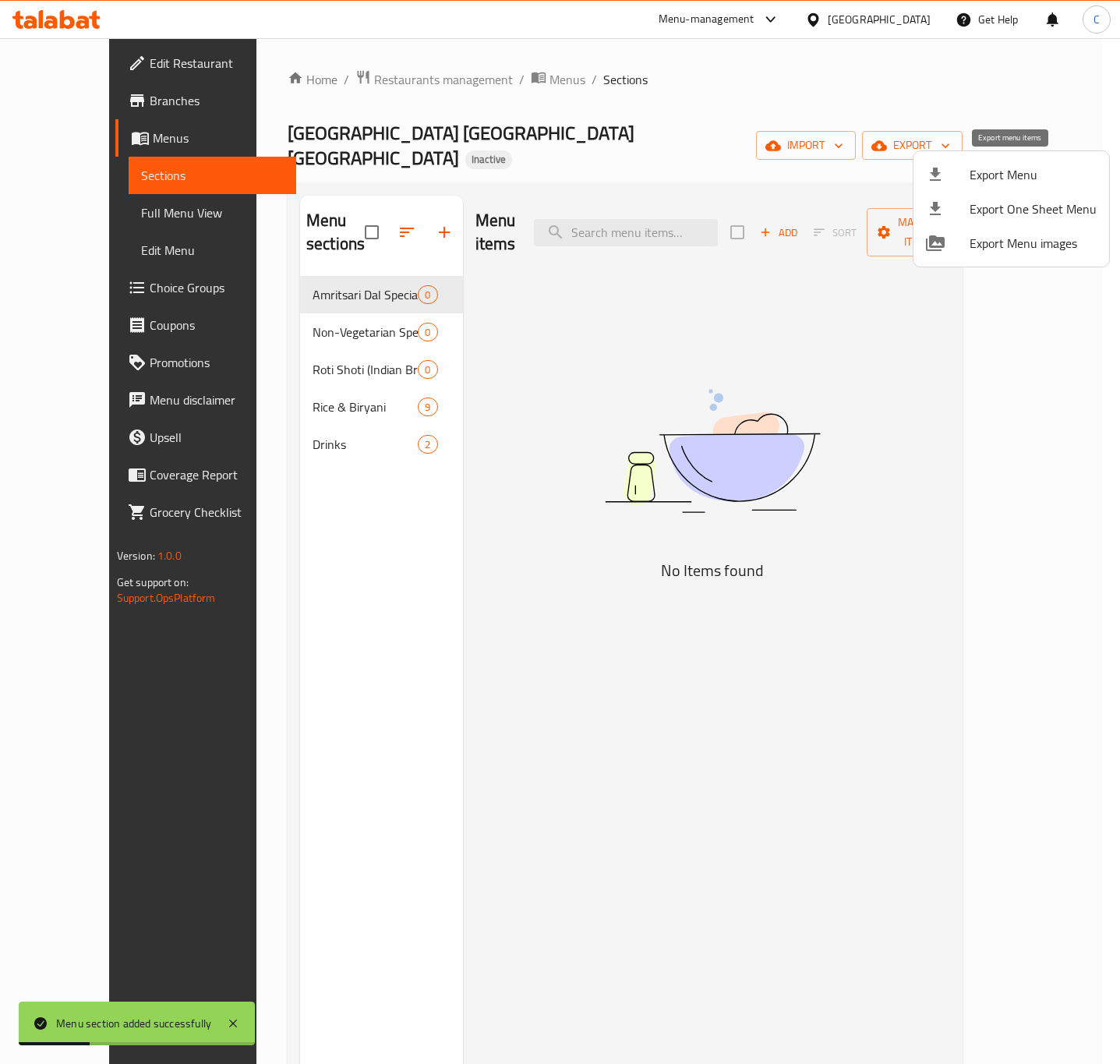
click at [1007, 173] on span "Export Menu" at bounding box center [1033, 175] width 127 height 19
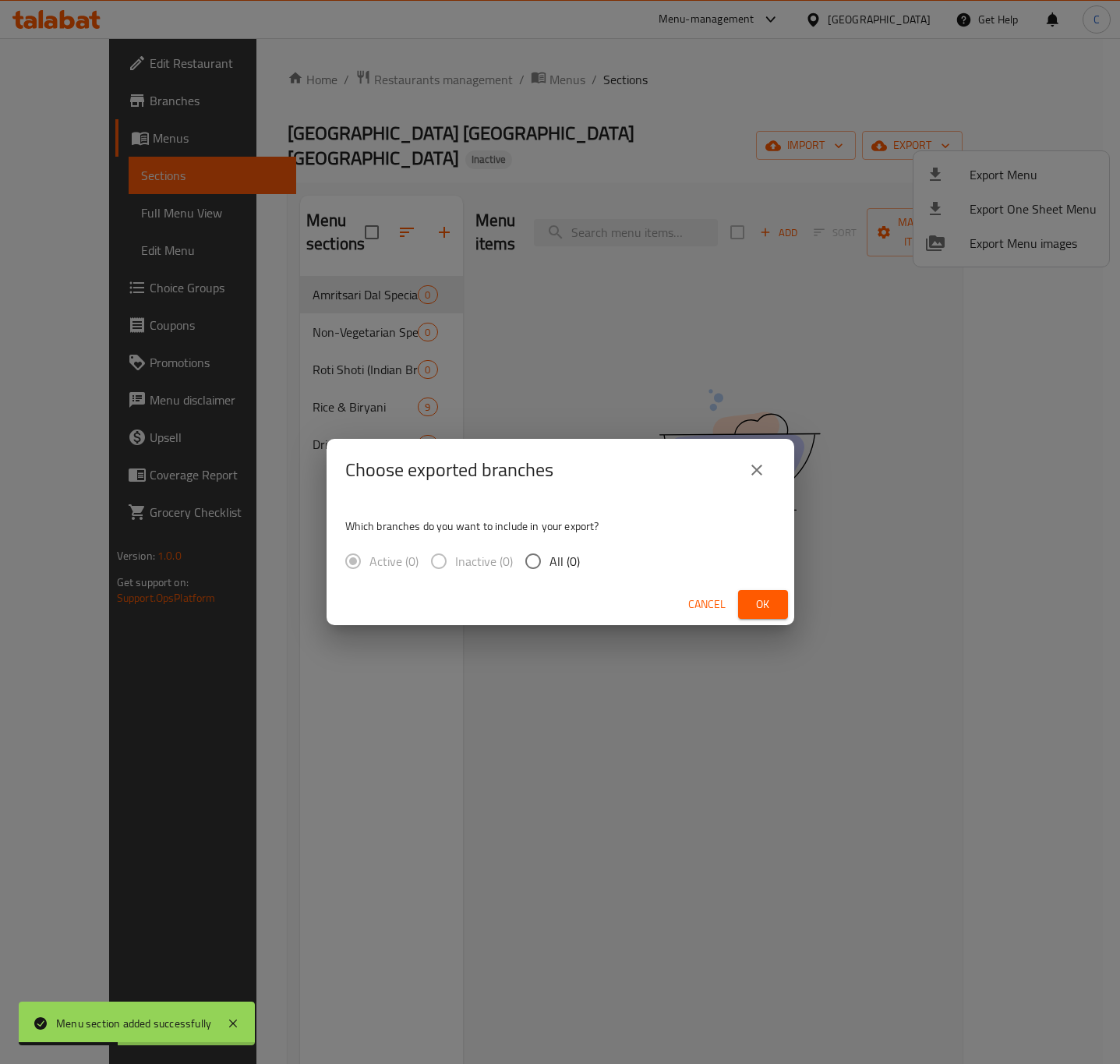
click at [533, 566] on input "All (0)" at bounding box center [532, 561] width 33 height 33
radio input "true"
click at [772, 598] on span "Ok" at bounding box center [762, 604] width 25 height 20
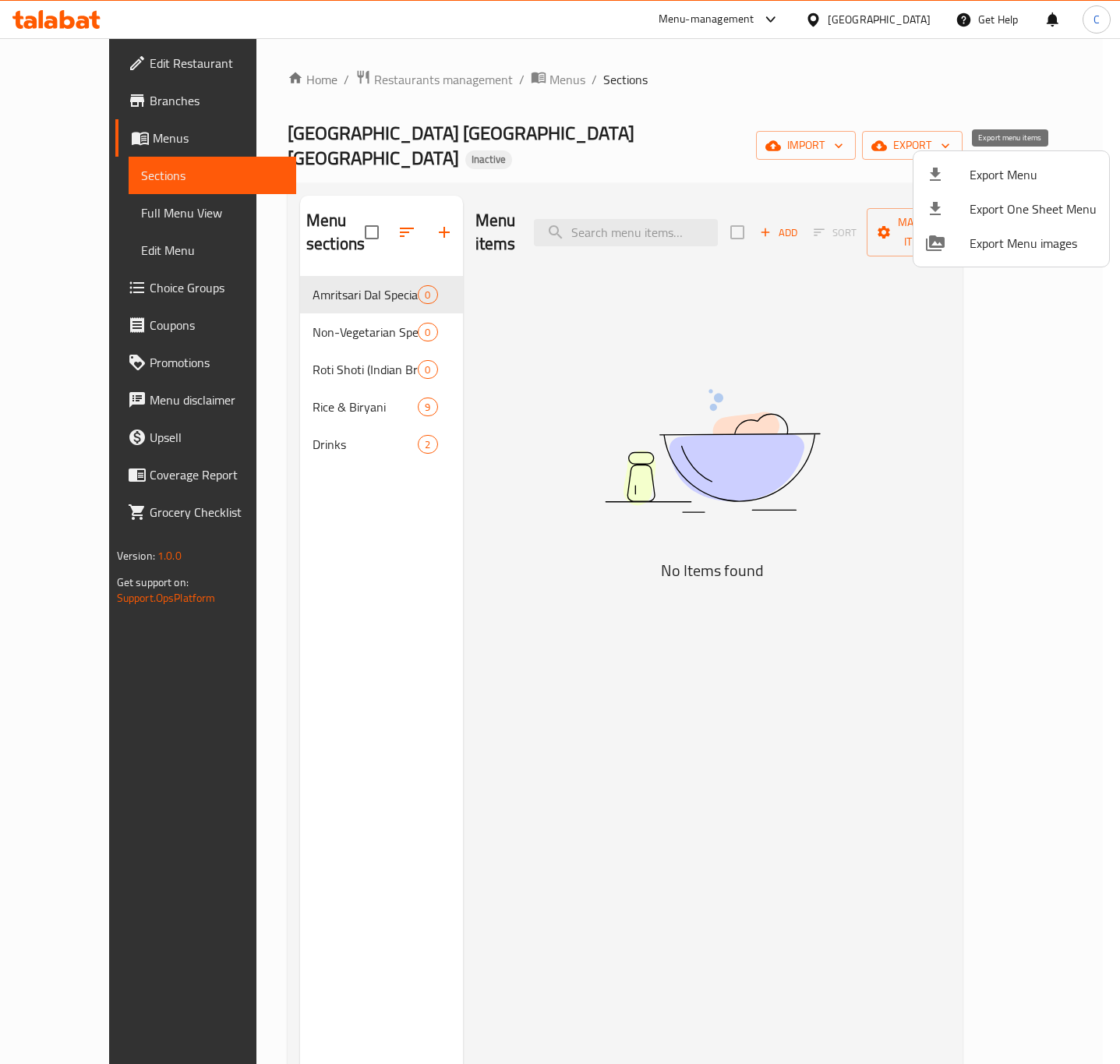
click at [1001, 165] on span "Export Menu" at bounding box center [1033, 175] width 127 height 19
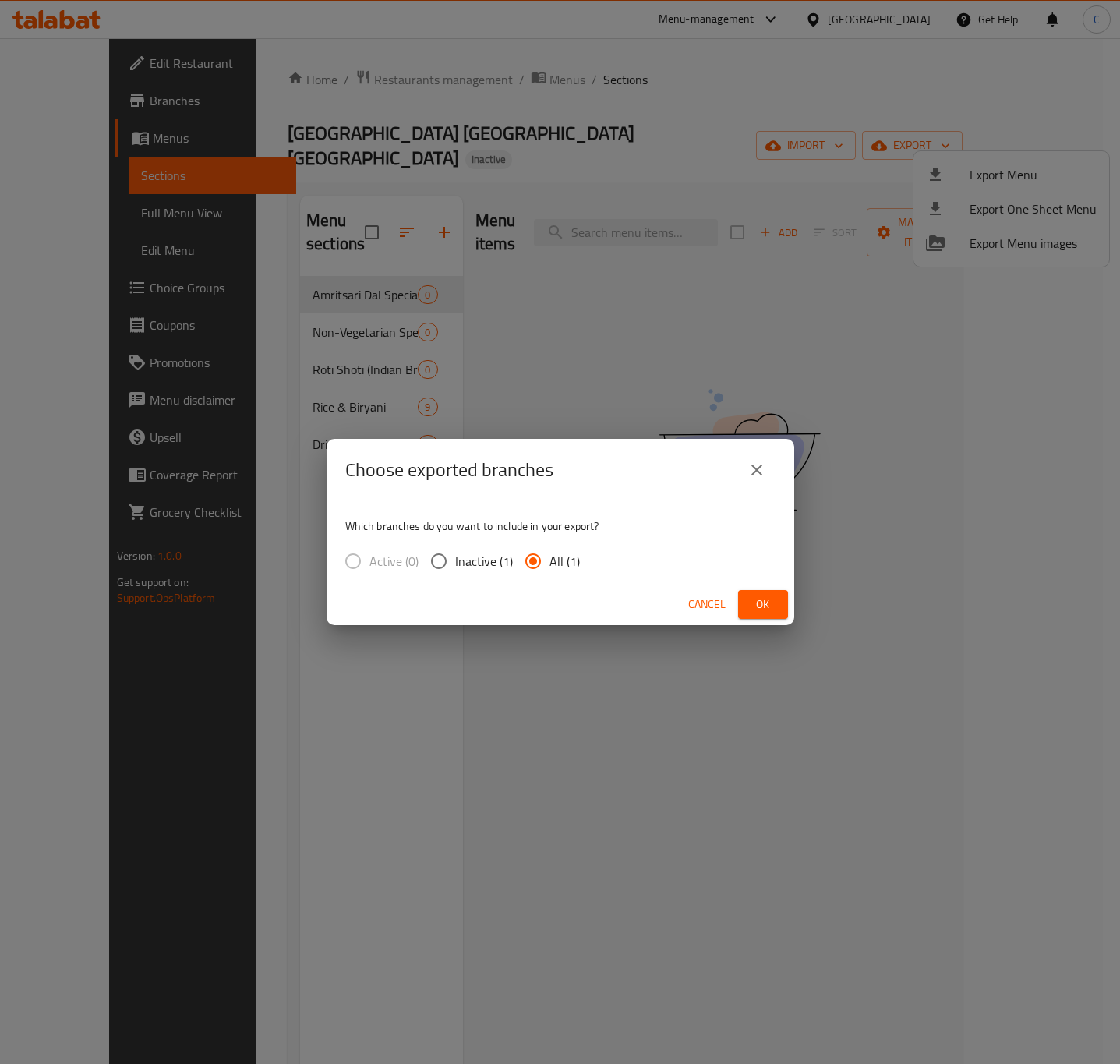
click at [561, 298] on div "Choose exported branches Which branches do you want to include in your export? …" at bounding box center [560, 532] width 1120 height 1064
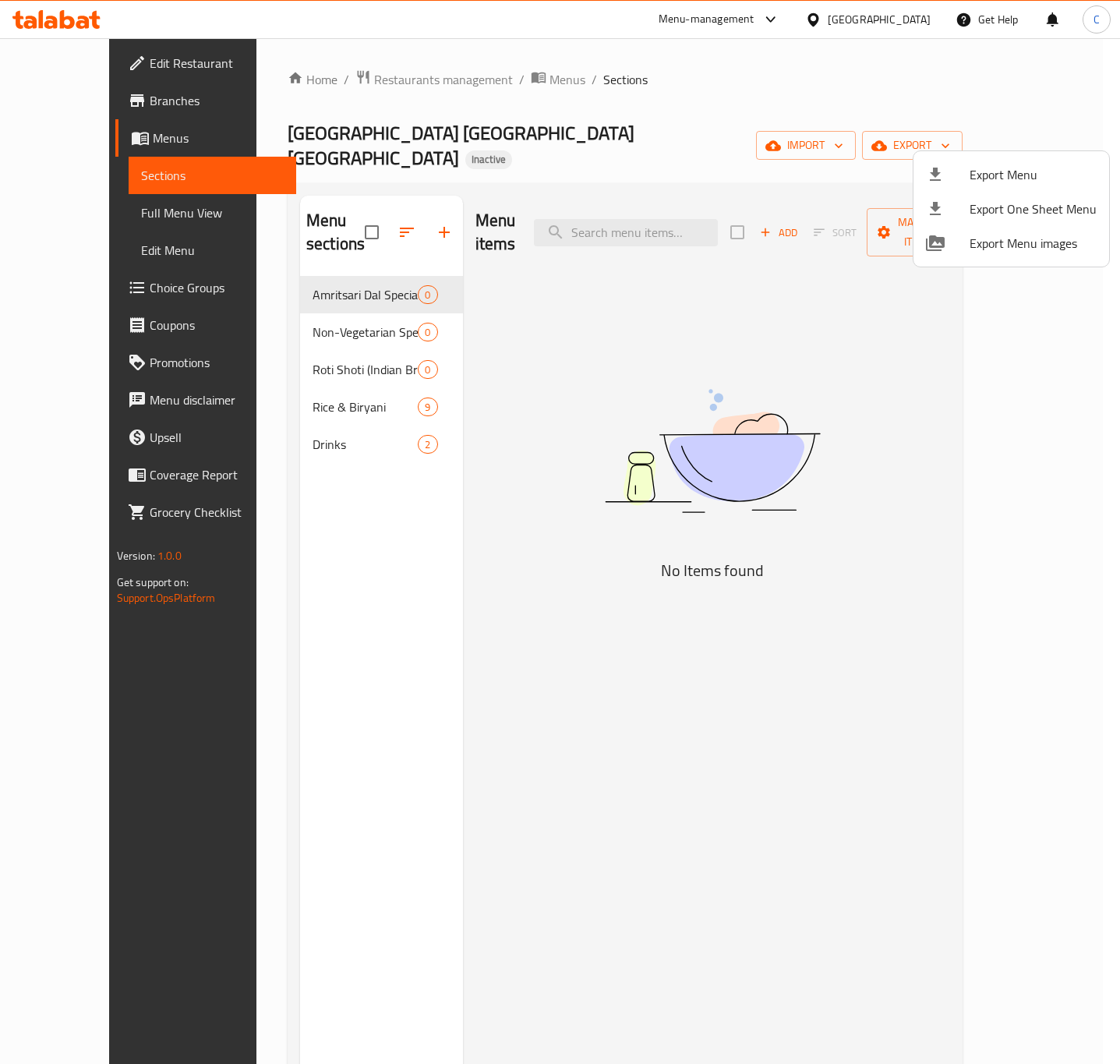
click at [483, 92] on div at bounding box center [560, 532] width 1120 height 1064
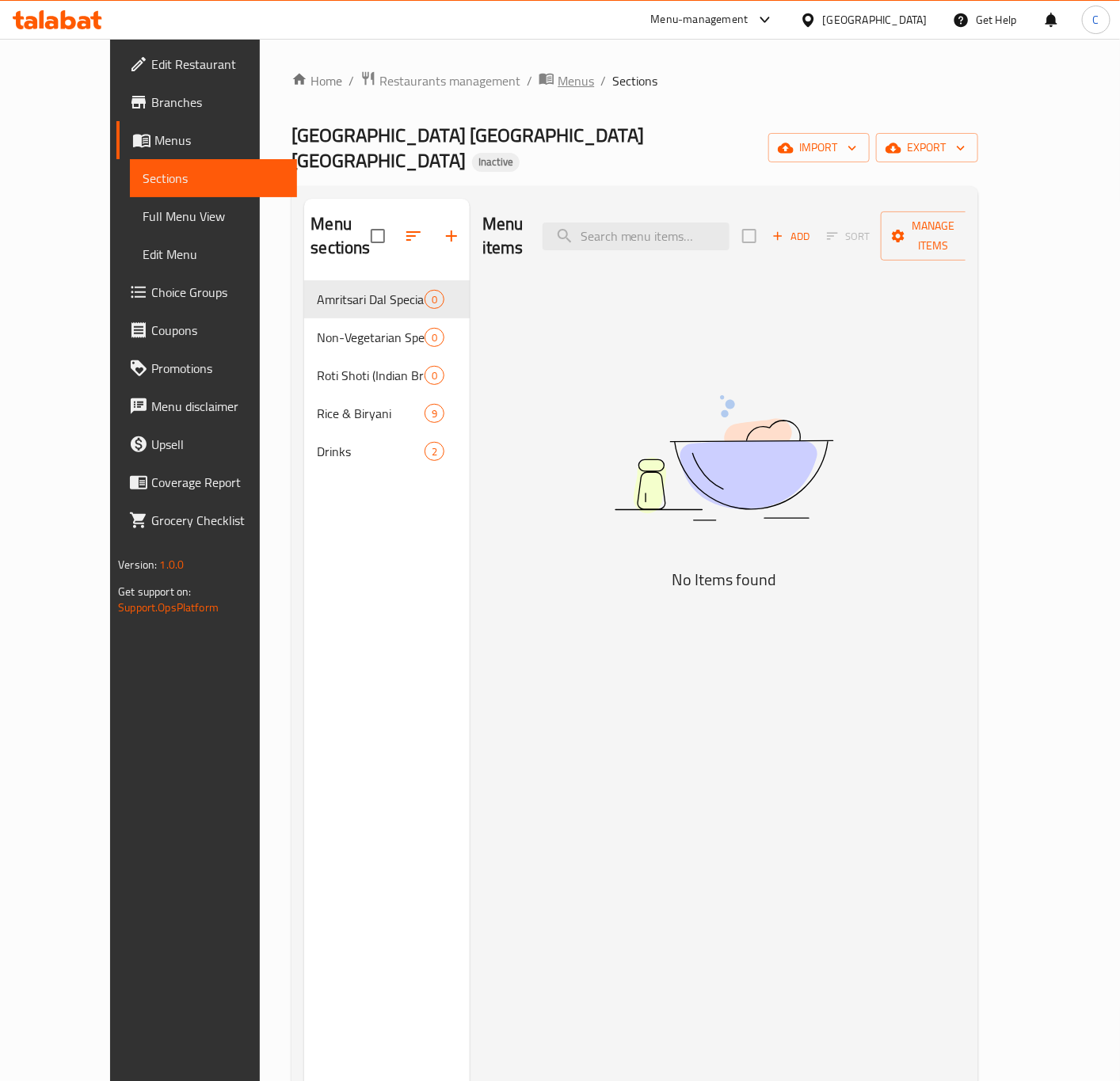
click at [557, 89] on span "Menus" at bounding box center [575, 81] width 36 height 19
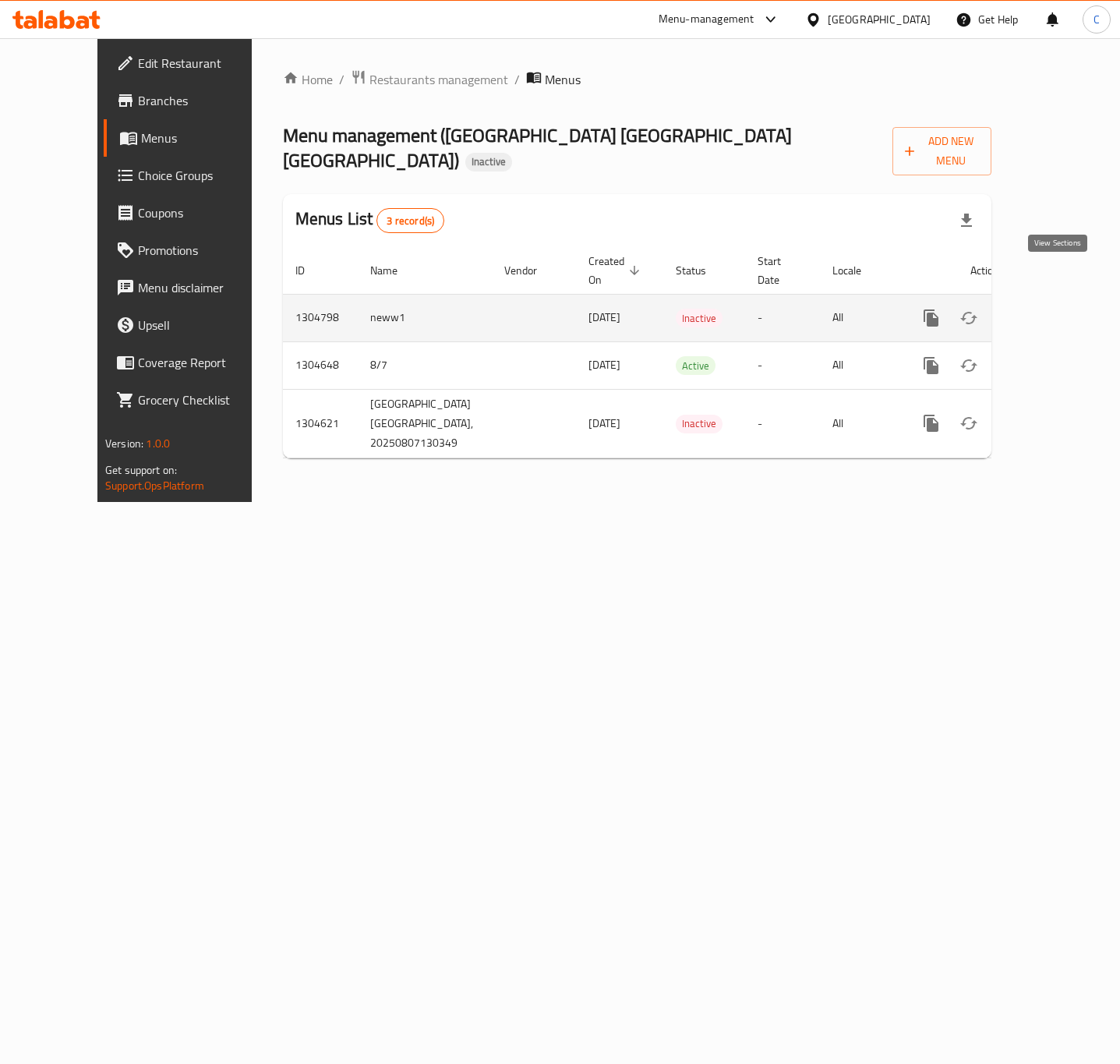
click at [1052, 309] on icon "enhanced table" at bounding box center [1044, 318] width 19 height 19
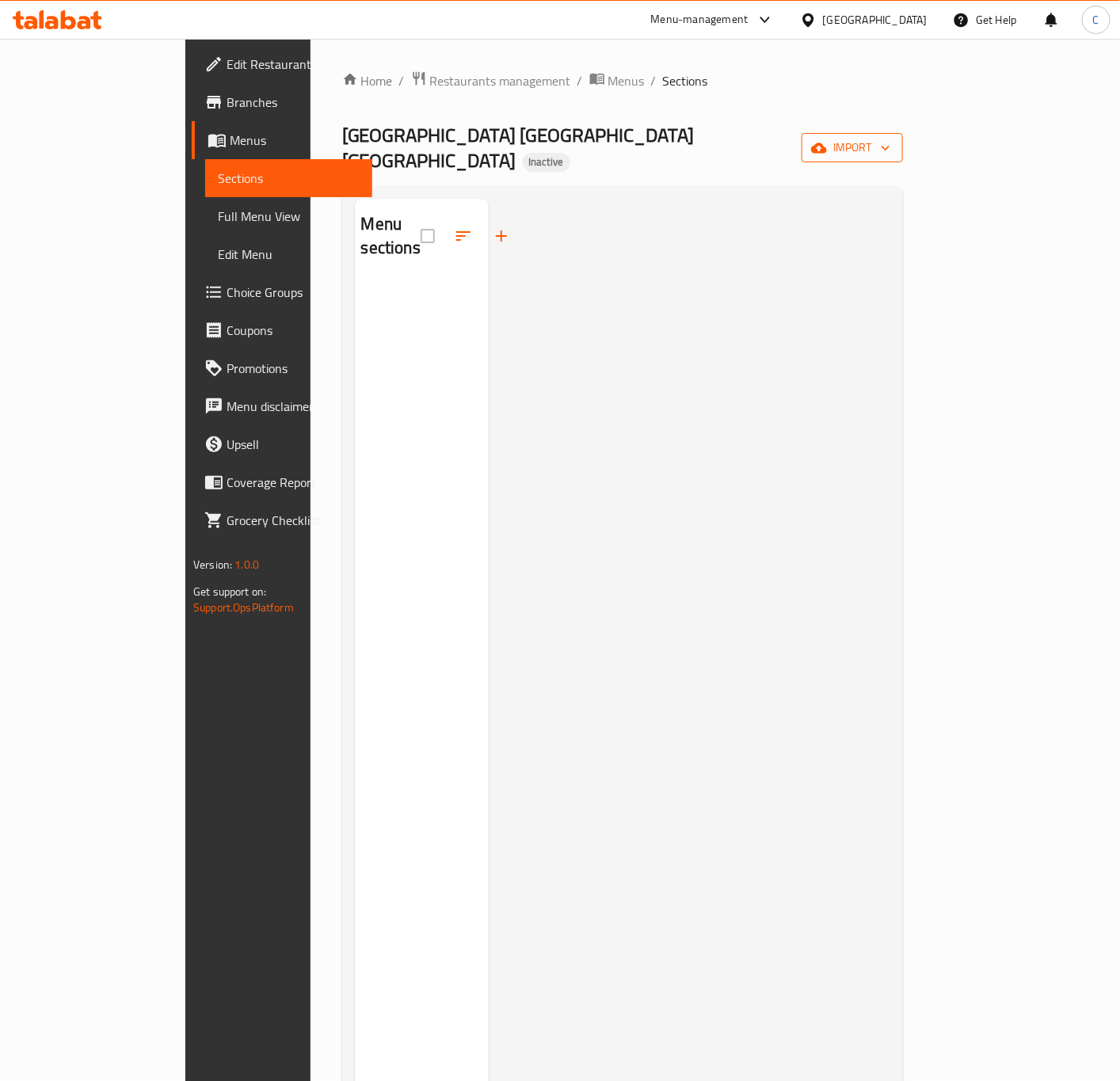
click at [902, 133] on button "import" at bounding box center [852, 147] width 101 height 30
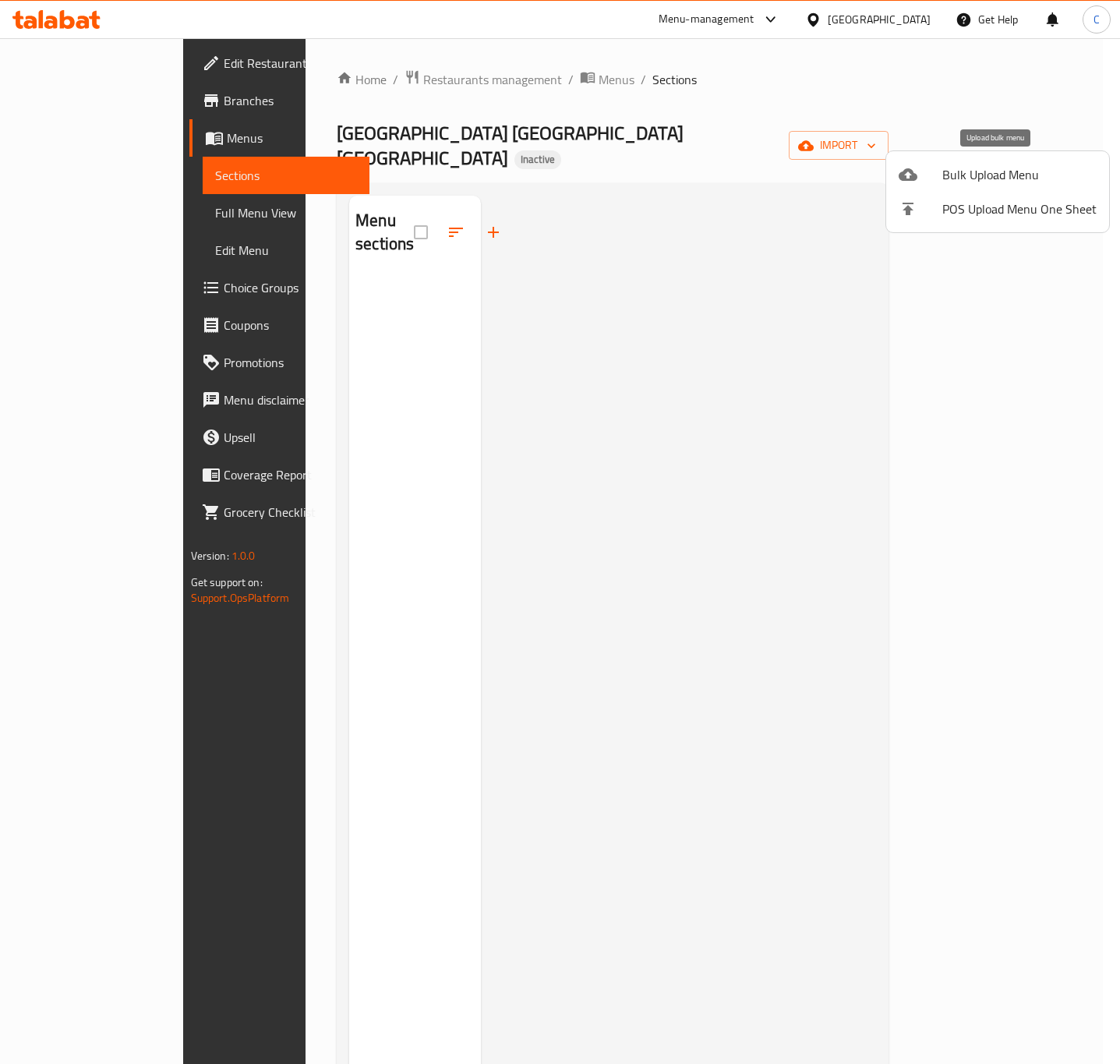
click at [974, 168] on span "Bulk Upload Menu" at bounding box center [1020, 175] width 154 height 19
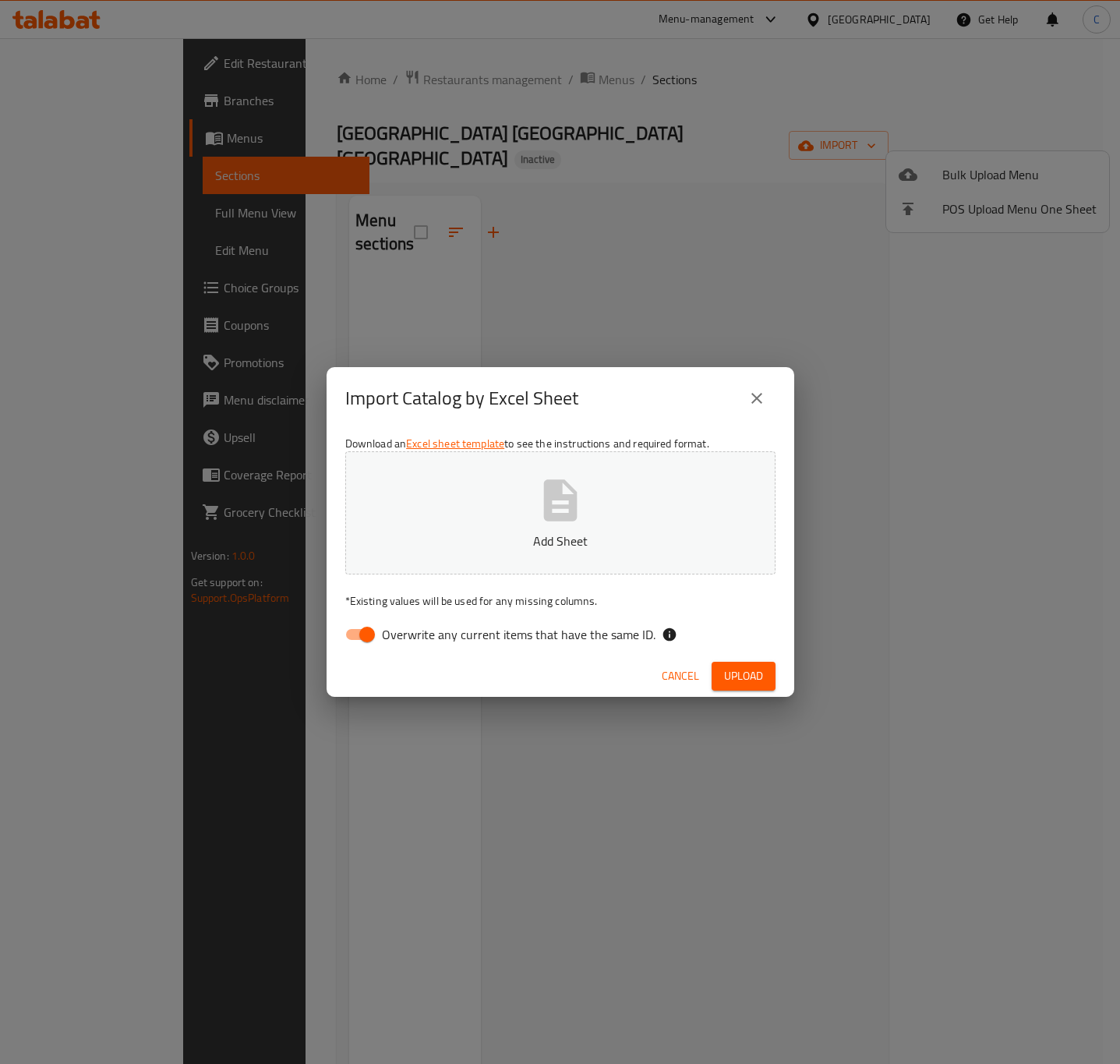
click at [566, 485] on icon "button" at bounding box center [560, 500] width 34 height 41
click at [741, 672] on span "Upload" at bounding box center [744, 676] width 39 height 20
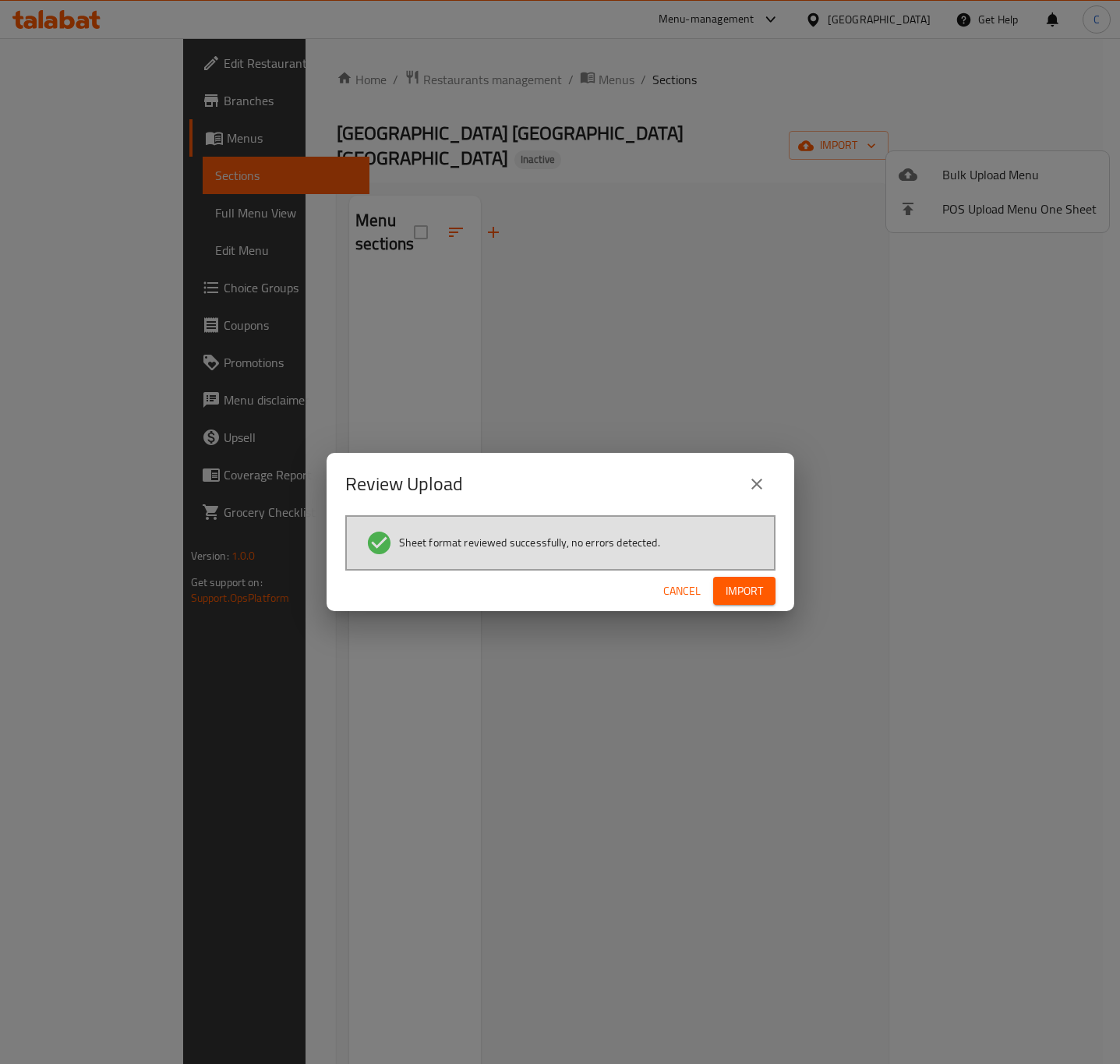
click at [753, 590] on span "Import" at bounding box center [744, 591] width 38 height 20
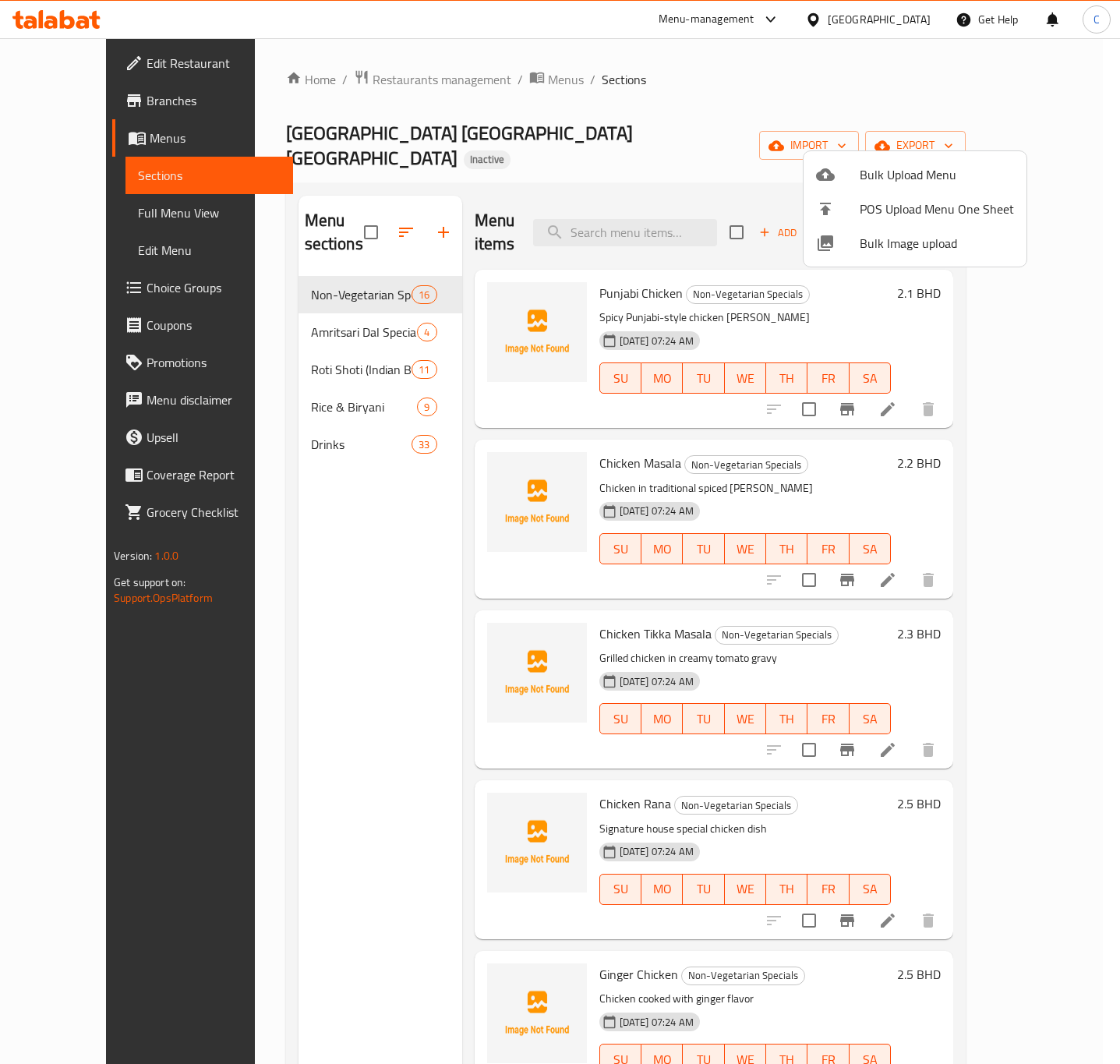
drag, startPoint x: 346, startPoint y: 405, endPoint x: 358, endPoint y: 400, distance: 13.0
click at [345, 405] on div at bounding box center [560, 532] width 1120 height 1064
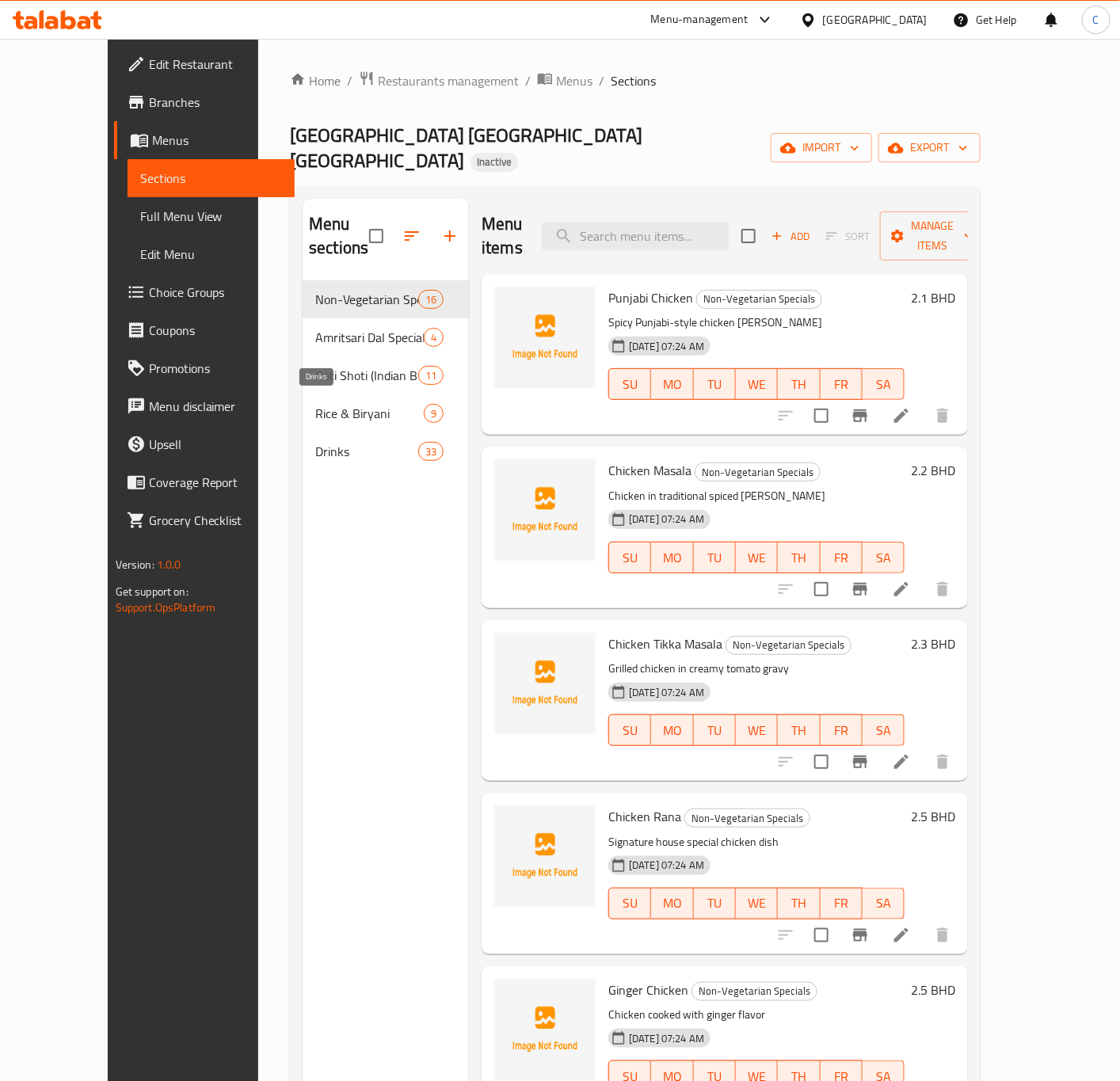
click at [373, 442] on span "Drinks" at bounding box center [366, 451] width 103 height 19
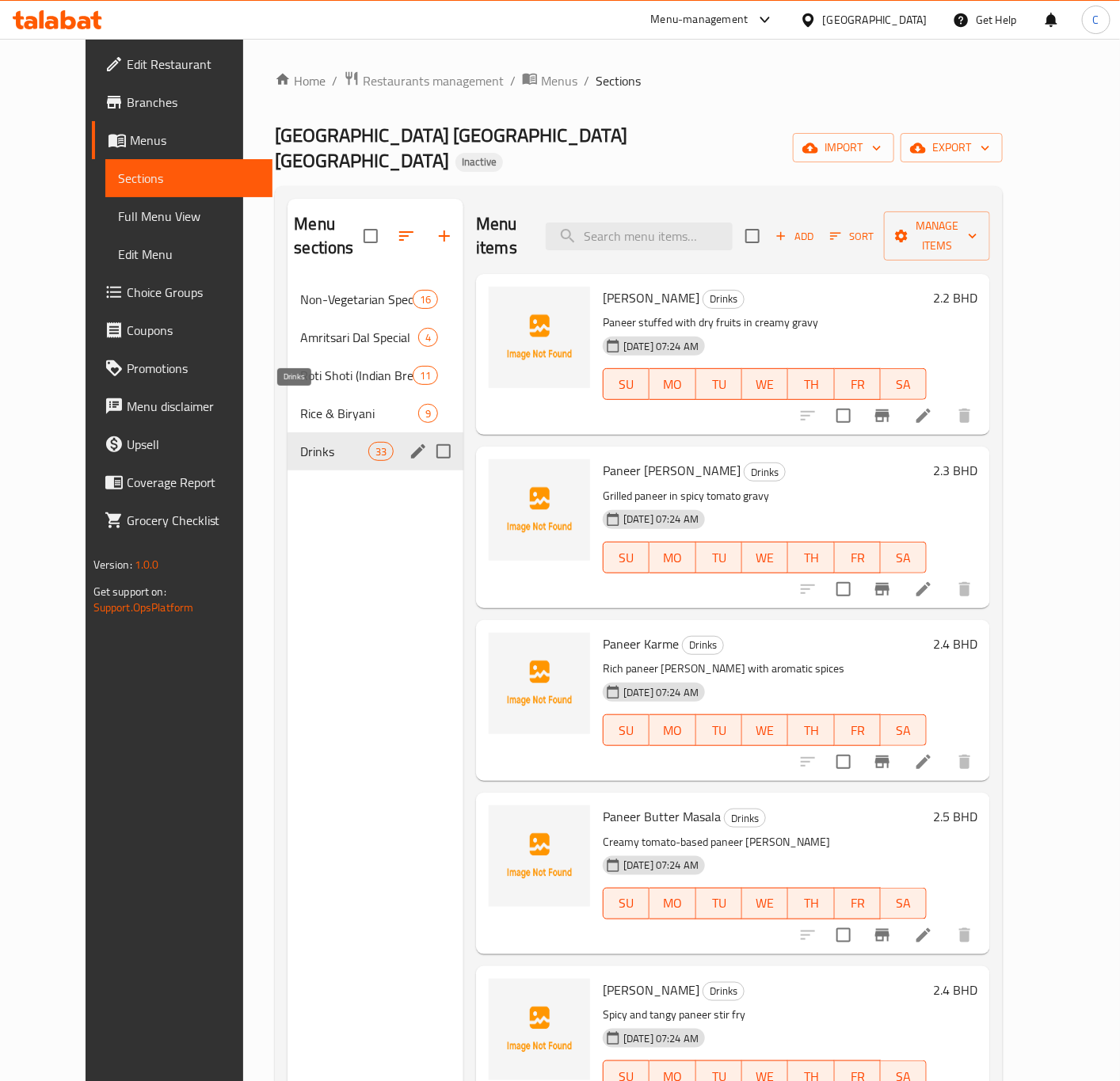
click at [336, 442] on span "Drinks" at bounding box center [334, 451] width 68 height 19
click at [408, 442] on icon "edit" at bounding box center [418, 451] width 19 height 19
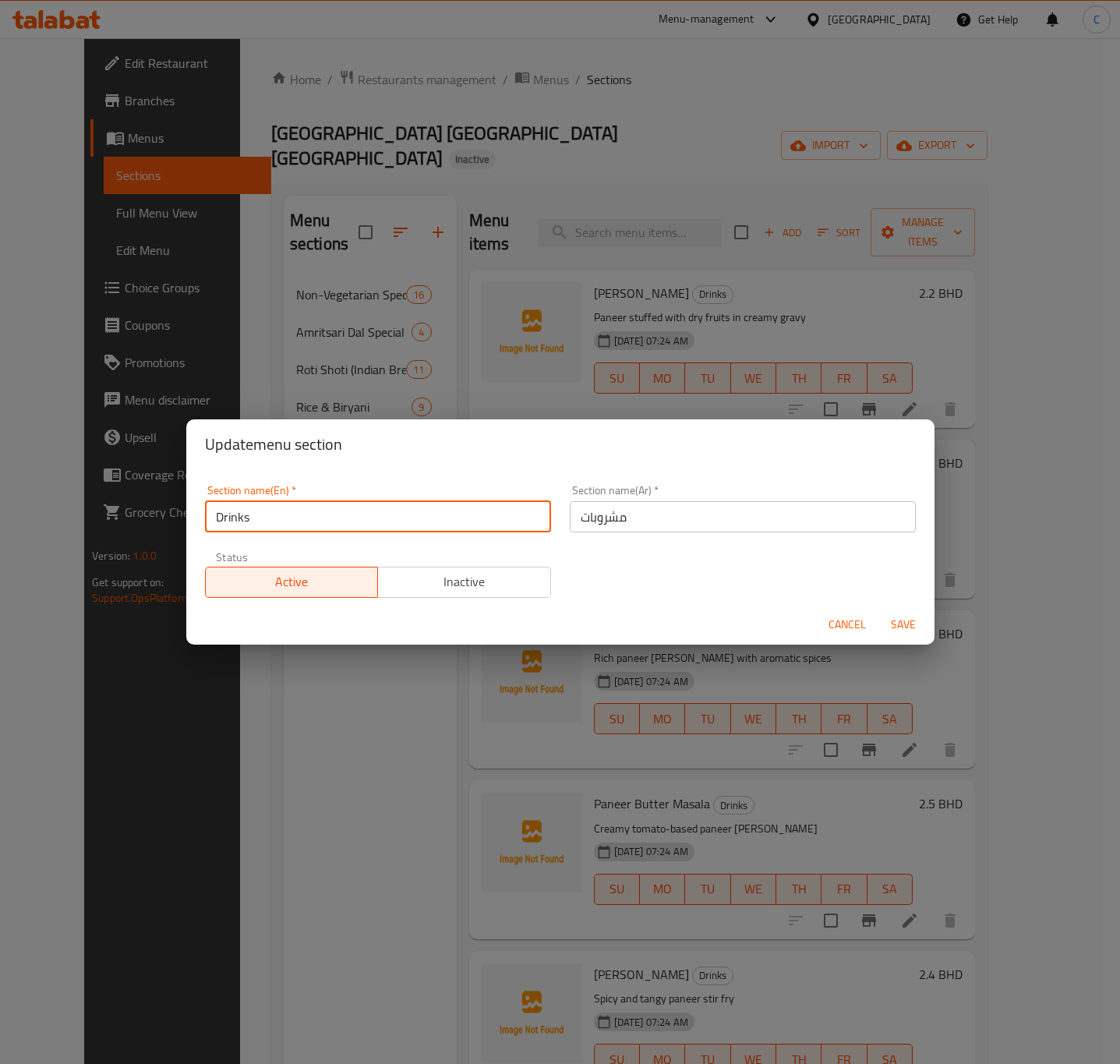
click at [505, 513] on input "Drinks" at bounding box center [377, 517] width 346 height 31
click at [477, 522] on input "Drinks" at bounding box center [377, 517] width 346 height 31
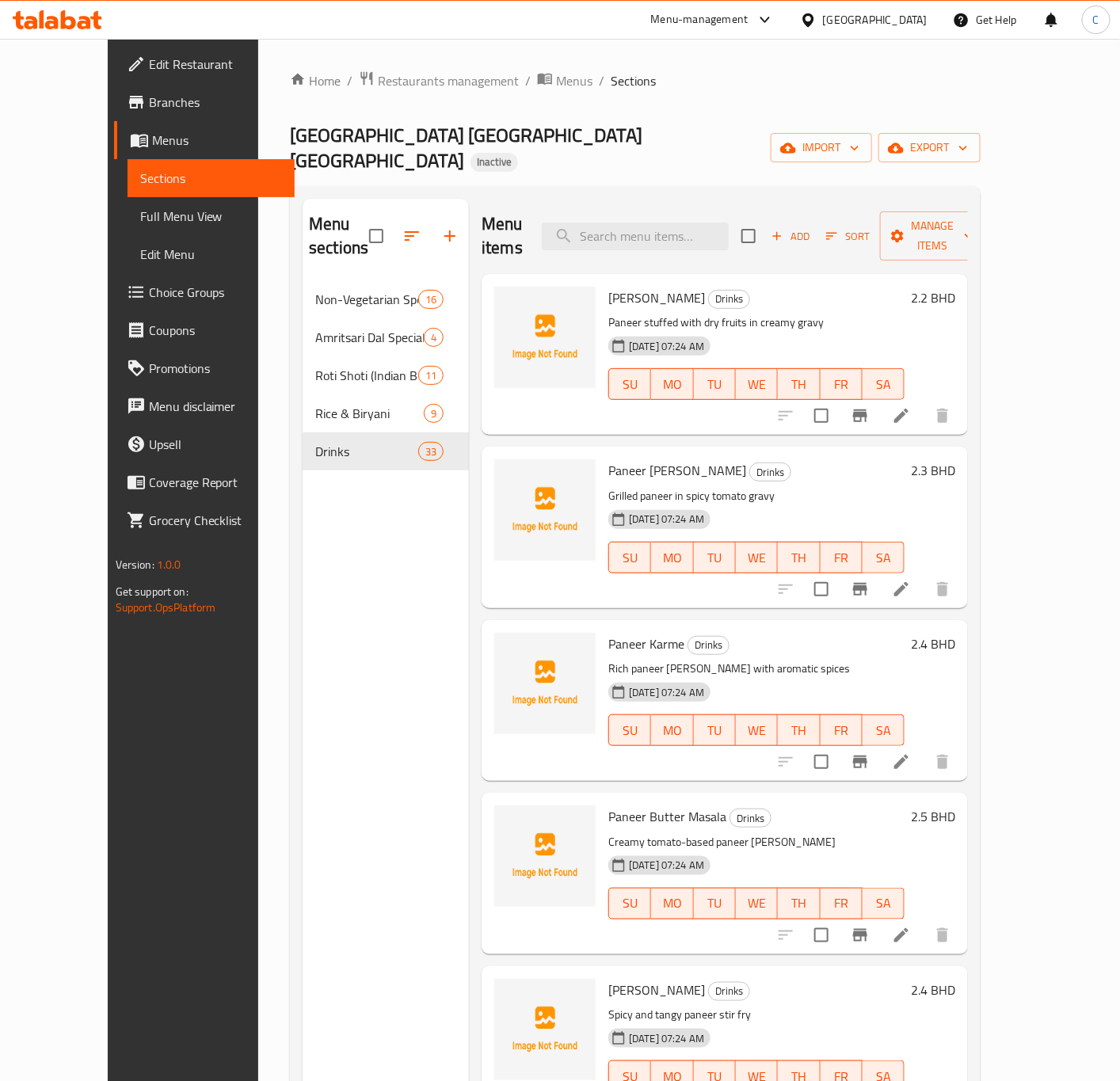
click at [364, 480] on div "Menu sections Non-Vegetarian Specials 16 Amritsari Dal Special 4 Roti Shoti (In…" at bounding box center [385, 738] width 166 height 1081
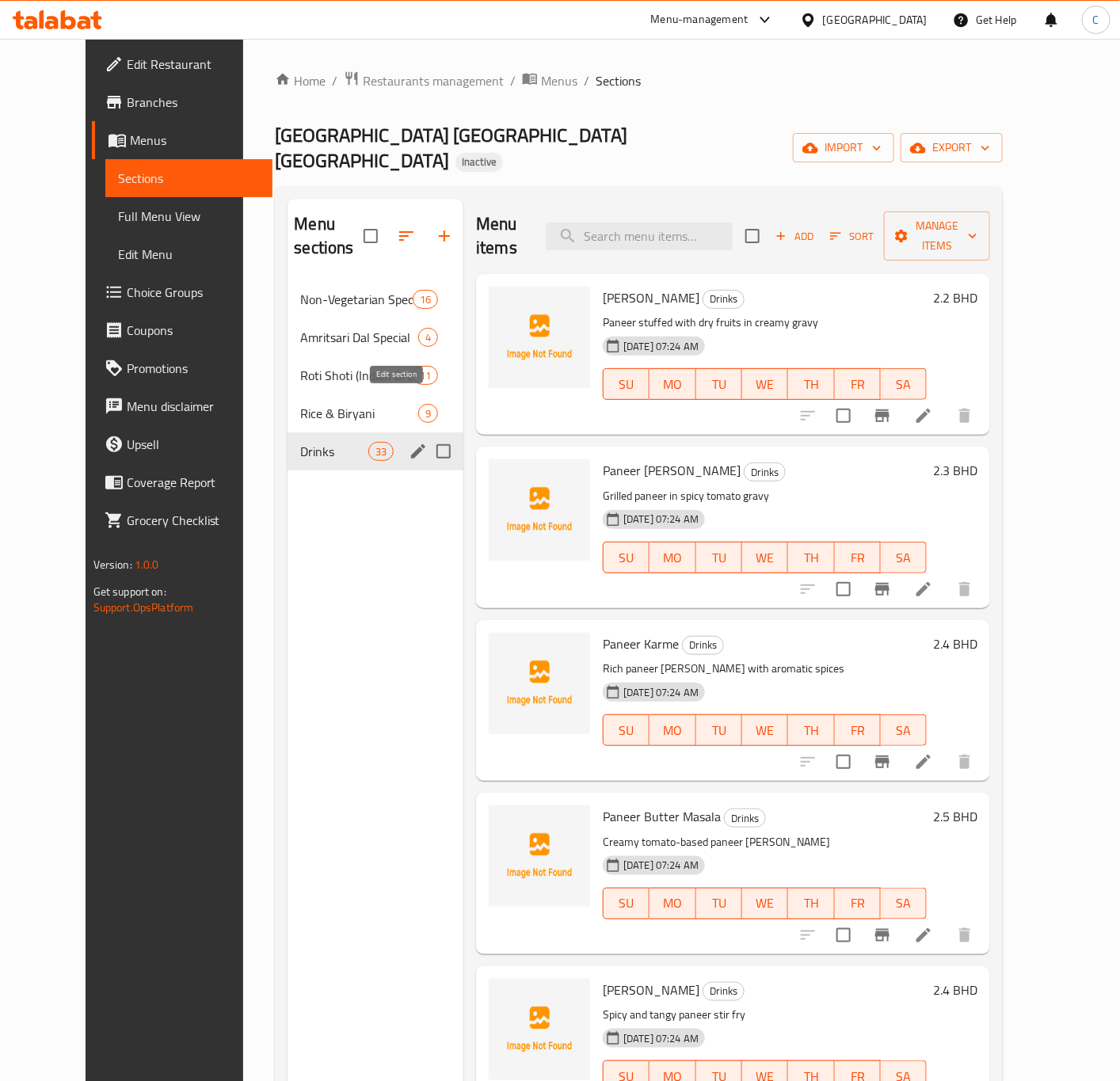
click at [426, 435] on input "Menu sections" at bounding box center [443, 451] width 33 height 33
checkbox input "true"
click at [425, 226] on icon "button" at bounding box center [435, 236] width 19 height 19
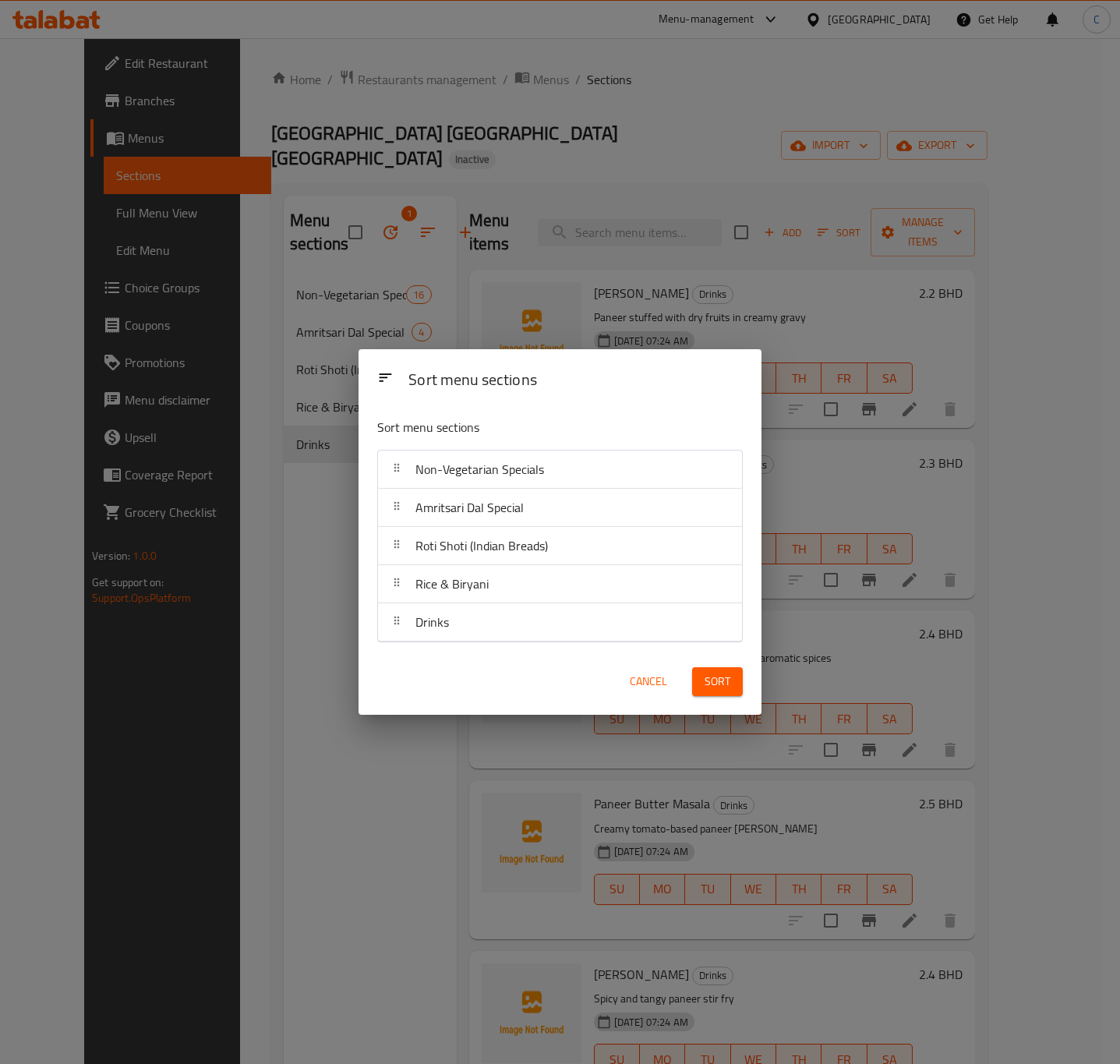
click at [383, 213] on div "Sort menu sections Sort menu sections Non-Vegetarian Specials Amritsari Dal Spe…" at bounding box center [560, 532] width 1120 height 1064
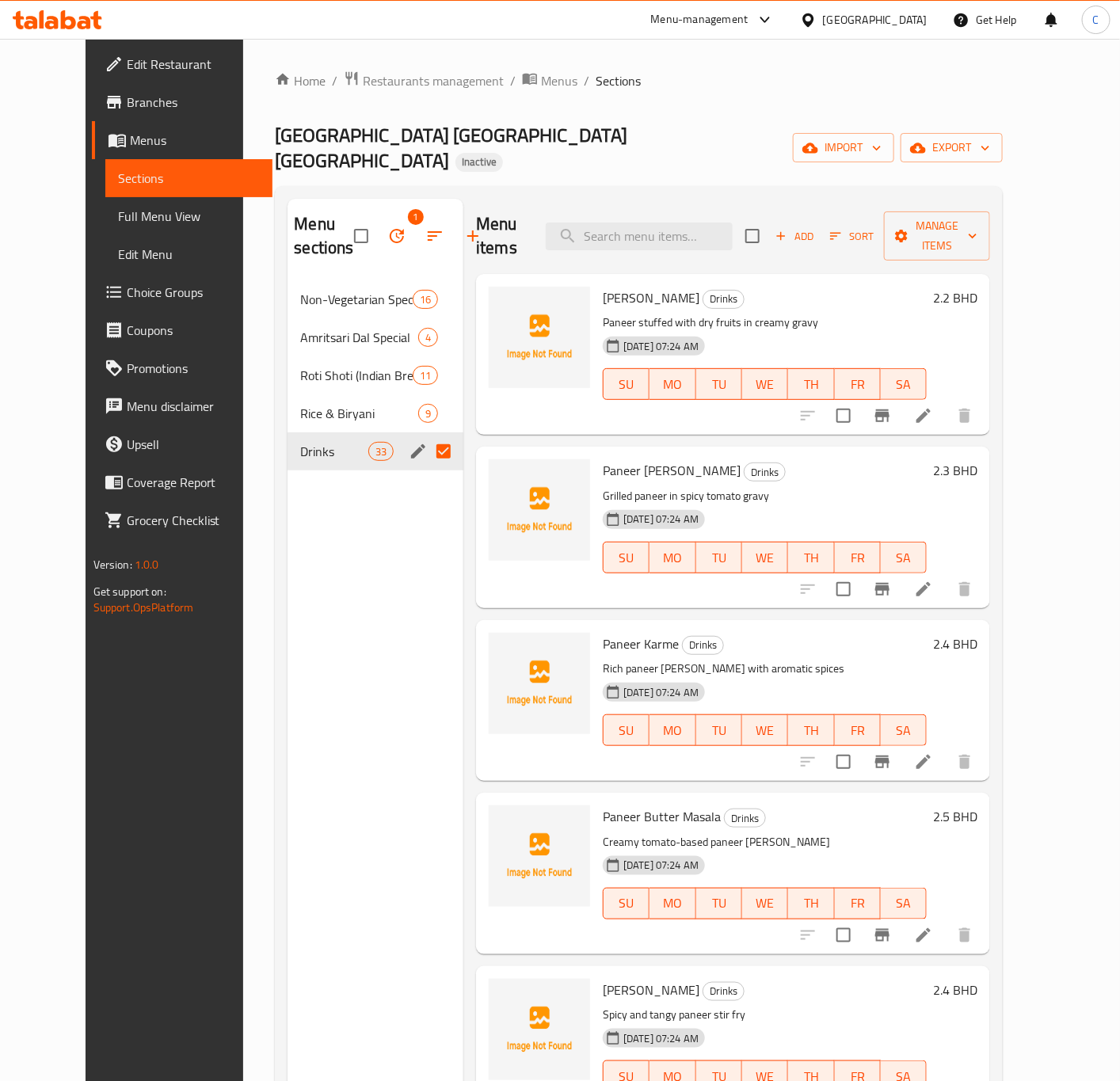
click at [352, 543] on div "Menu sections 1 Non-Vegetarian Specials 16 Amritsari Dal Special 4 Roti Shoti (…" at bounding box center [375, 738] width 176 height 1081
click at [287, 556] on div "Menu sections 1 Non-Vegetarian Specials 16 Amritsari Dal Special 4 Roti Shoti (…" at bounding box center [375, 738] width 176 height 1081
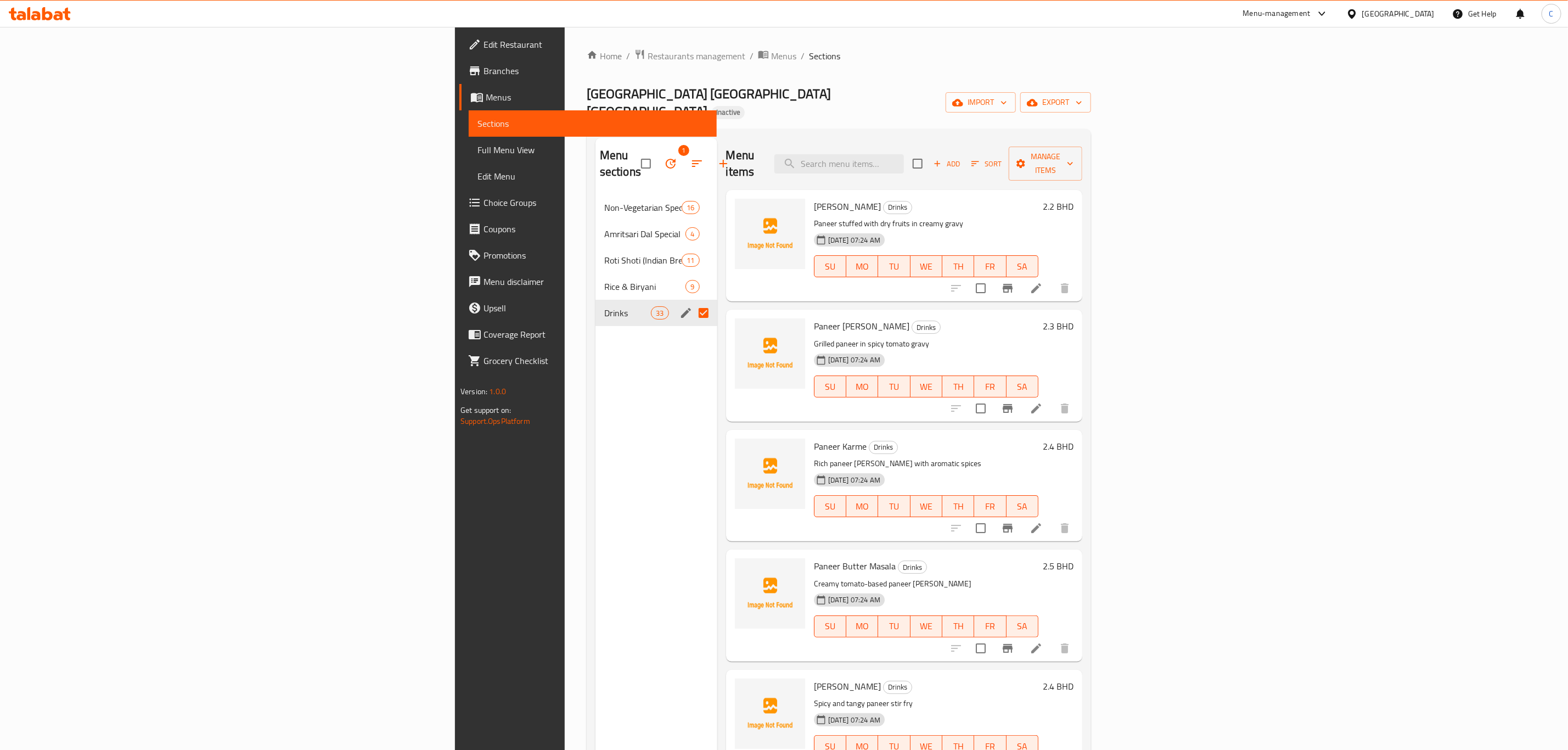
click at [469, 115] on link "Sections" at bounding box center [592, 124] width 248 height 26
click at [486, 92] on span "Menus" at bounding box center [597, 97] width 222 height 13
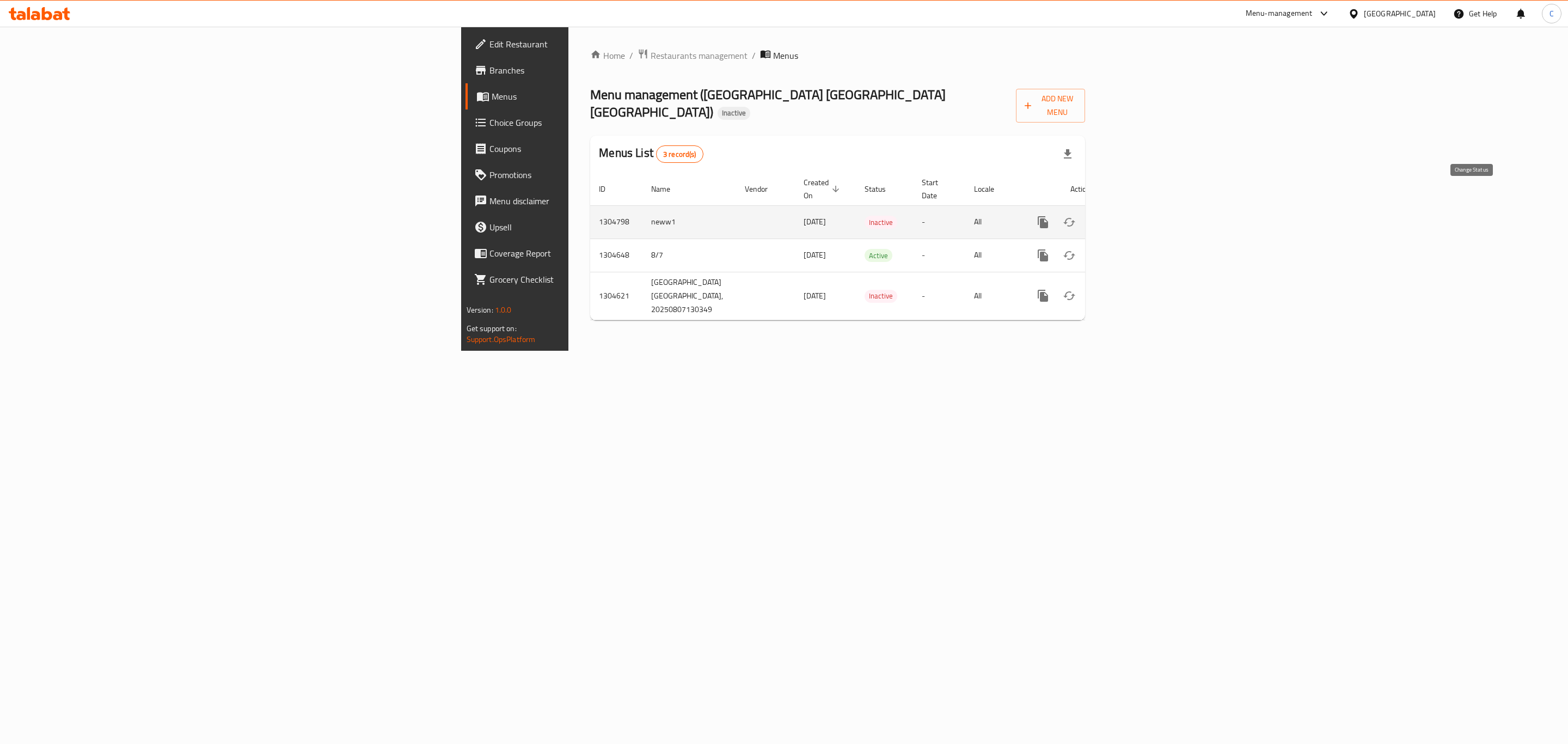
click at [1075, 216] on icon "enhanced table" at bounding box center [1069, 222] width 13 height 13
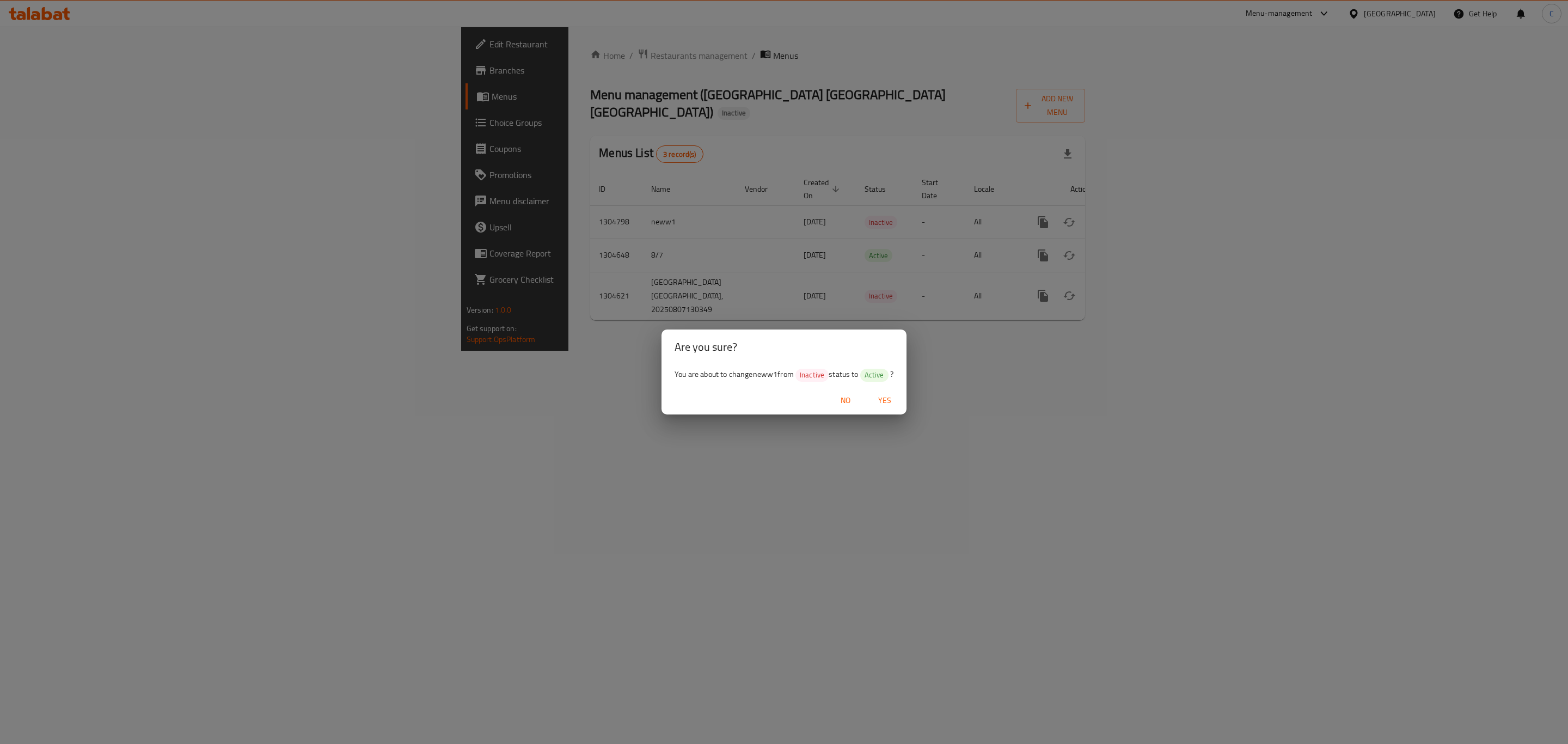
click at [889, 402] on span "Yes" at bounding box center [885, 400] width 26 height 14
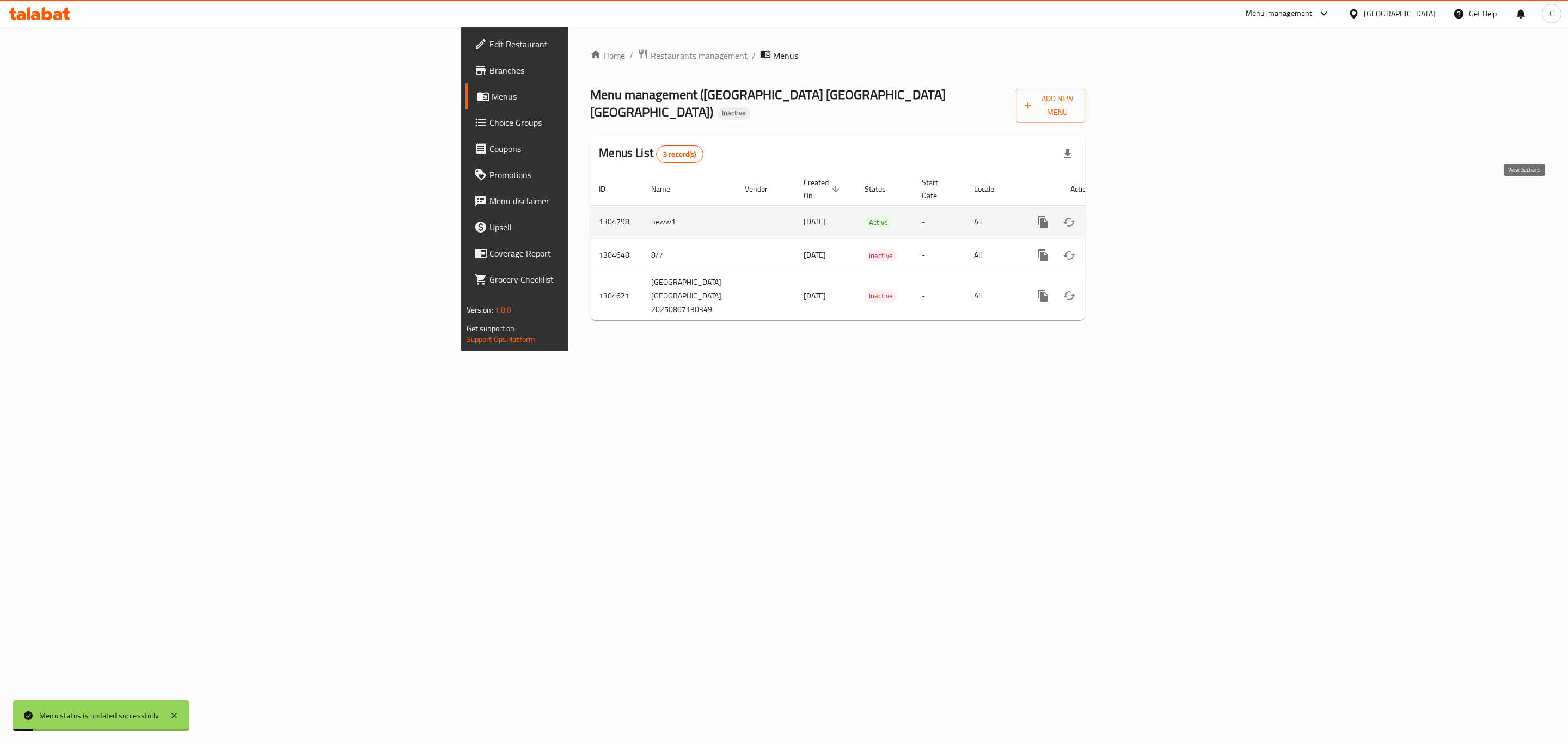
click at [1128, 216] on icon "enhanced table" at bounding box center [1121, 222] width 13 height 13
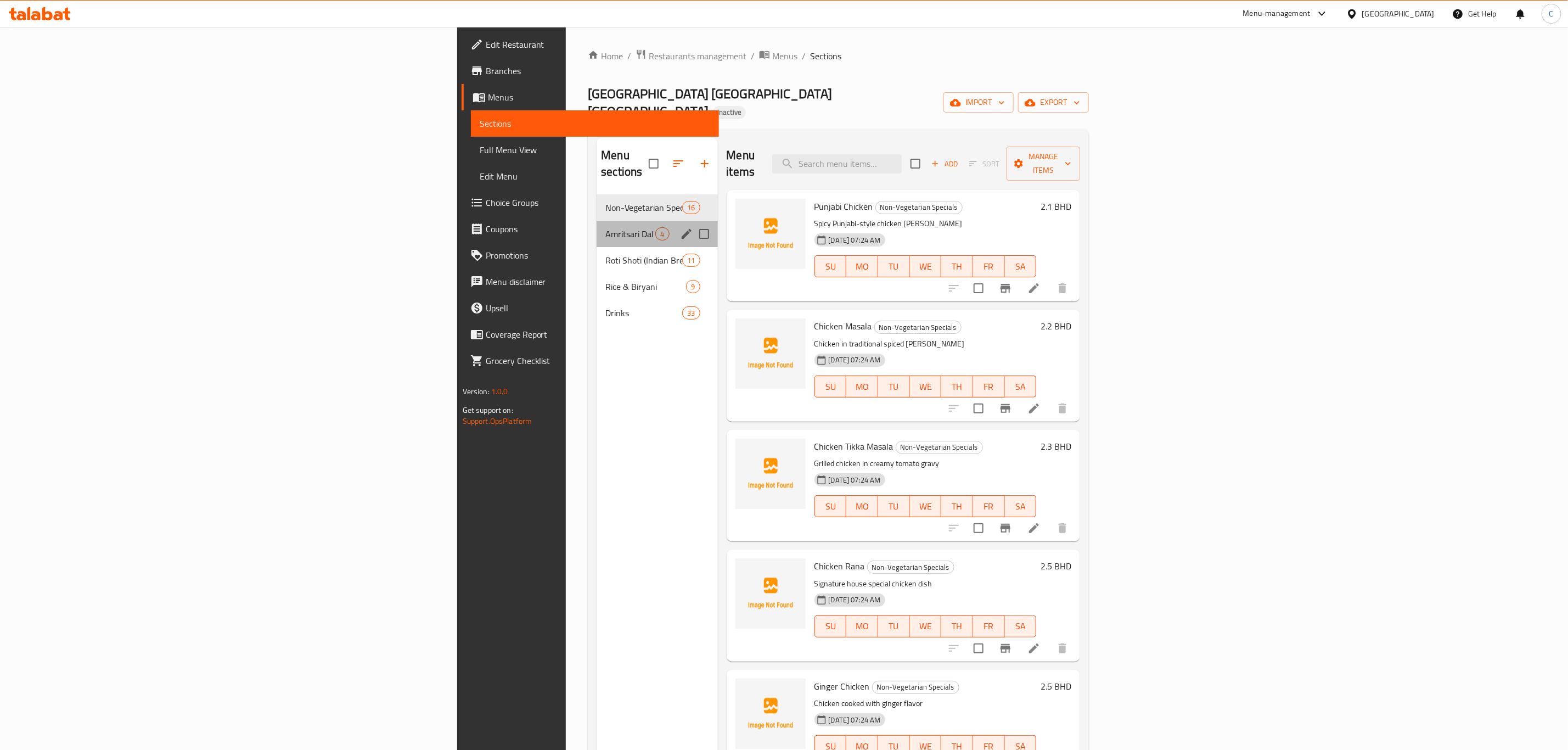
click at [596, 221] on div "Amritsari Dal Special 4" at bounding box center [656, 234] width 121 height 26
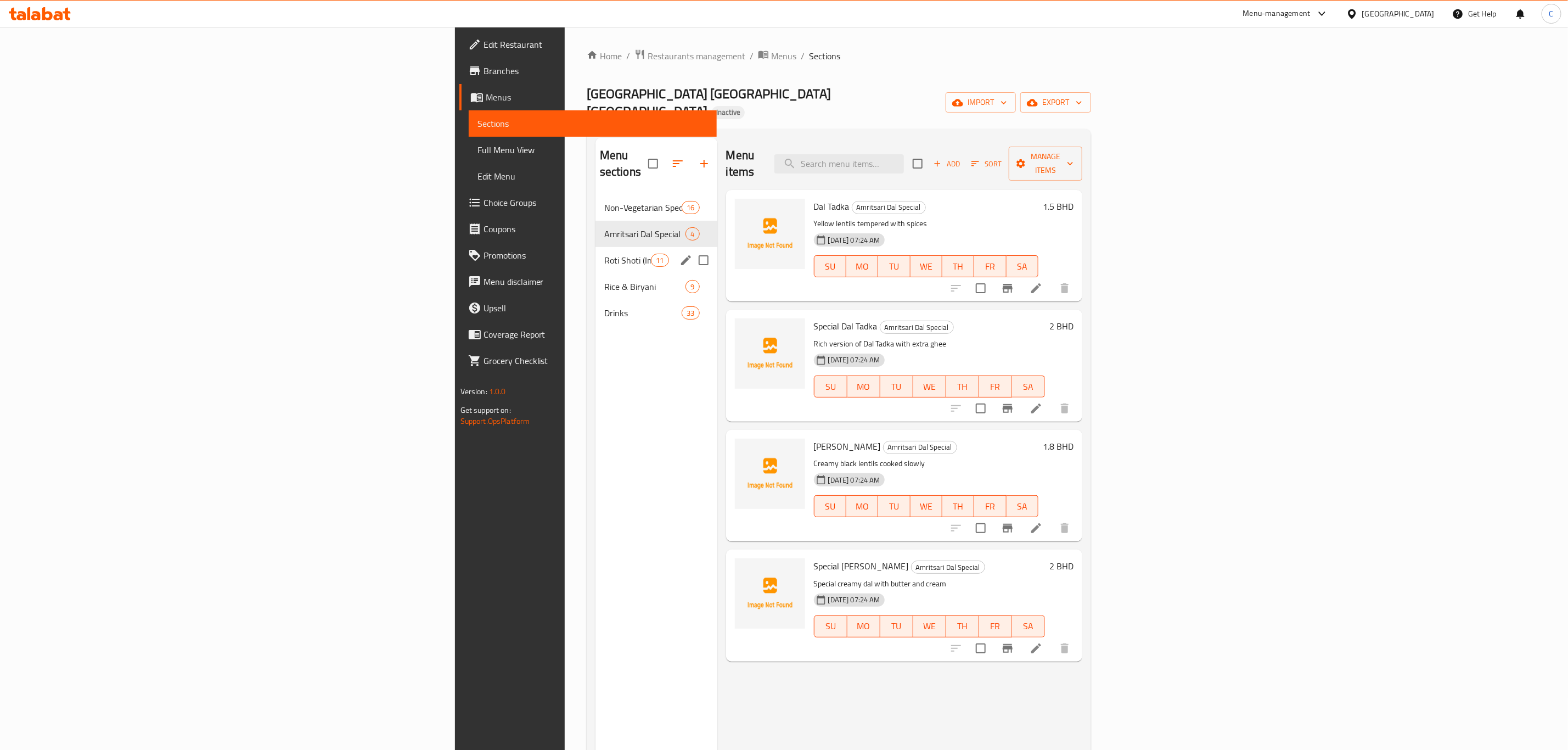
click at [604, 253] on span "Roti Shoti (Indian Breads)" at bounding box center [627, 260] width 47 height 13
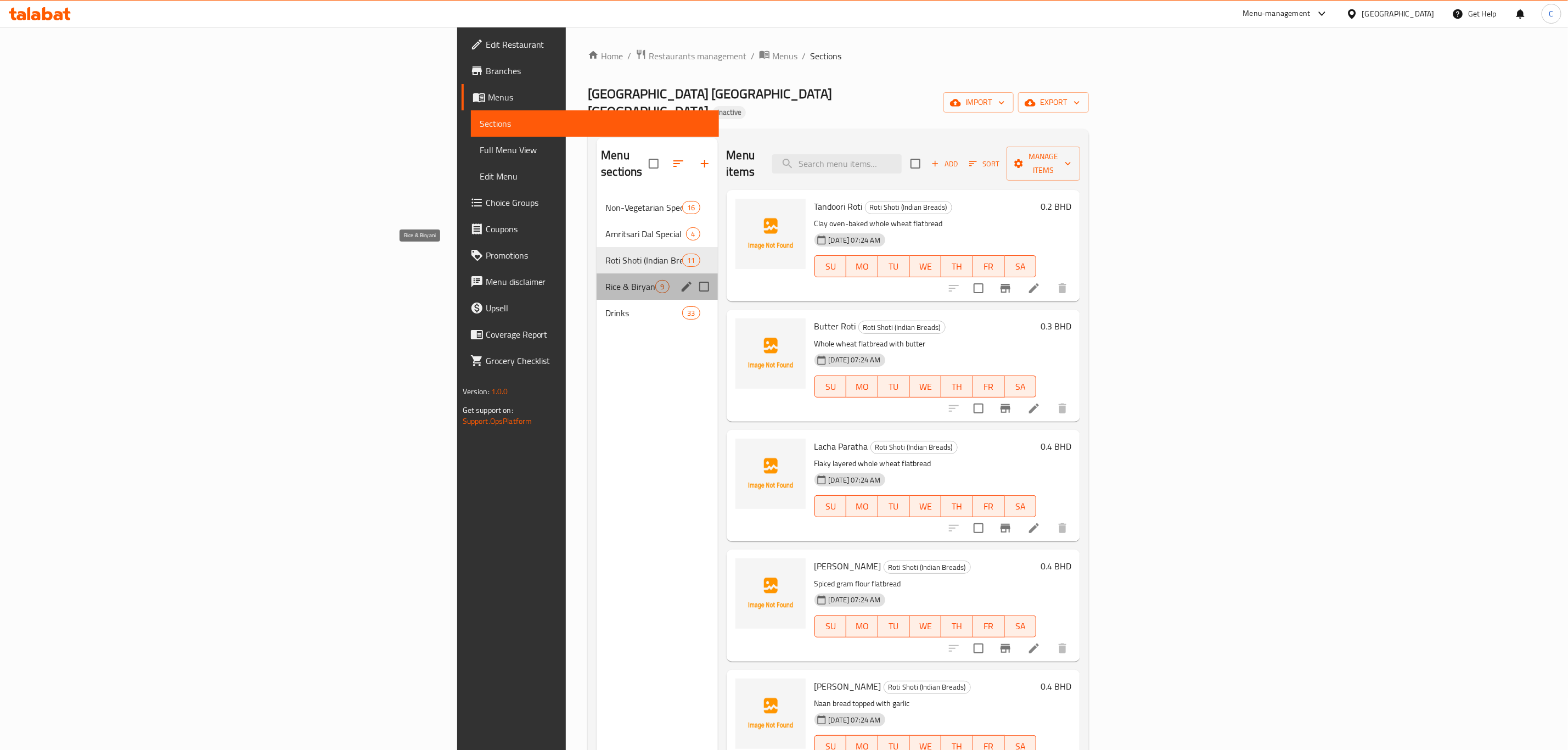
click at [606, 280] on span "Rice & Biryani" at bounding box center [631, 286] width 50 height 13
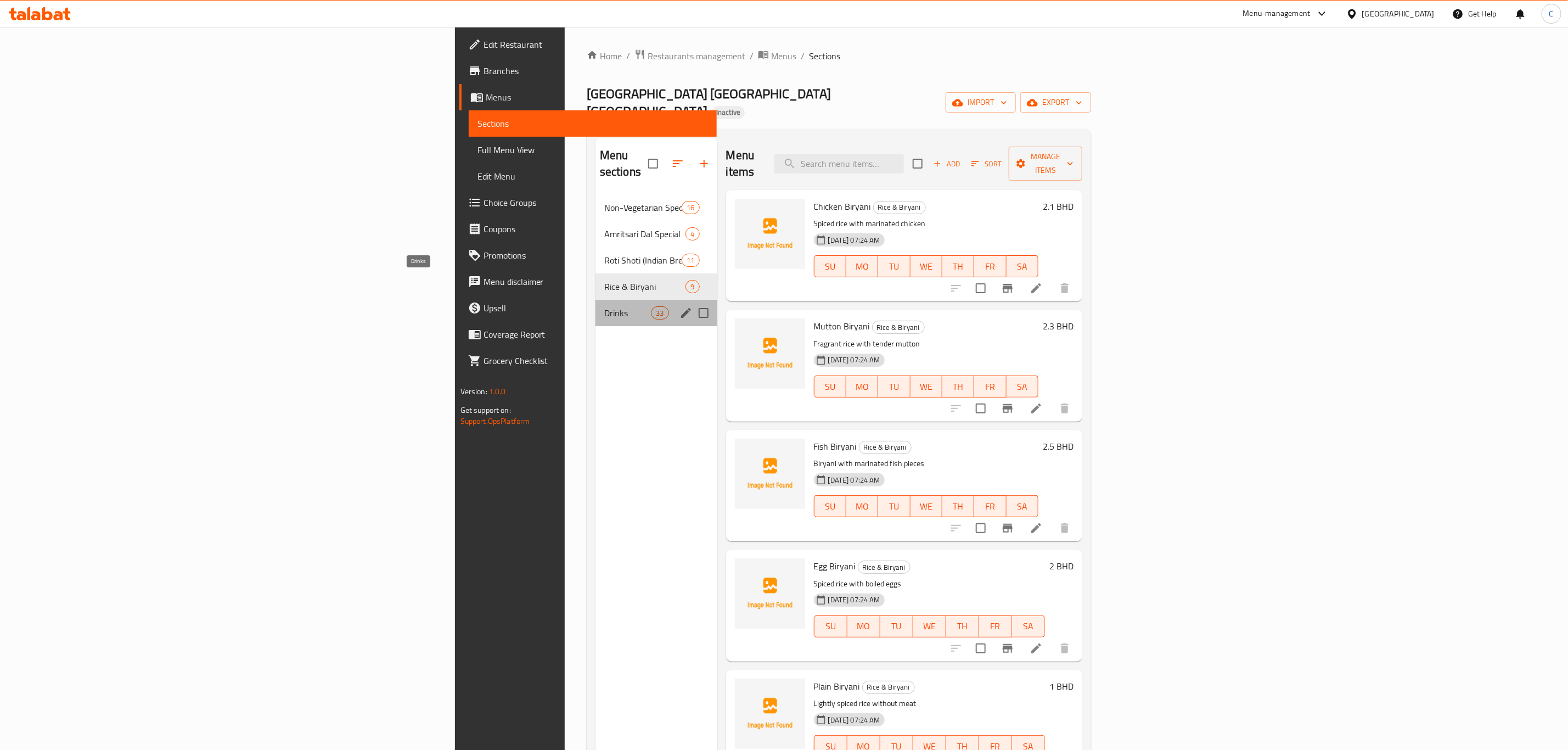
click at [604, 306] on span "Drinks" at bounding box center [627, 313] width 47 height 13
click at [596, 194] on div "Non-Vegetarian Specials 16" at bounding box center [656, 208] width 122 height 26
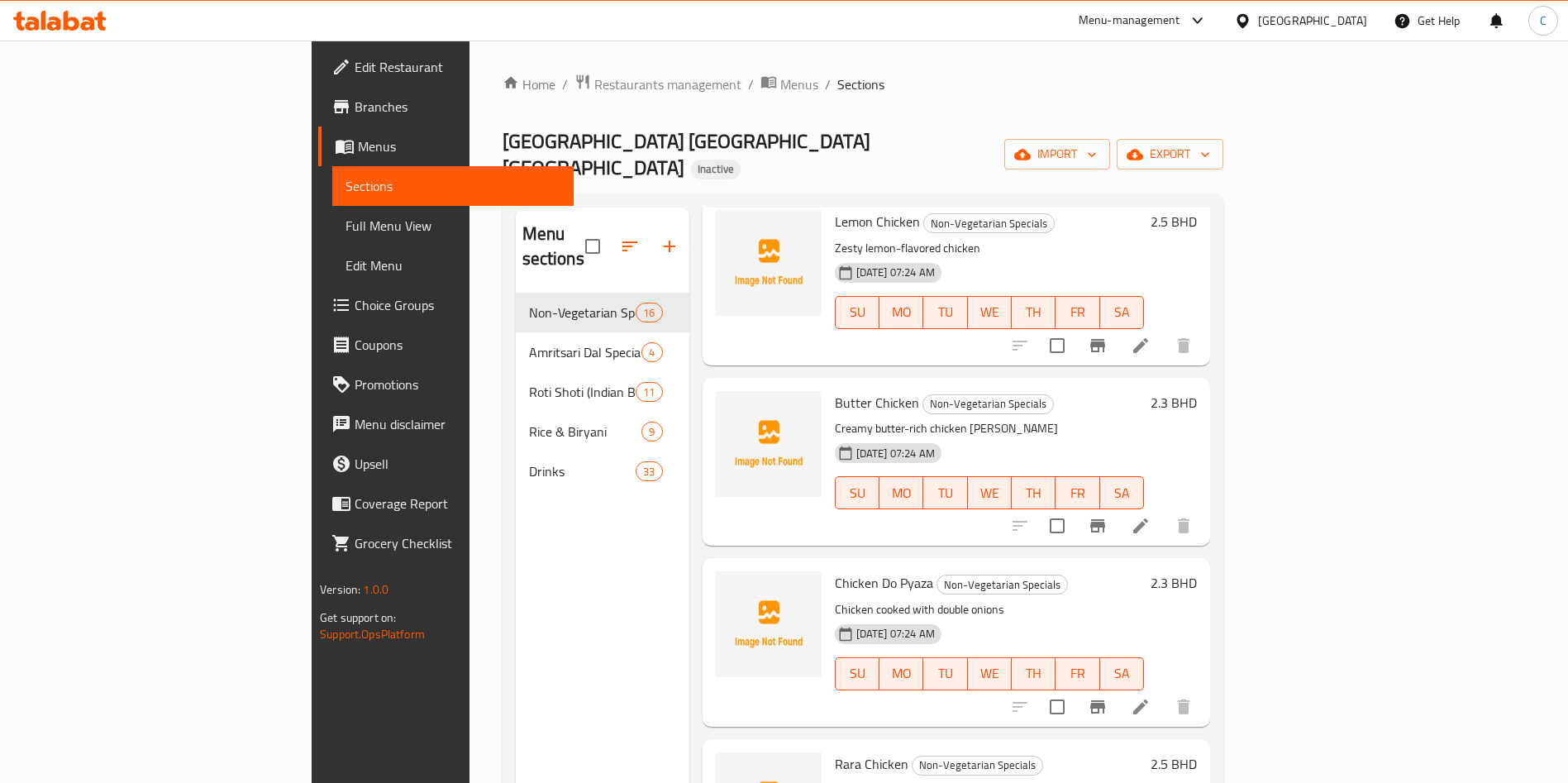
scroll to position [992, 0]
